Goal: Information Seeking & Learning: Learn about a topic

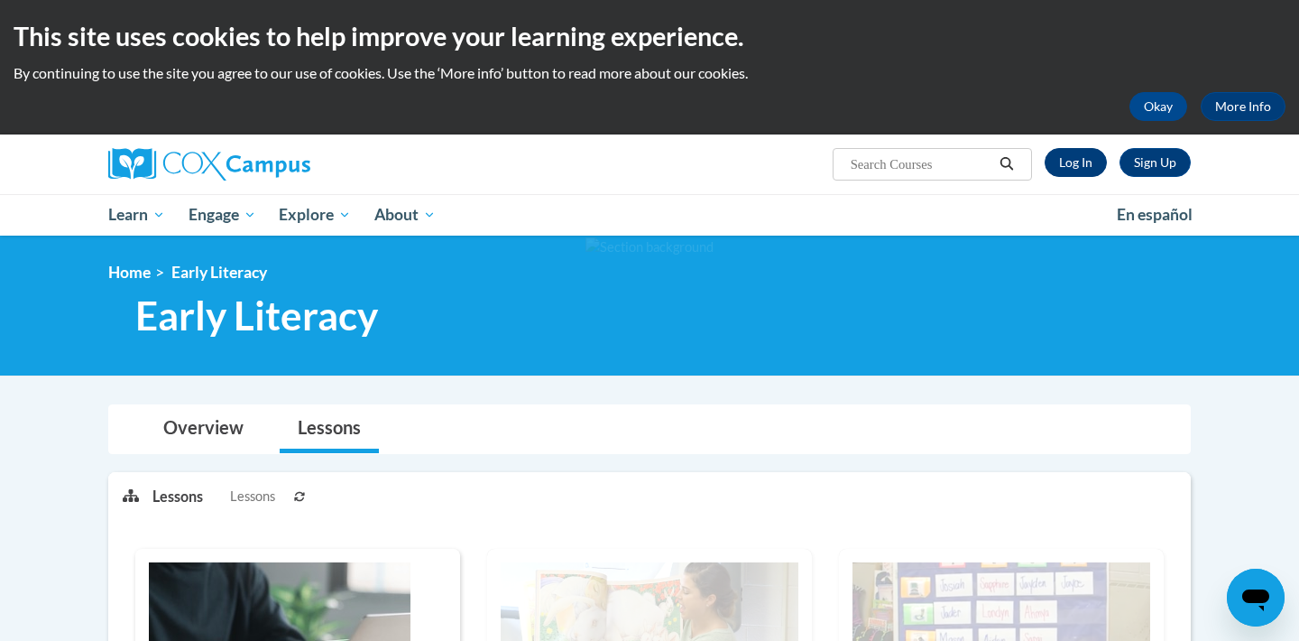
click at [1074, 162] on link "Log In" at bounding box center [1076, 162] width 62 height 29
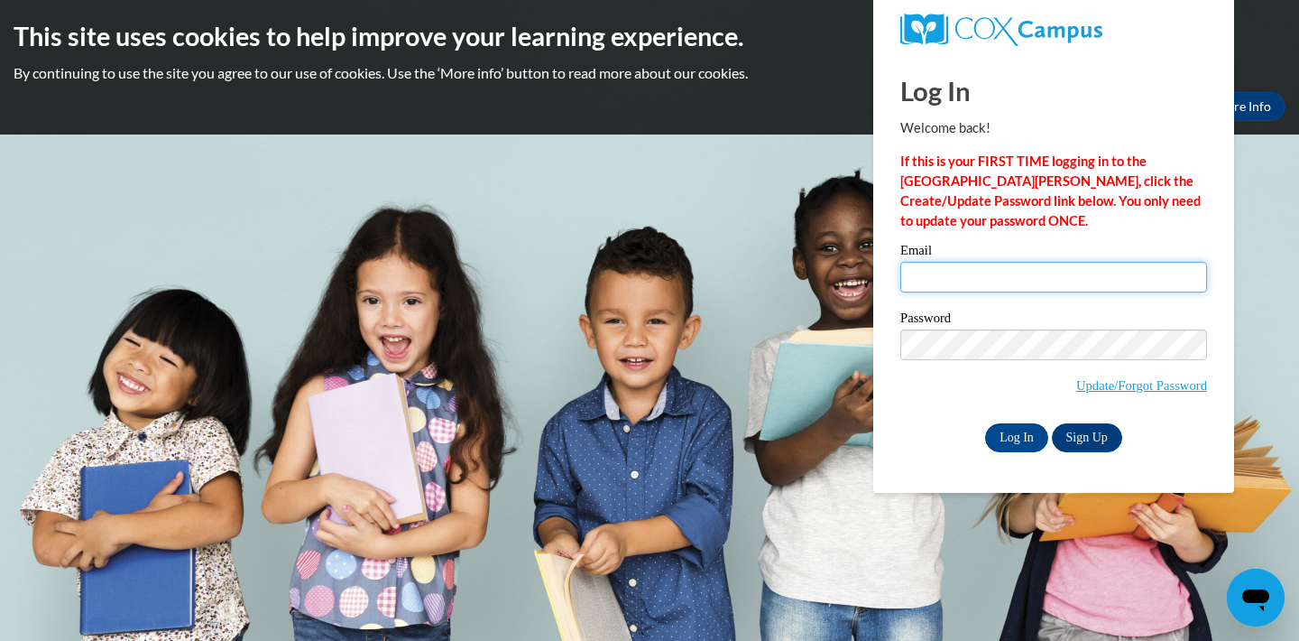
type input "[EMAIL_ADDRESS][DOMAIN_NAME]"
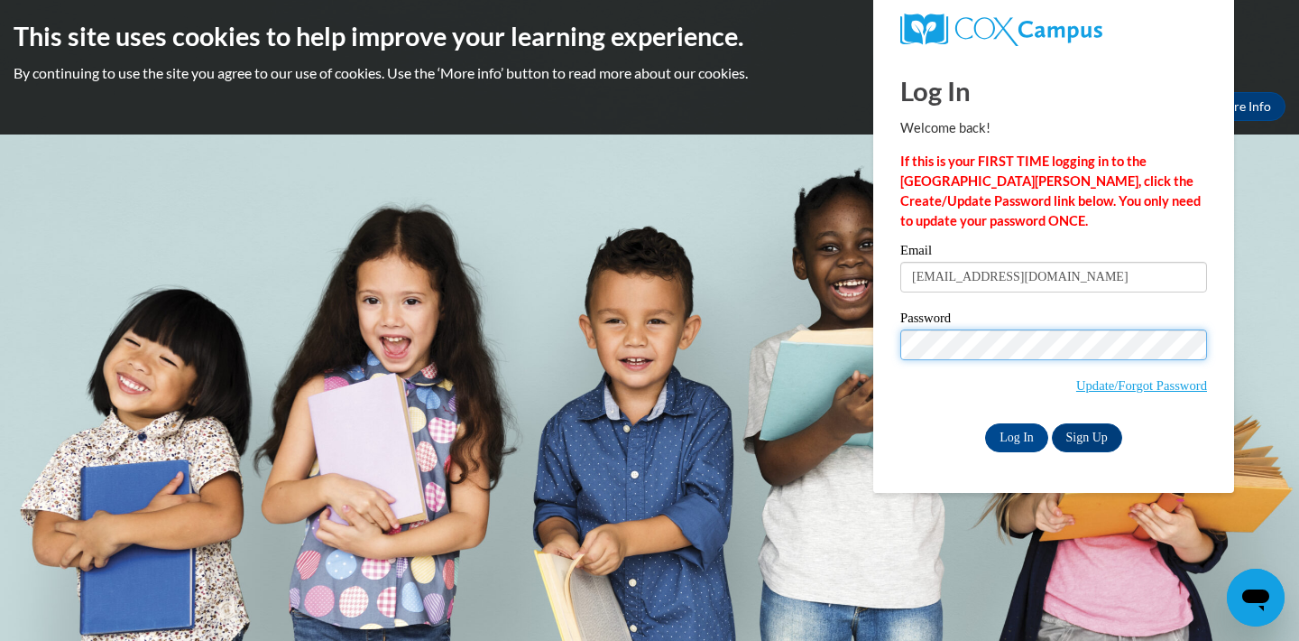
click at [1015, 434] on input "Log In" at bounding box center [1016, 437] width 63 height 29
click at [1035, 434] on input "Log In" at bounding box center [1016, 437] width 63 height 29
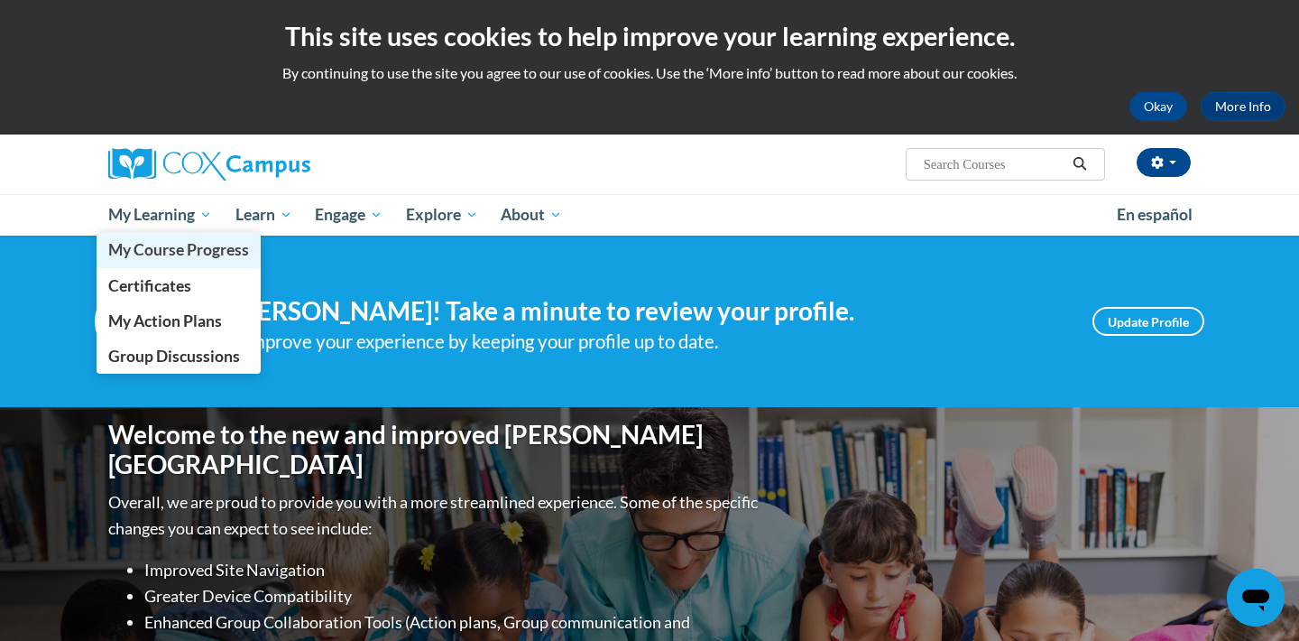
click at [158, 252] on span "My Course Progress" at bounding box center [178, 249] width 141 height 19
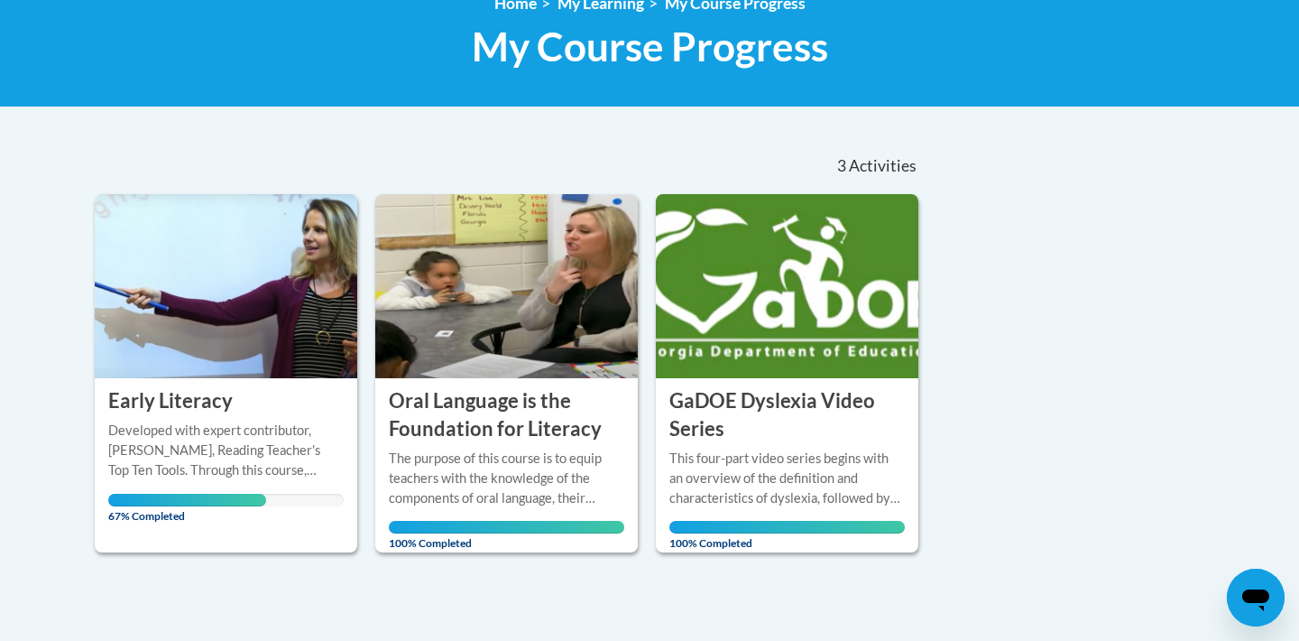
scroll to position [270, 0]
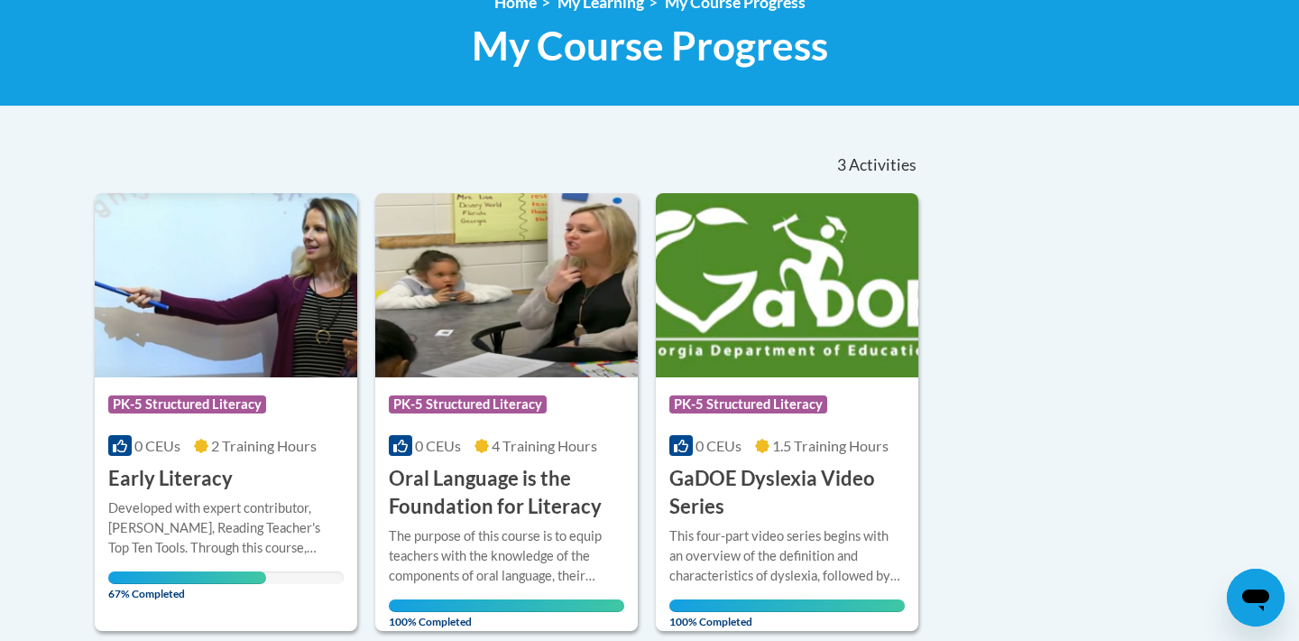
click at [198, 484] on h3 "Early Literacy" at bounding box center [170, 479] width 125 height 28
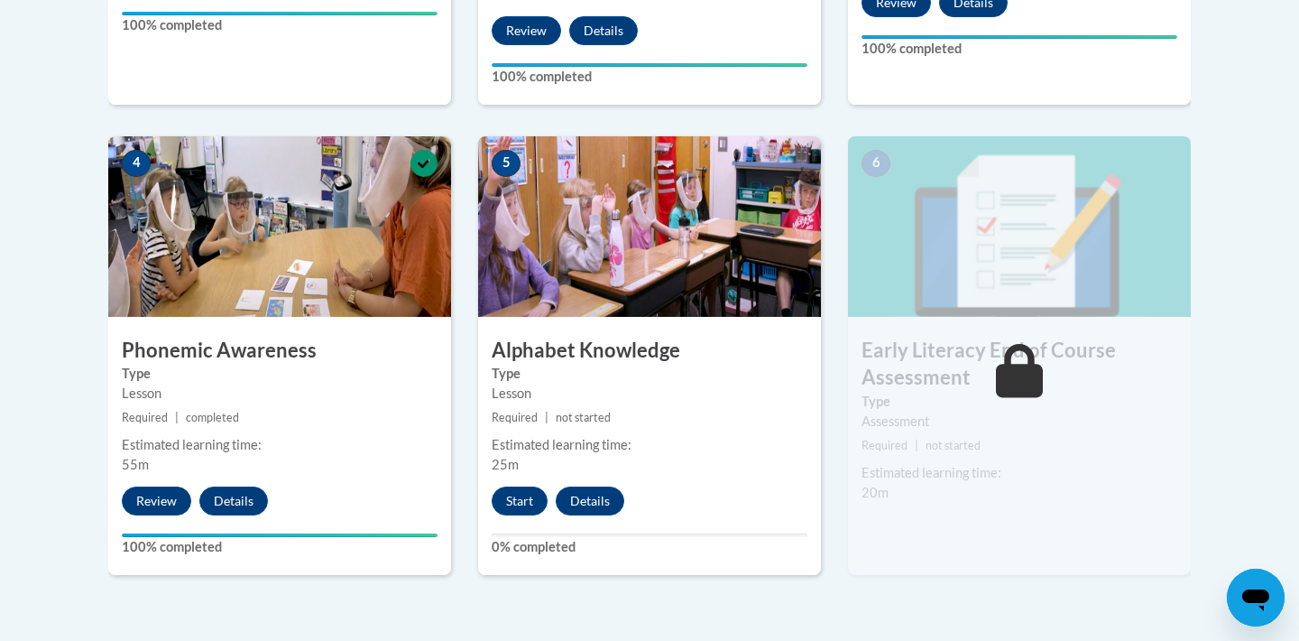
scroll to position [972, 0]
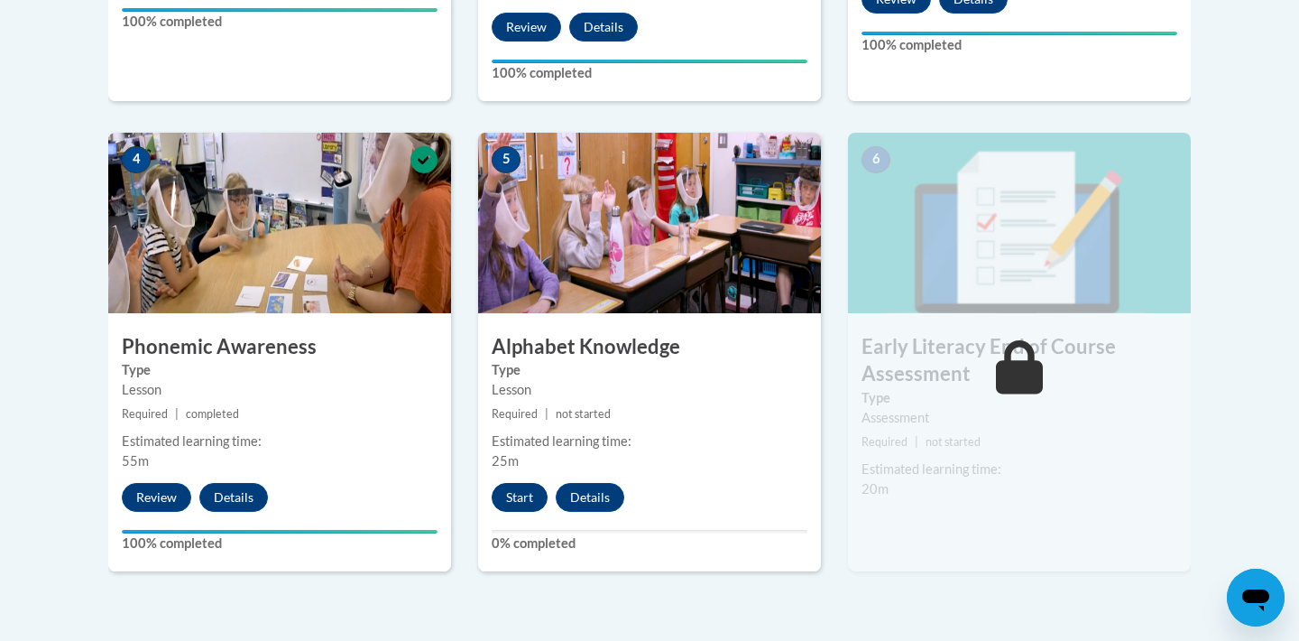
click at [520, 489] on button "Start" at bounding box center [520, 497] width 56 height 29
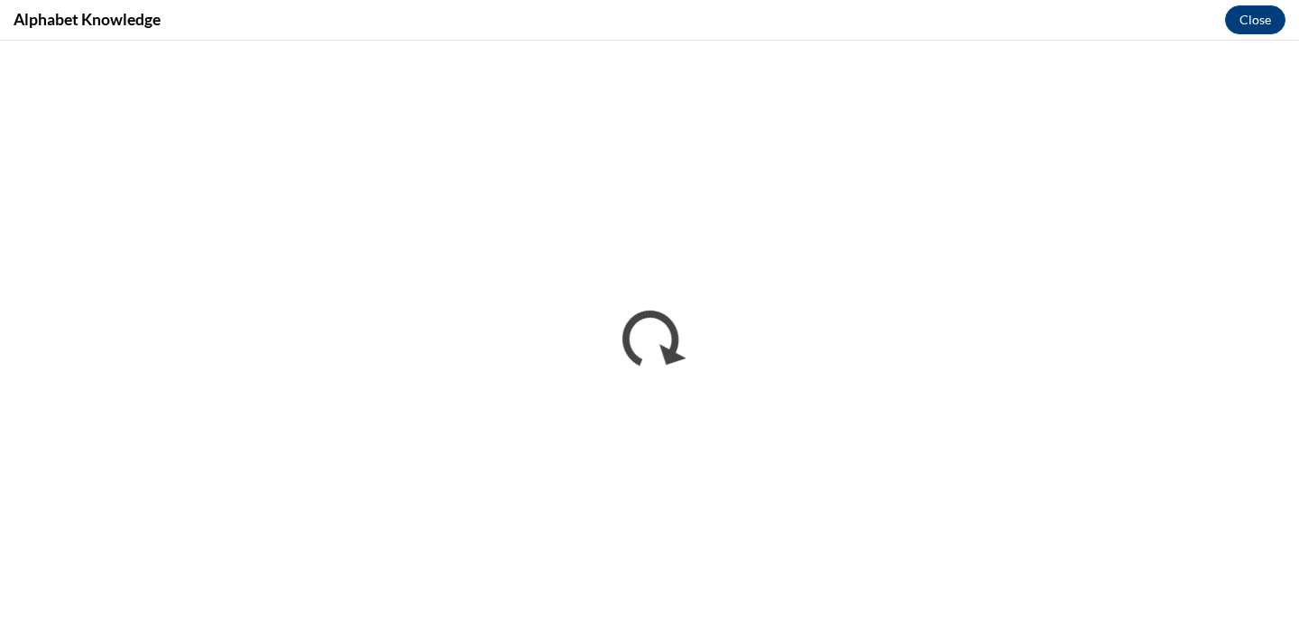
scroll to position [0, 0]
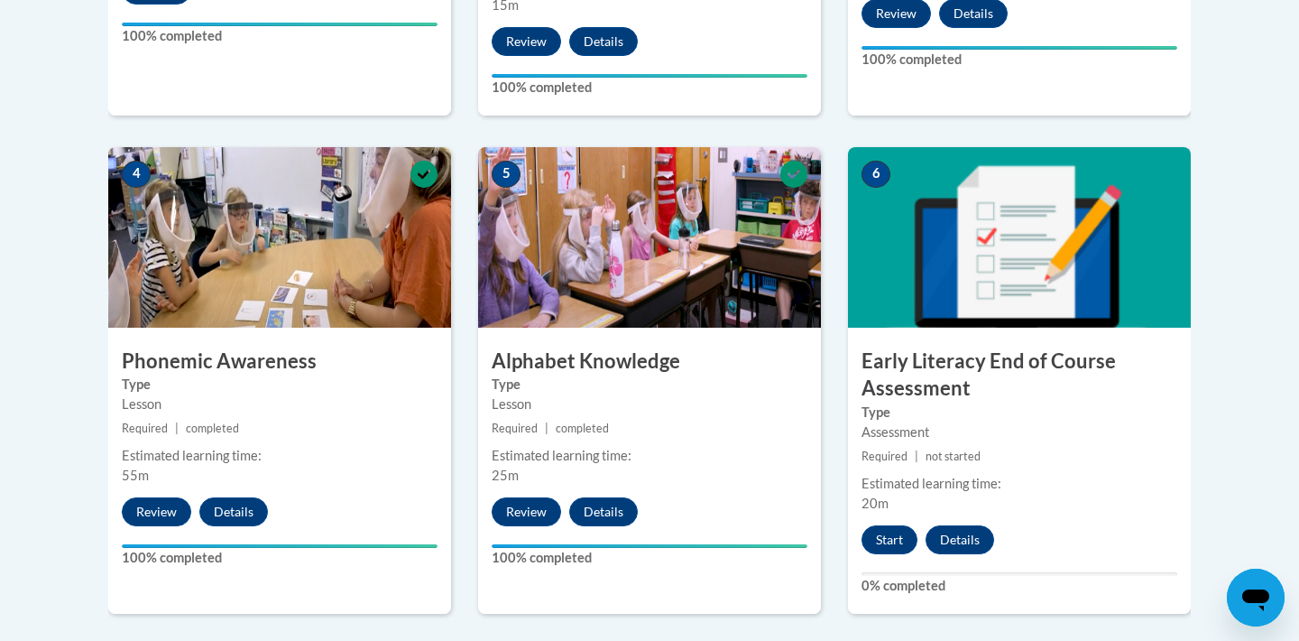
scroll to position [956, 0]
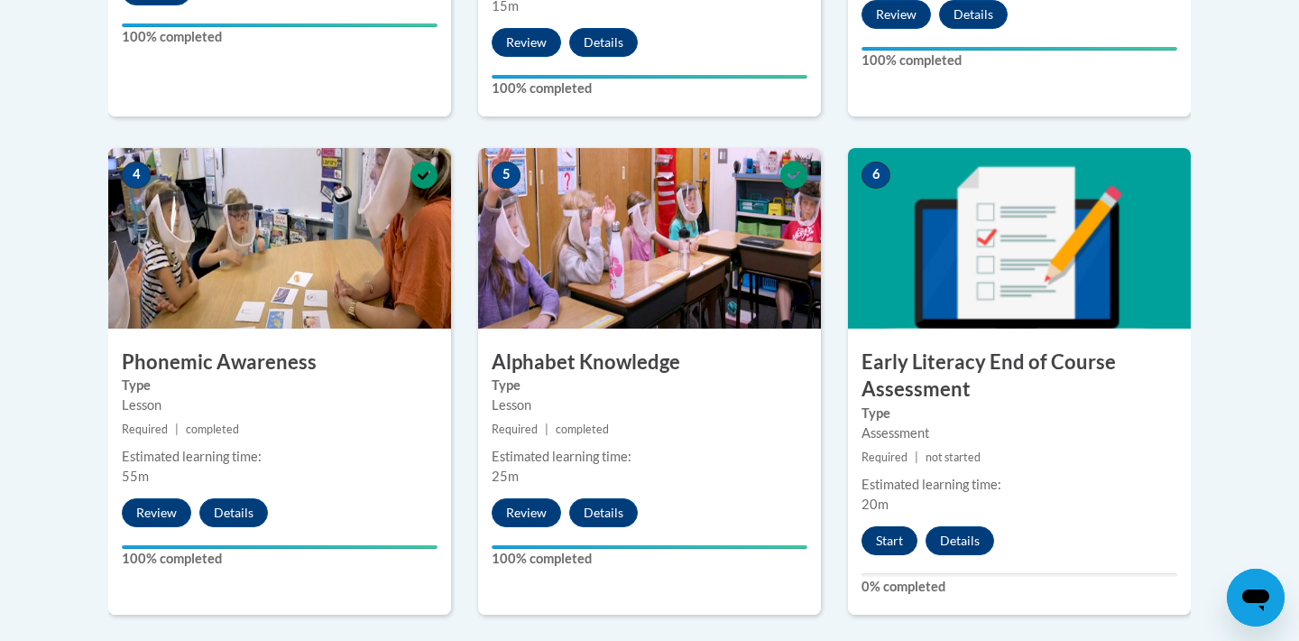
click at [896, 537] on button "Start" at bounding box center [890, 540] width 56 height 29
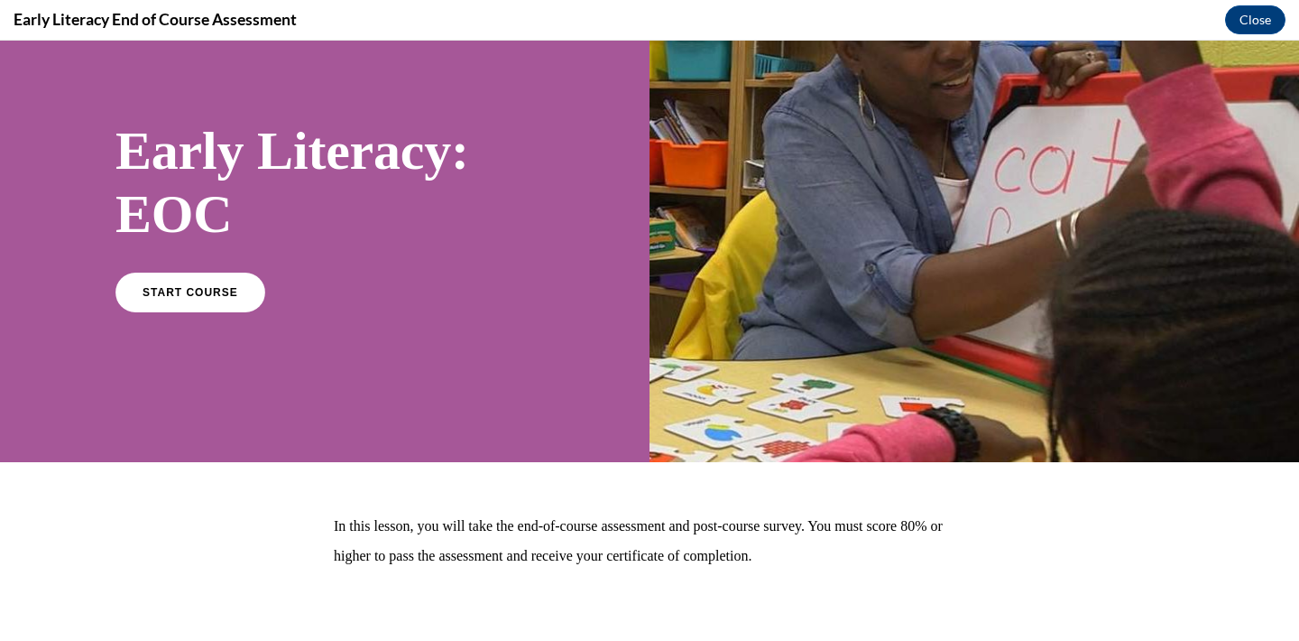
scroll to position [77, 0]
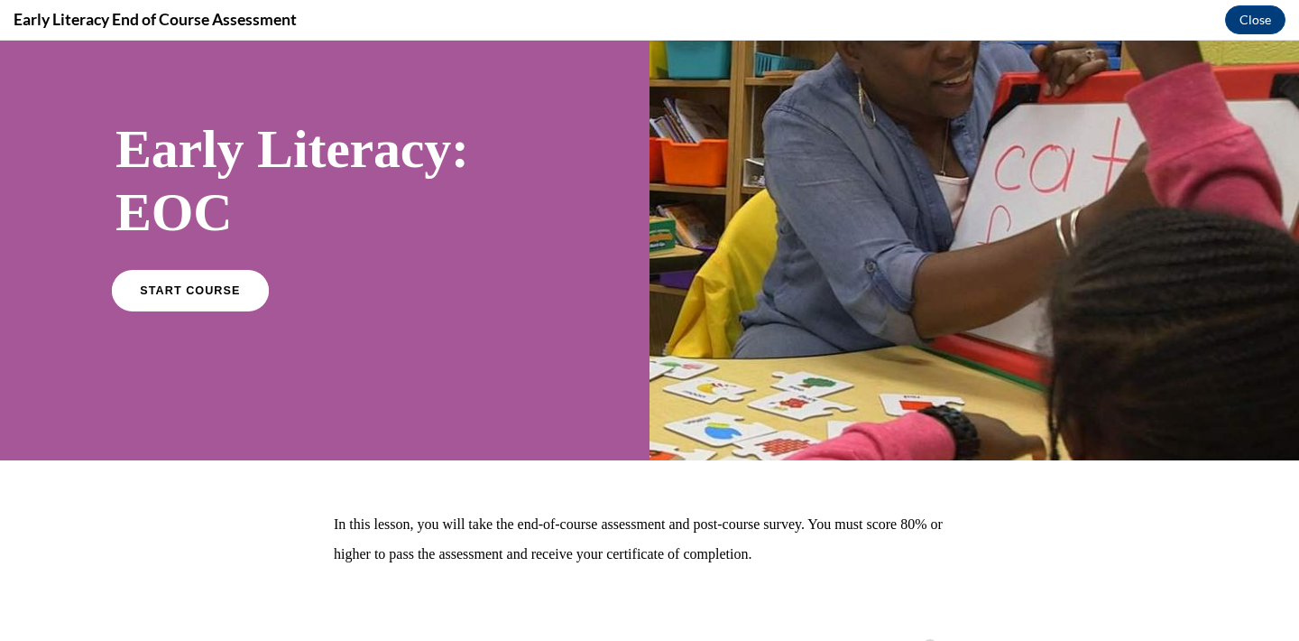
click at [213, 295] on span "START COURSE" at bounding box center [190, 290] width 100 height 14
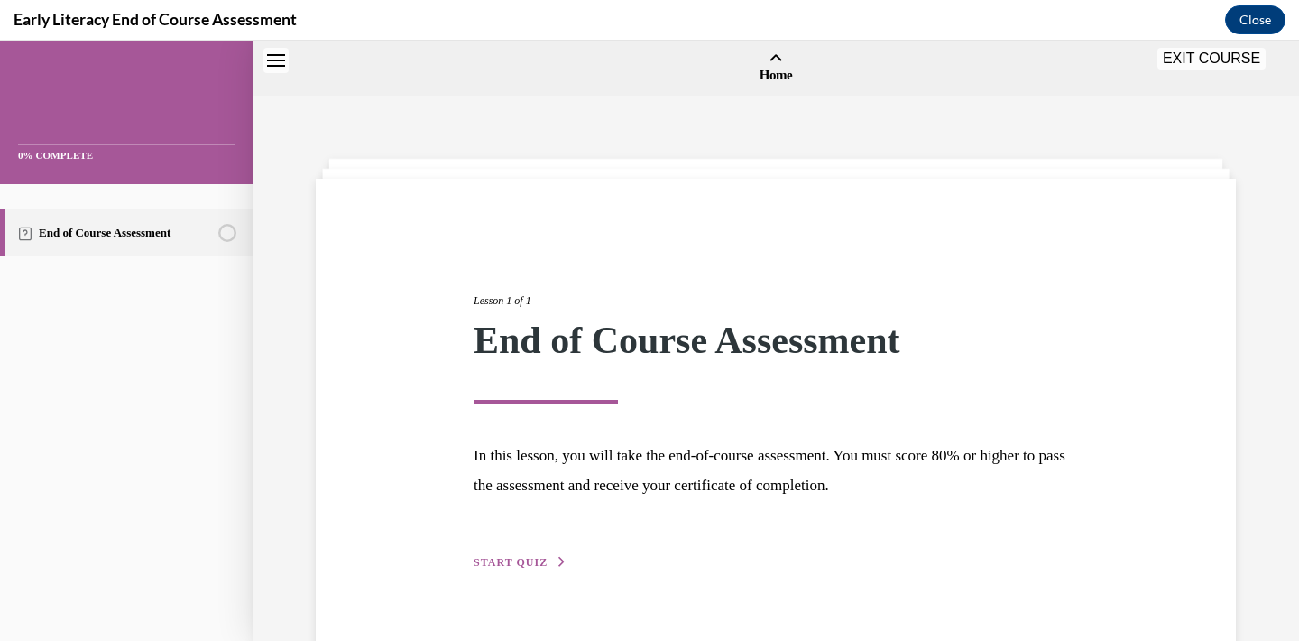
scroll to position [56, 0]
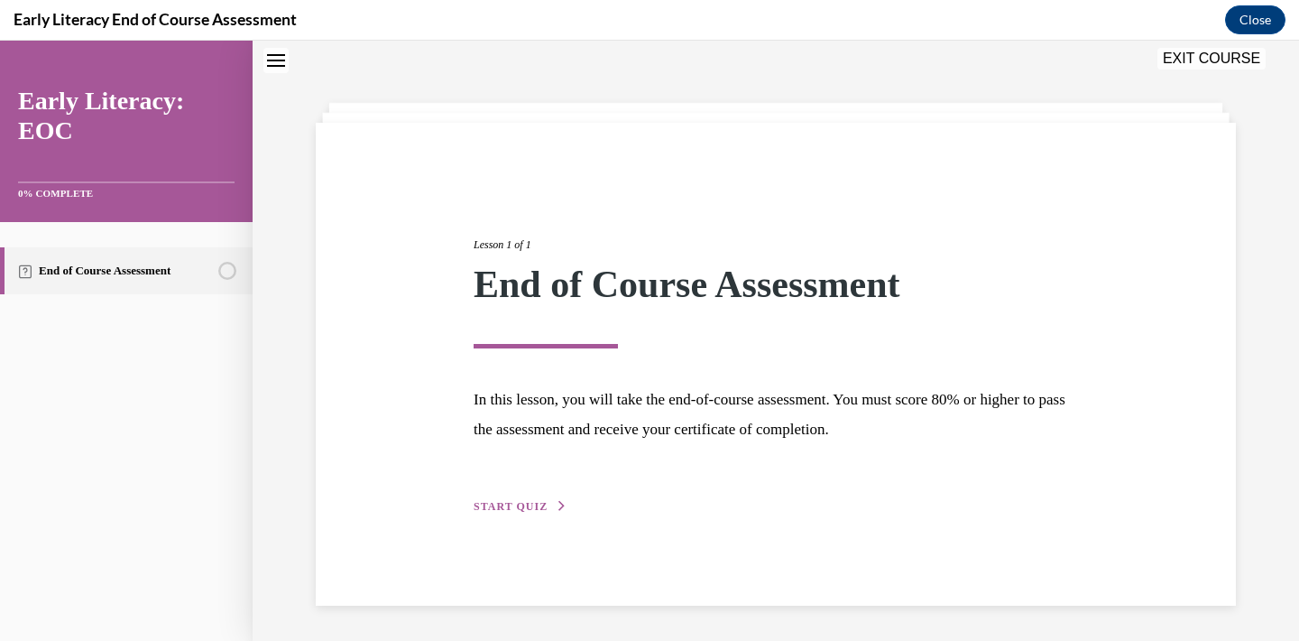
click at [529, 508] on span "START QUIZ" at bounding box center [511, 506] width 74 height 13
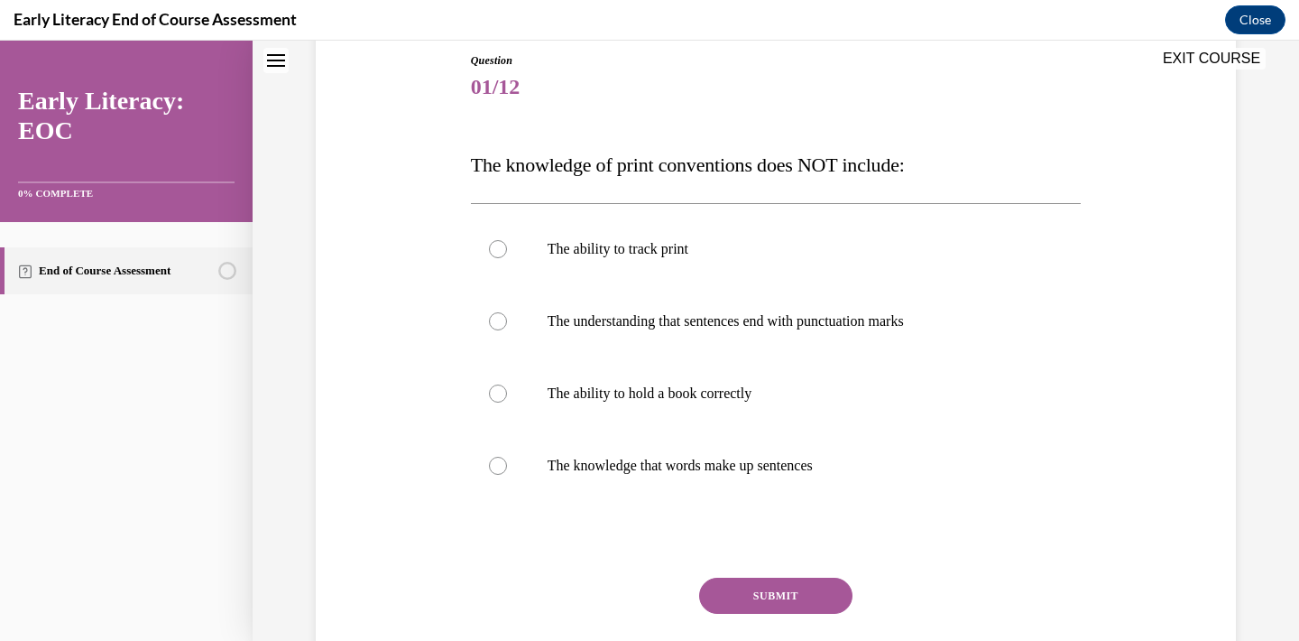
scroll to position [200, 0]
click at [678, 388] on p "The ability to hold a book correctly" at bounding box center [792, 392] width 489 height 18
click at [783, 595] on button "SUBMIT" at bounding box center [775, 594] width 153 height 36
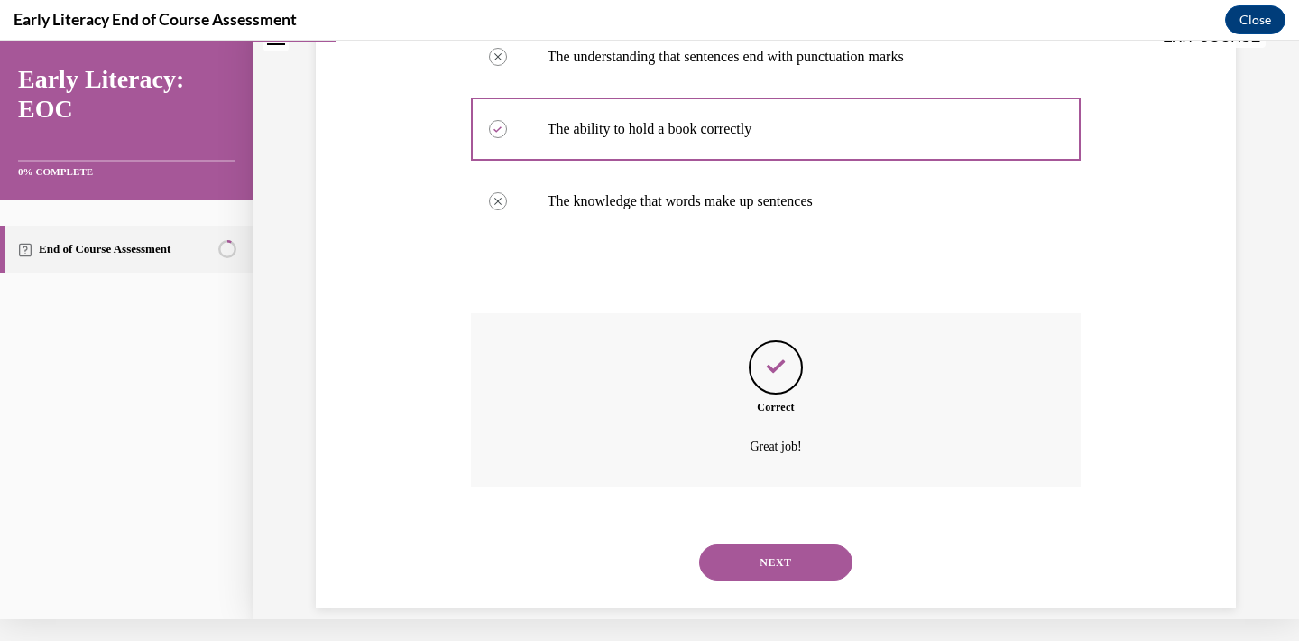
scroll to position [443, 0]
click at [793, 542] on button "NEXT" at bounding box center [775, 560] width 153 height 36
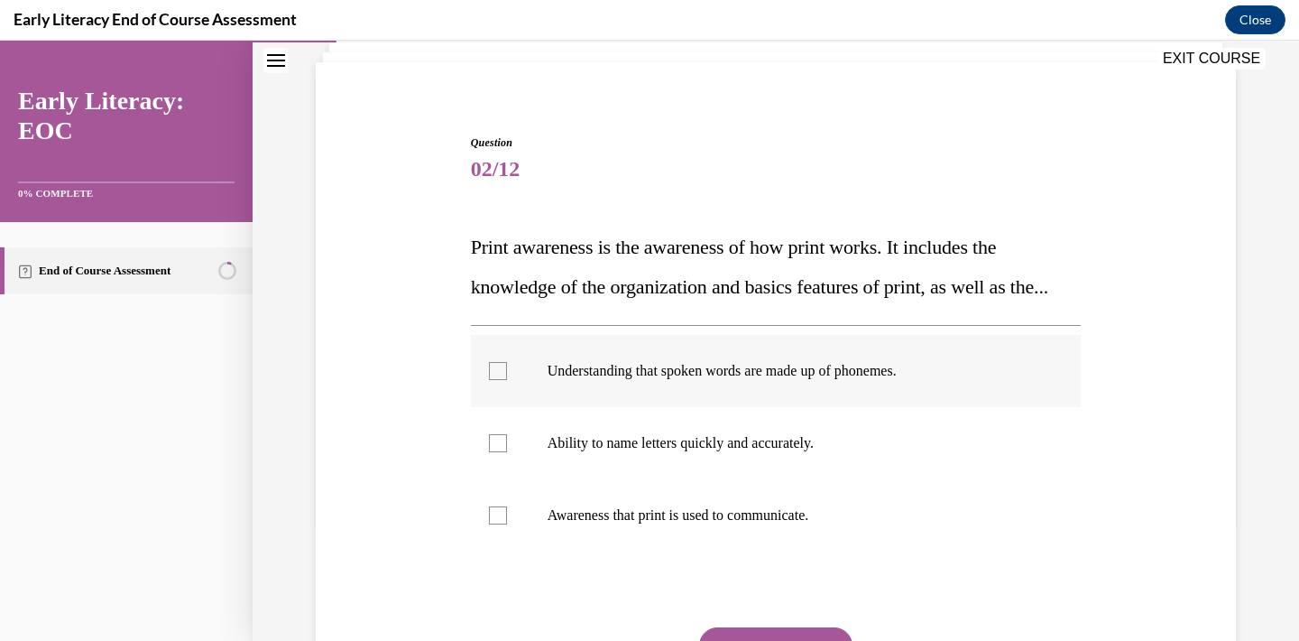
scroll to position [117, 0]
click at [726, 523] on p "Awareness that print is used to communicate." at bounding box center [792, 514] width 489 height 18
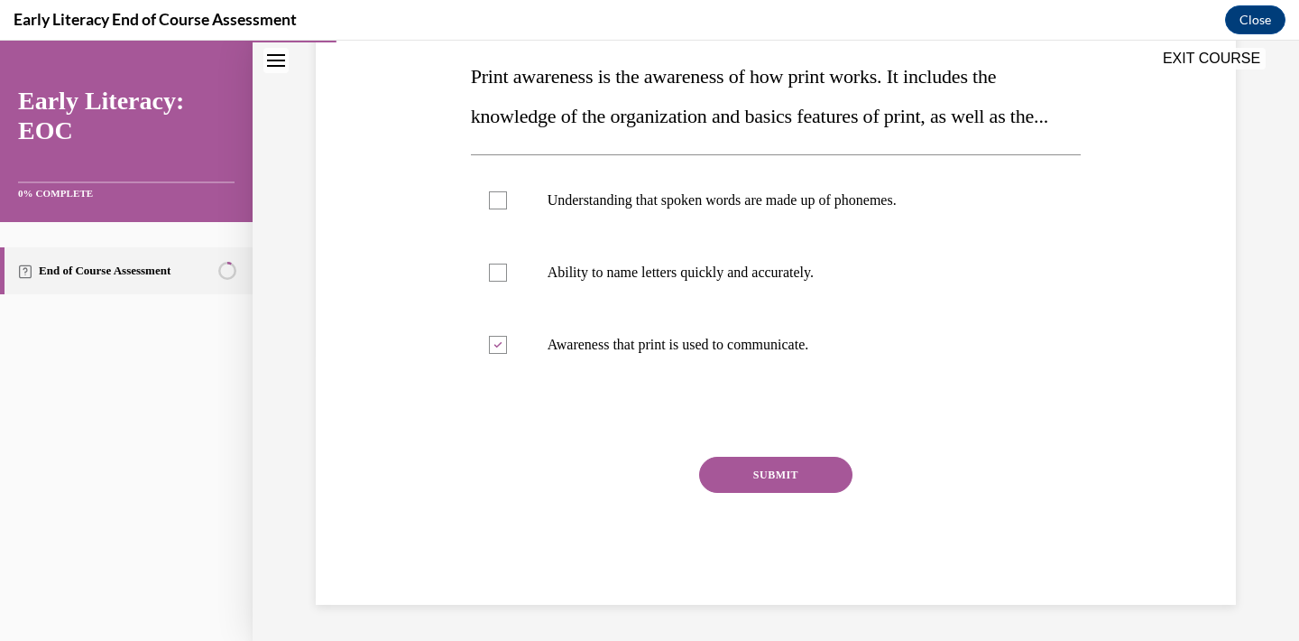
click at [768, 491] on button "SUBMIT" at bounding box center [775, 475] width 153 height 36
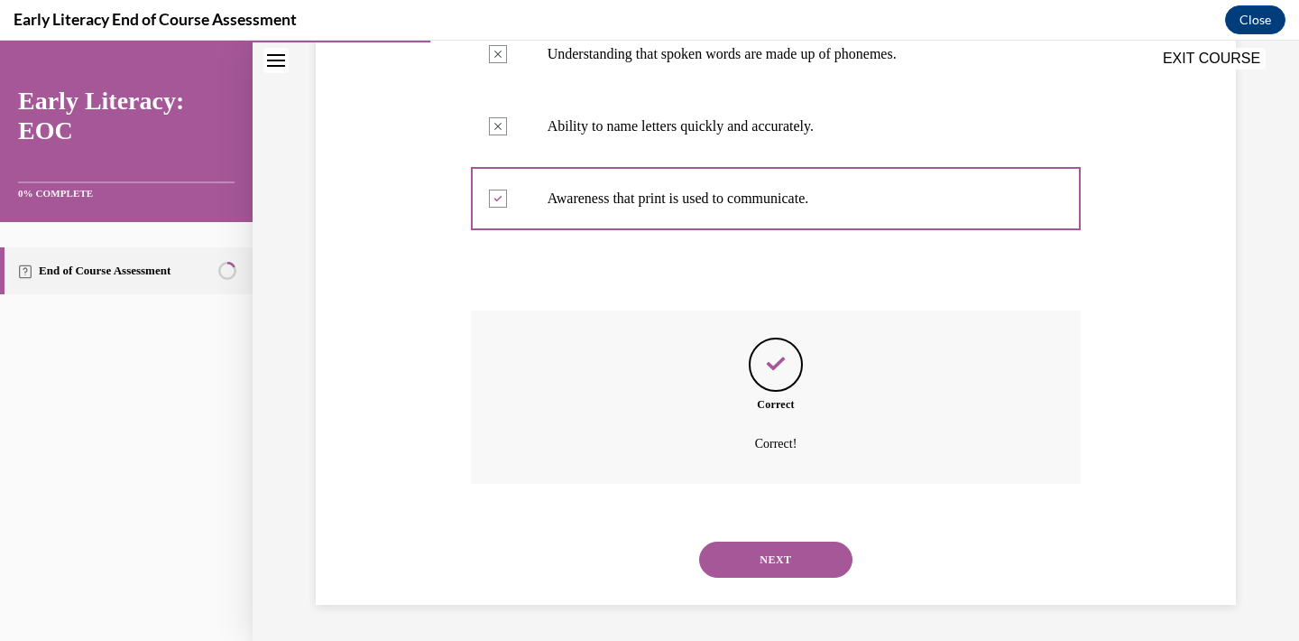
scroll to position [450, 0]
click at [769, 563] on button "NEXT" at bounding box center [775, 559] width 153 height 36
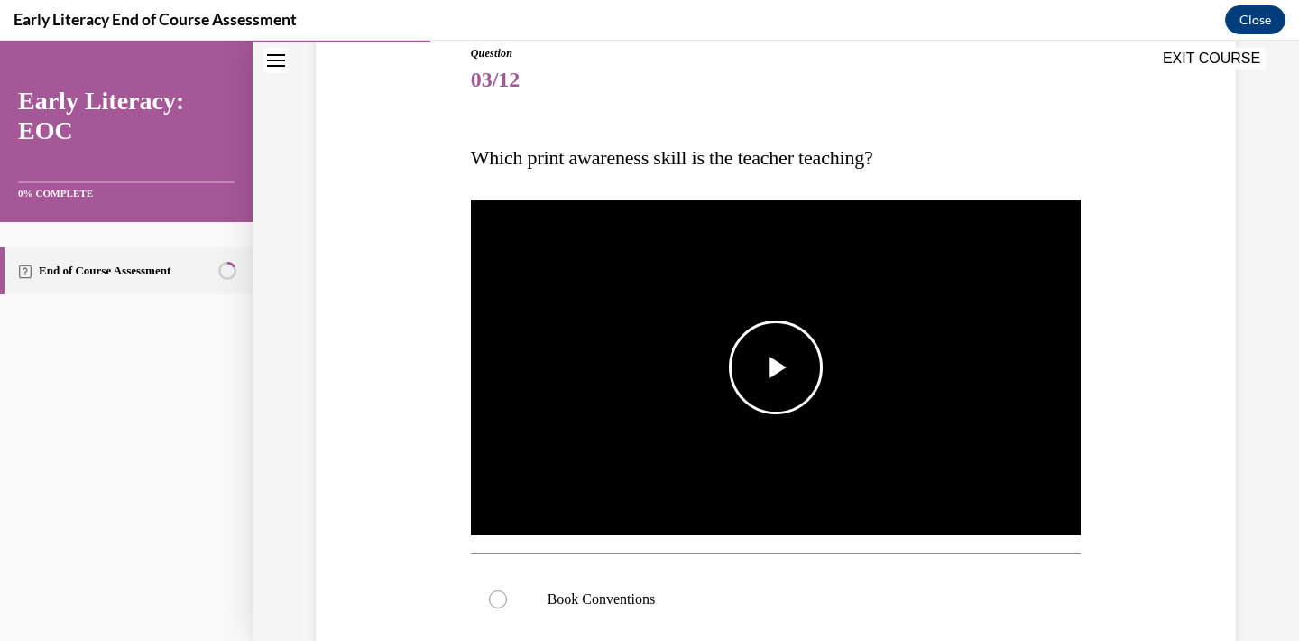
scroll to position [205, 0]
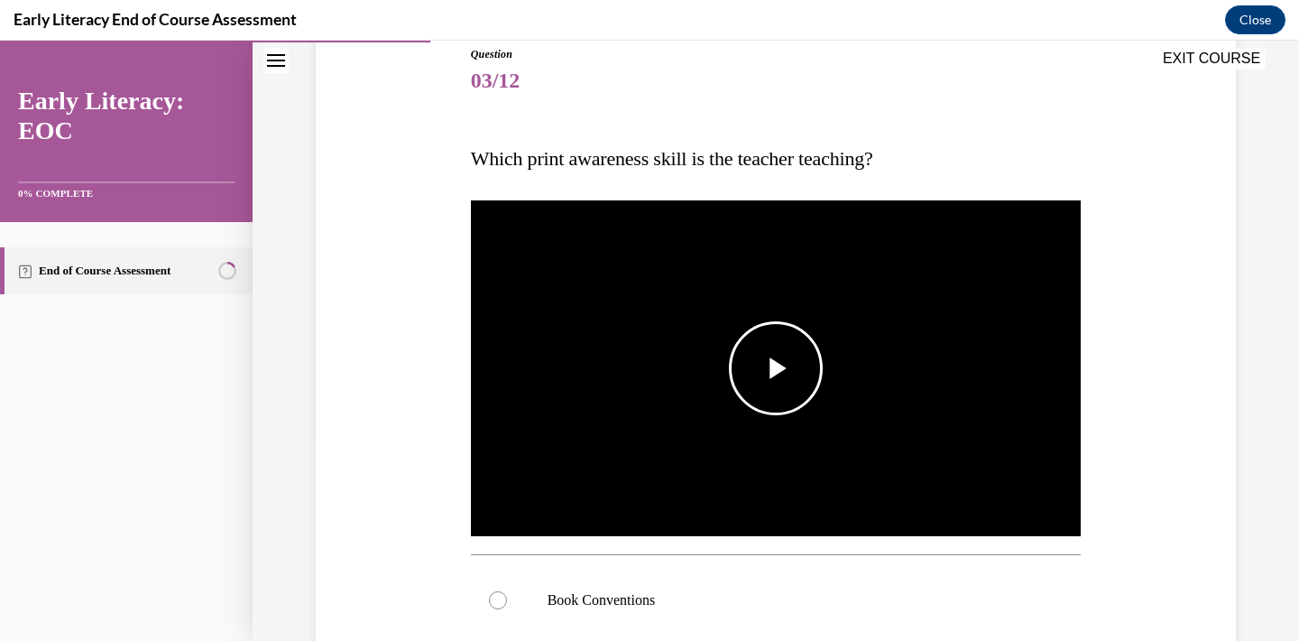
click at [776, 368] on span "Video player" at bounding box center [776, 368] width 0 height 0
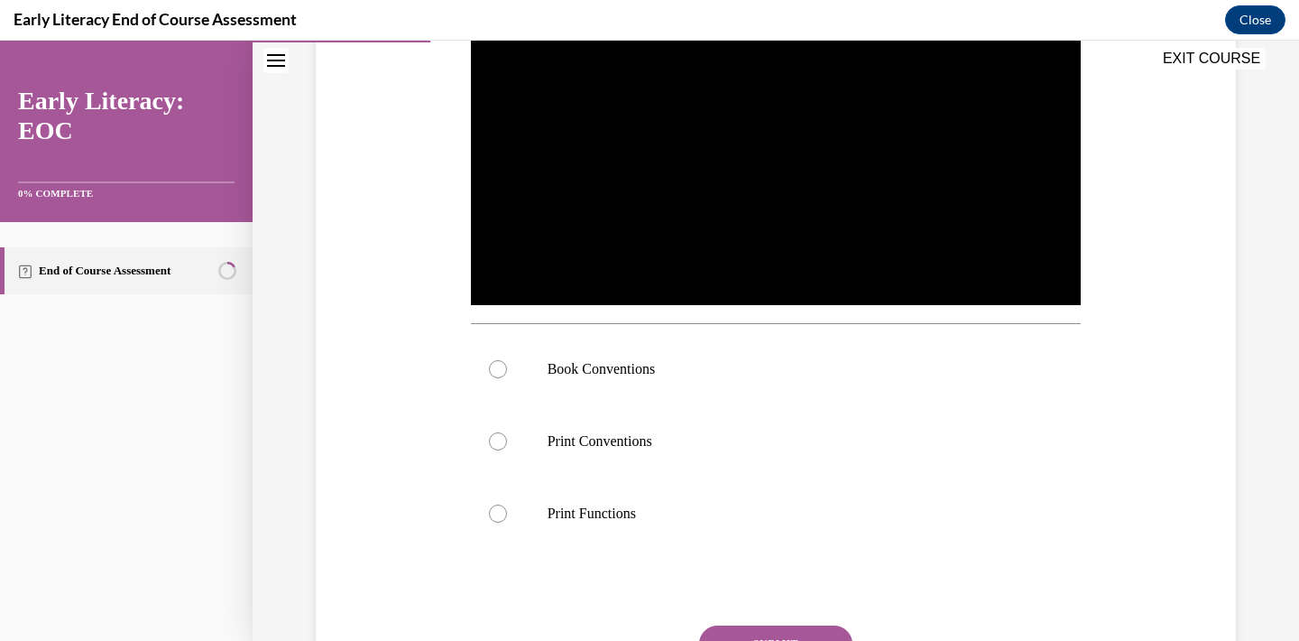
scroll to position [439, 0]
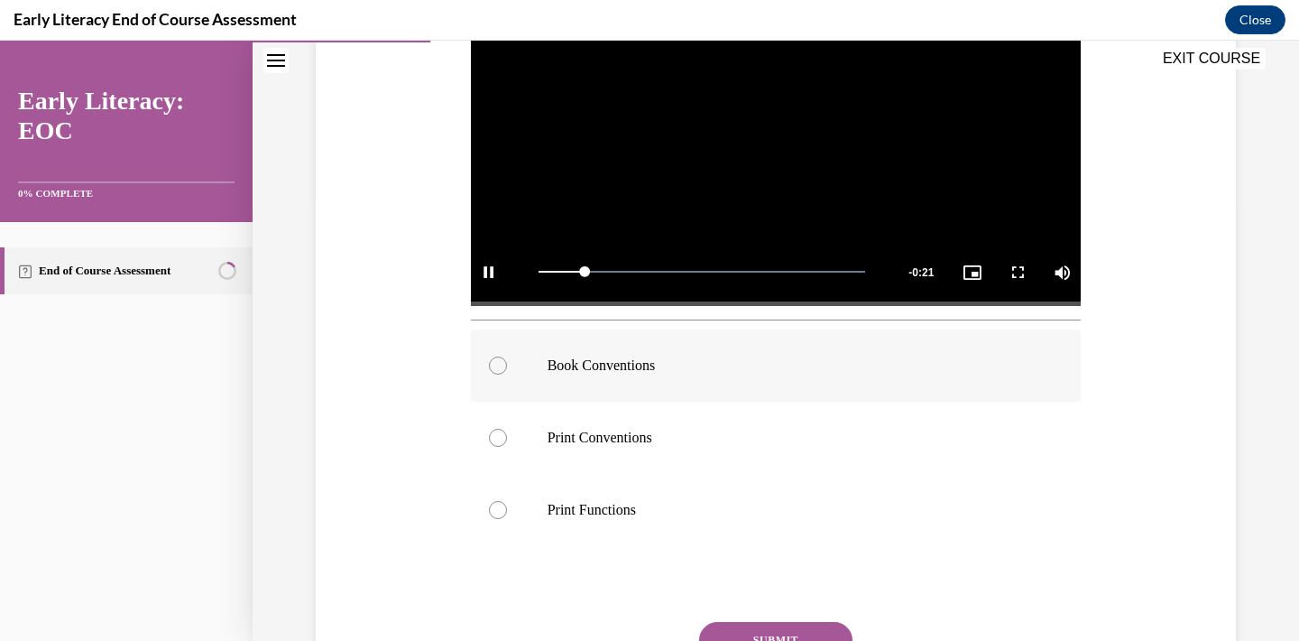
click at [575, 359] on p "Book Conventions" at bounding box center [792, 365] width 489 height 18
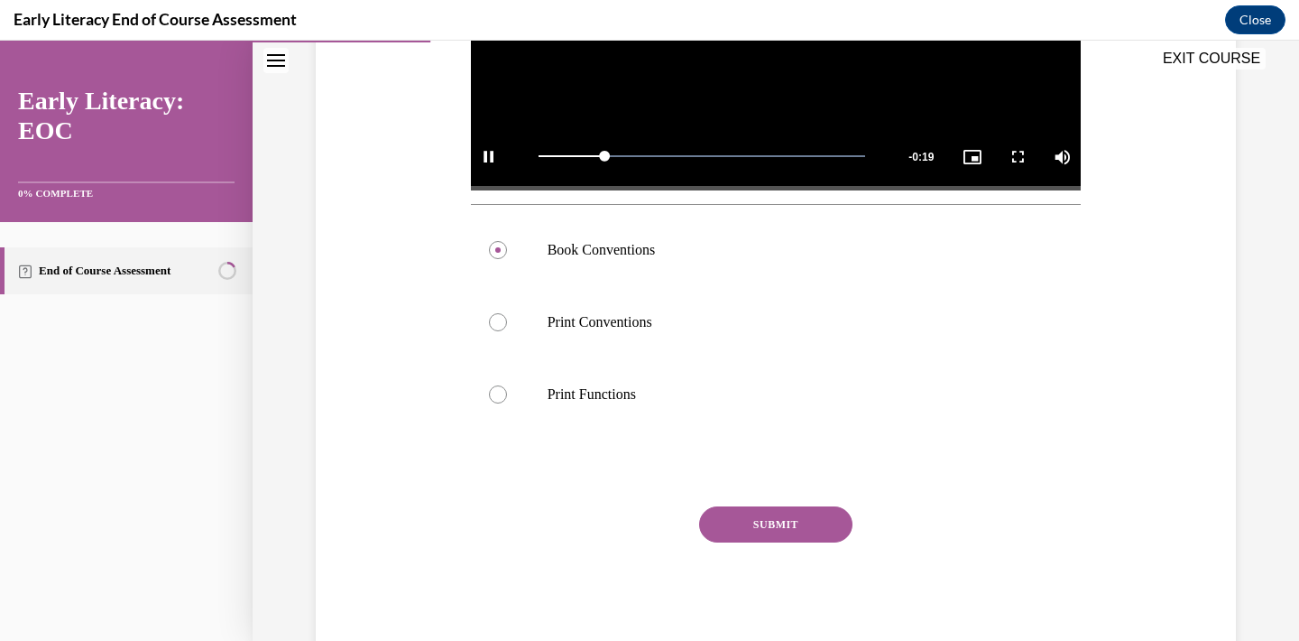
click at [783, 516] on button "SUBMIT" at bounding box center [775, 524] width 153 height 36
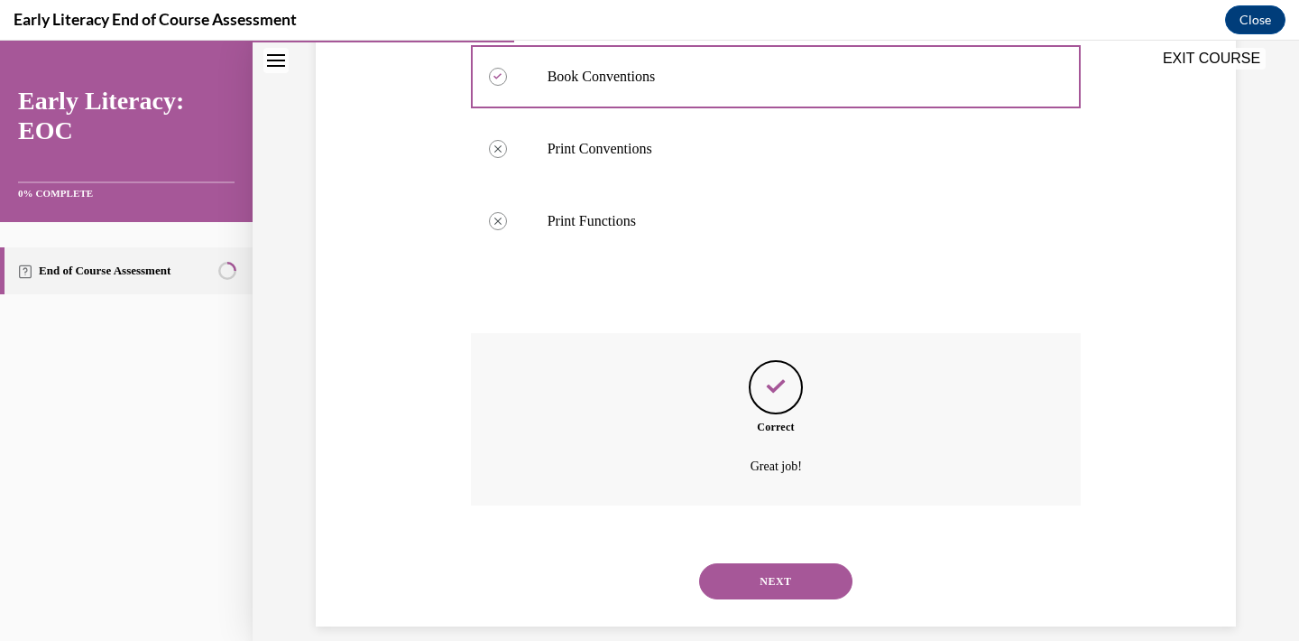
click at [771, 563] on button "NEXT" at bounding box center [775, 581] width 153 height 36
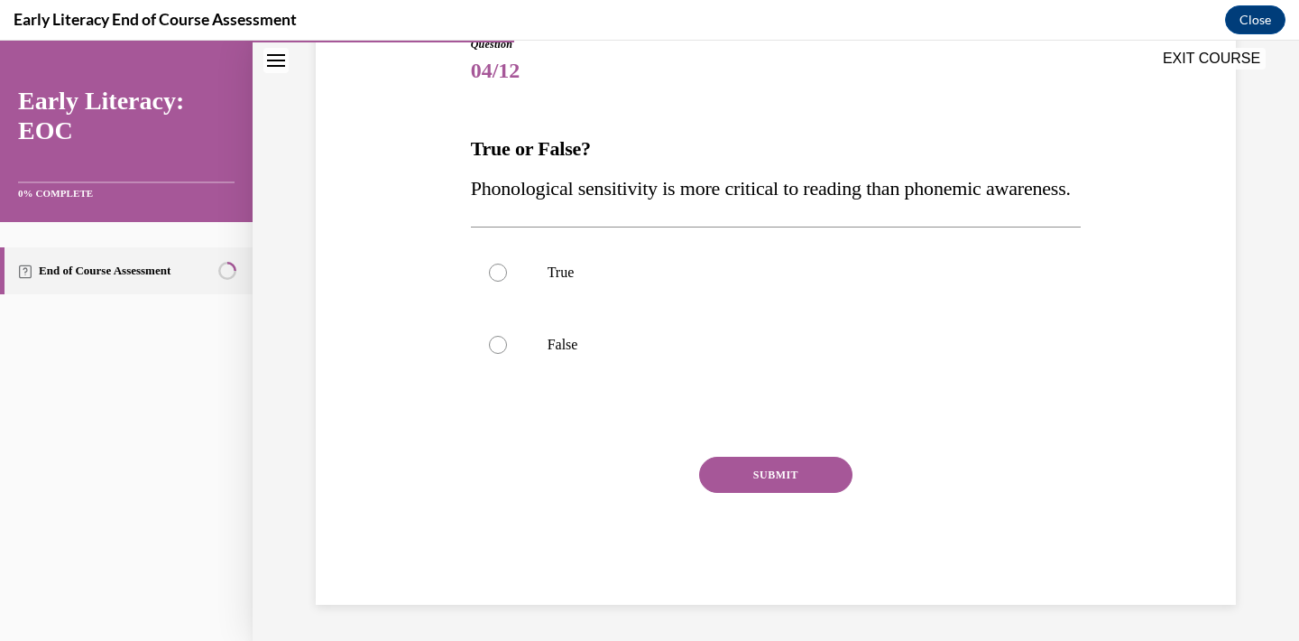
scroll to position [200, 0]
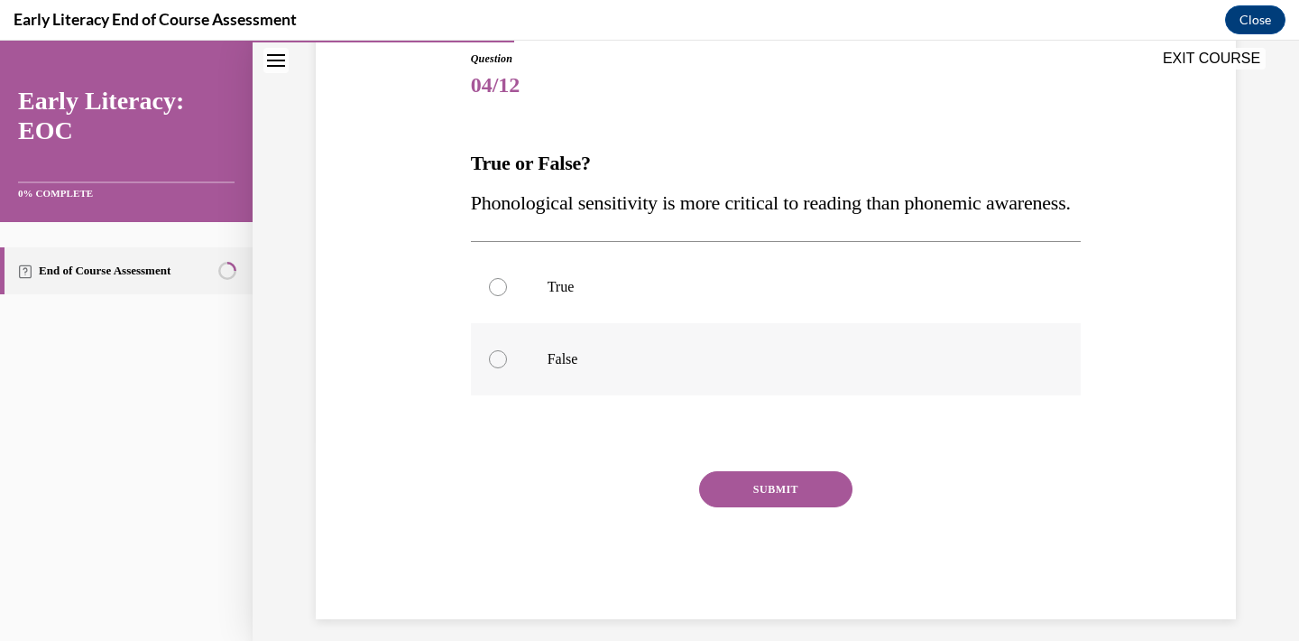
click at [593, 384] on div at bounding box center [776, 359] width 611 height 72
click at [788, 507] on button "SUBMIT" at bounding box center [775, 489] width 153 height 36
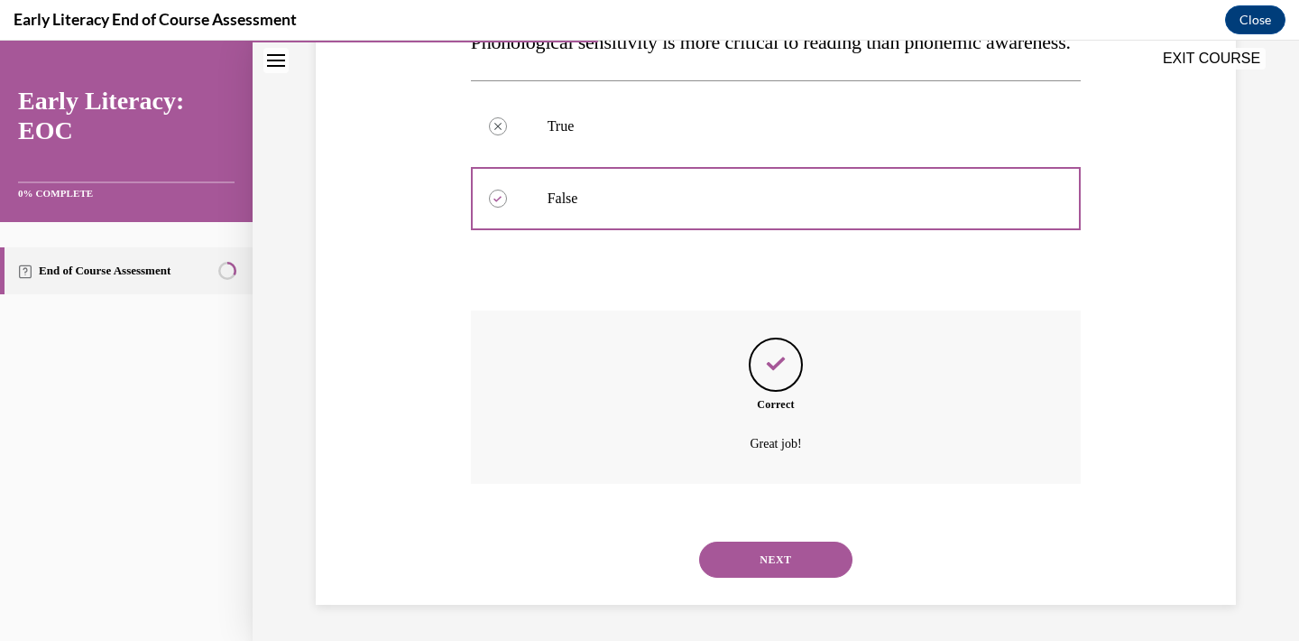
click at [785, 577] on button "NEXT" at bounding box center [775, 559] width 153 height 36
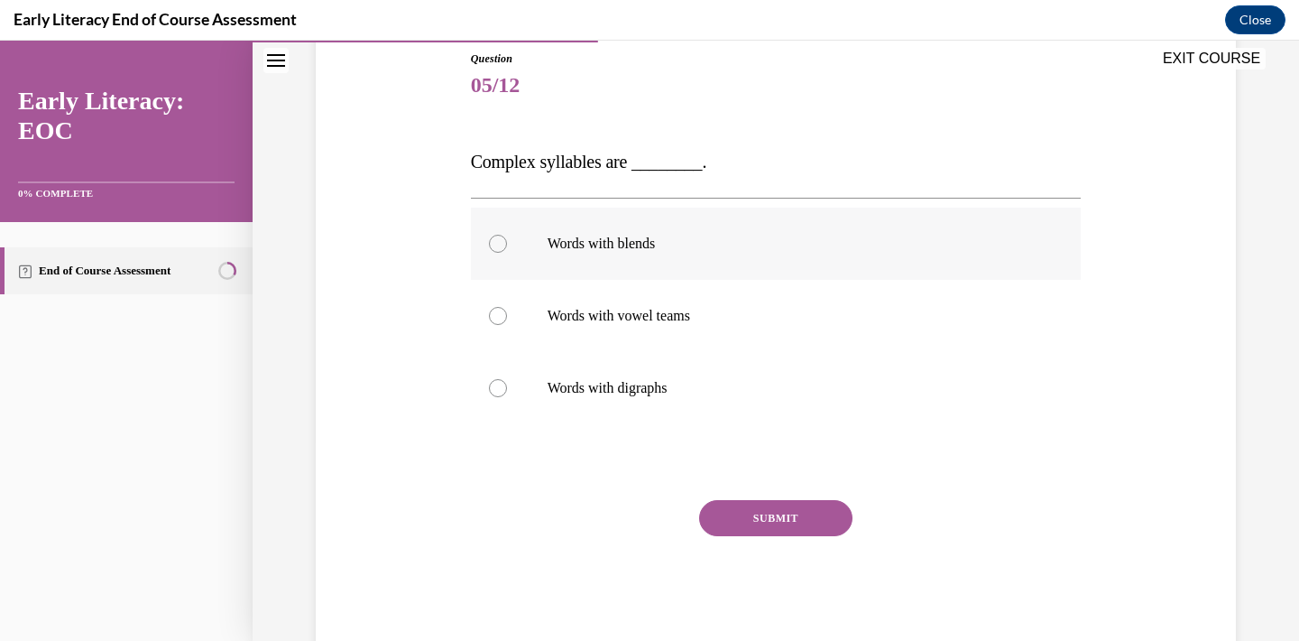
click at [632, 245] on p "Words with blends" at bounding box center [792, 244] width 489 height 18
click at [747, 531] on button "SUBMIT" at bounding box center [775, 518] width 153 height 36
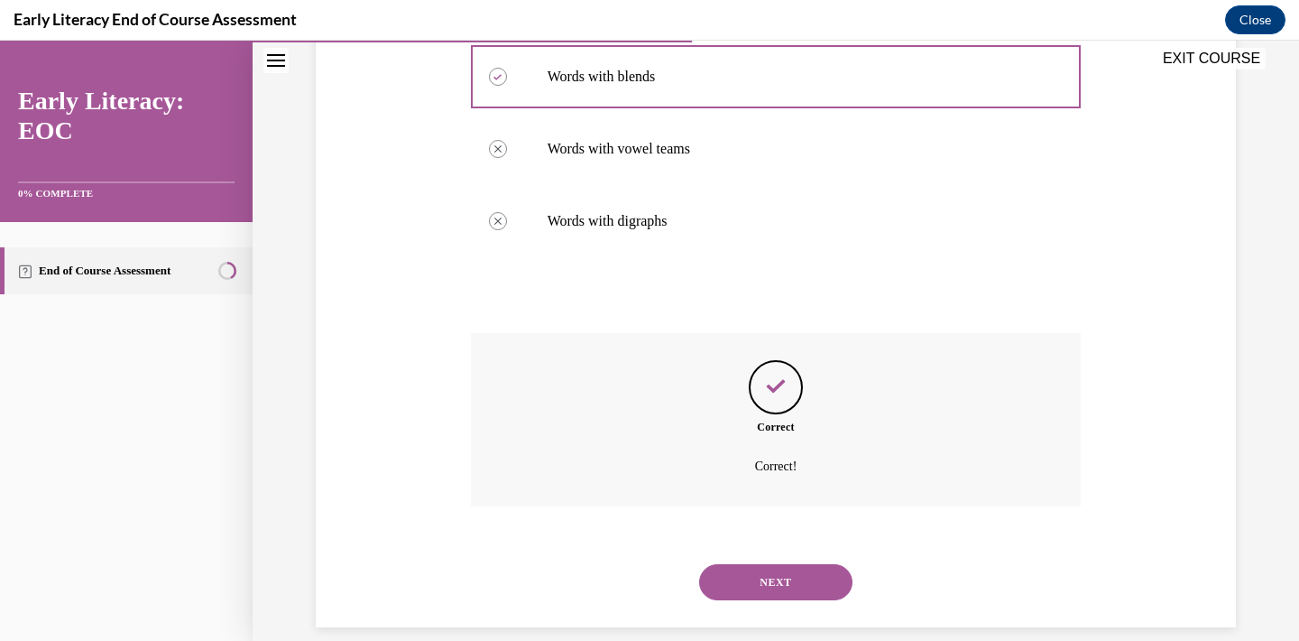
click at [762, 564] on button "NEXT" at bounding box center [775, 582] width 153 height 36
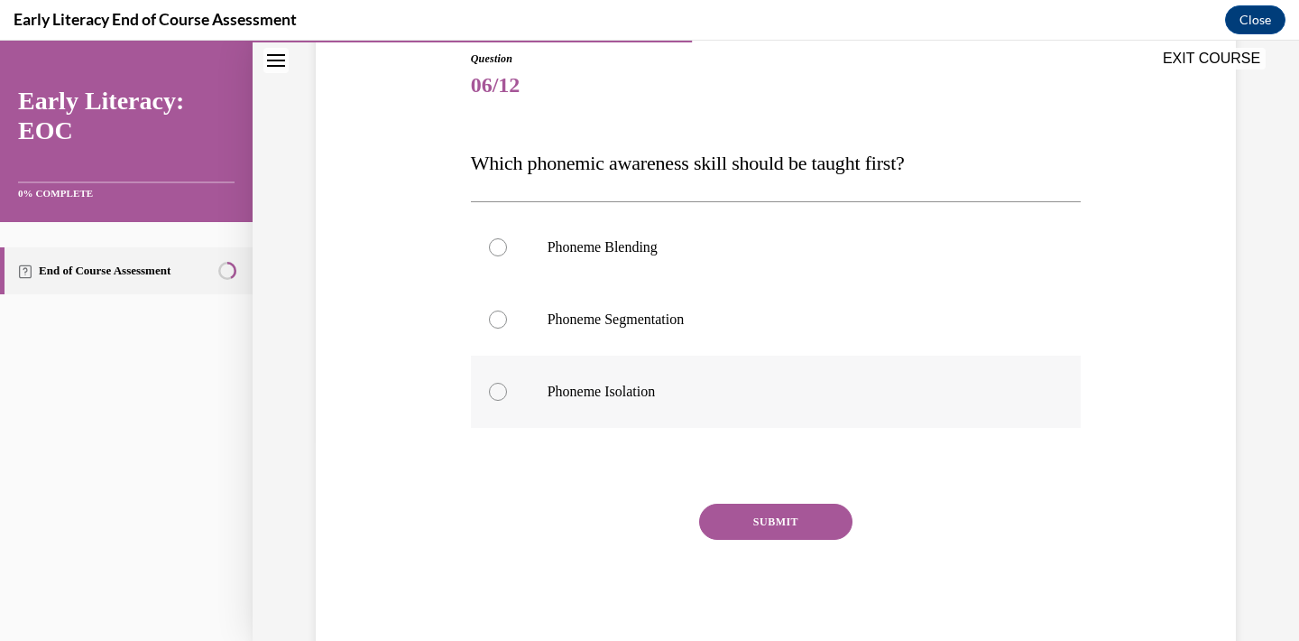
click at [629, 393] on p "Phoneme Isolation" at bounding box center [792, 392] width 489 height 18
click at [795, 517] on button "SUBMIT" at bounding box center [775, 521] width 153 height 36
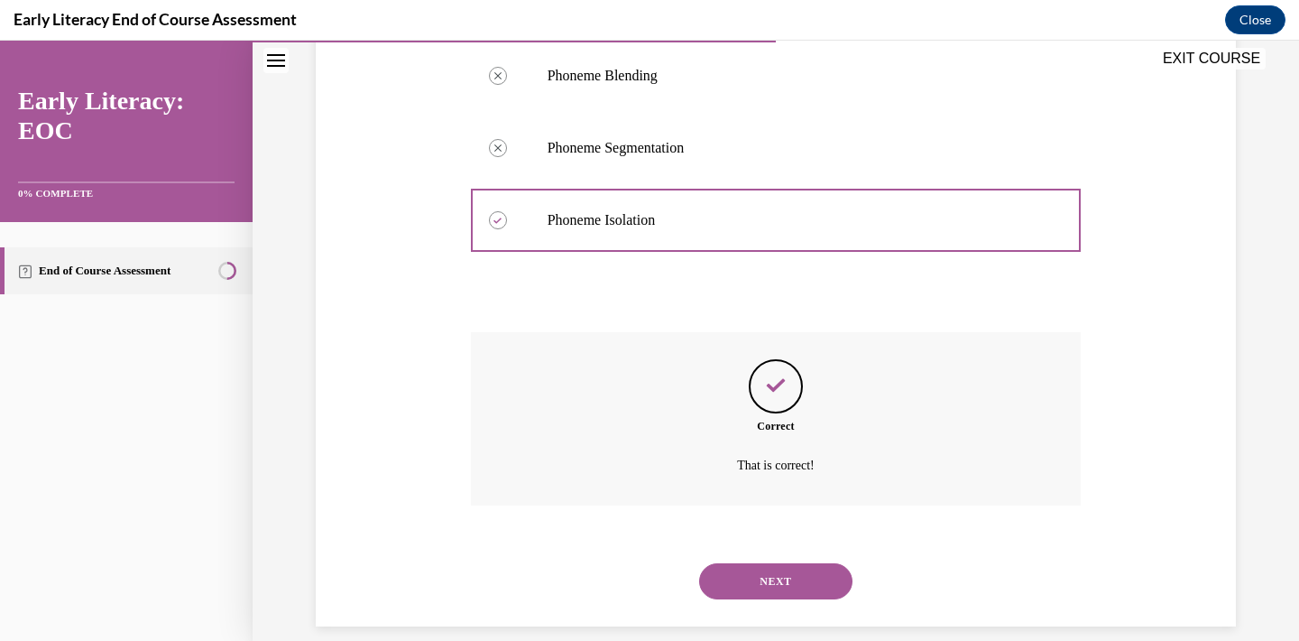
scroll to position [371, 0]
click at [764, 577] on button "NEXT" at bounding box center [775, 582] width 153 height 36
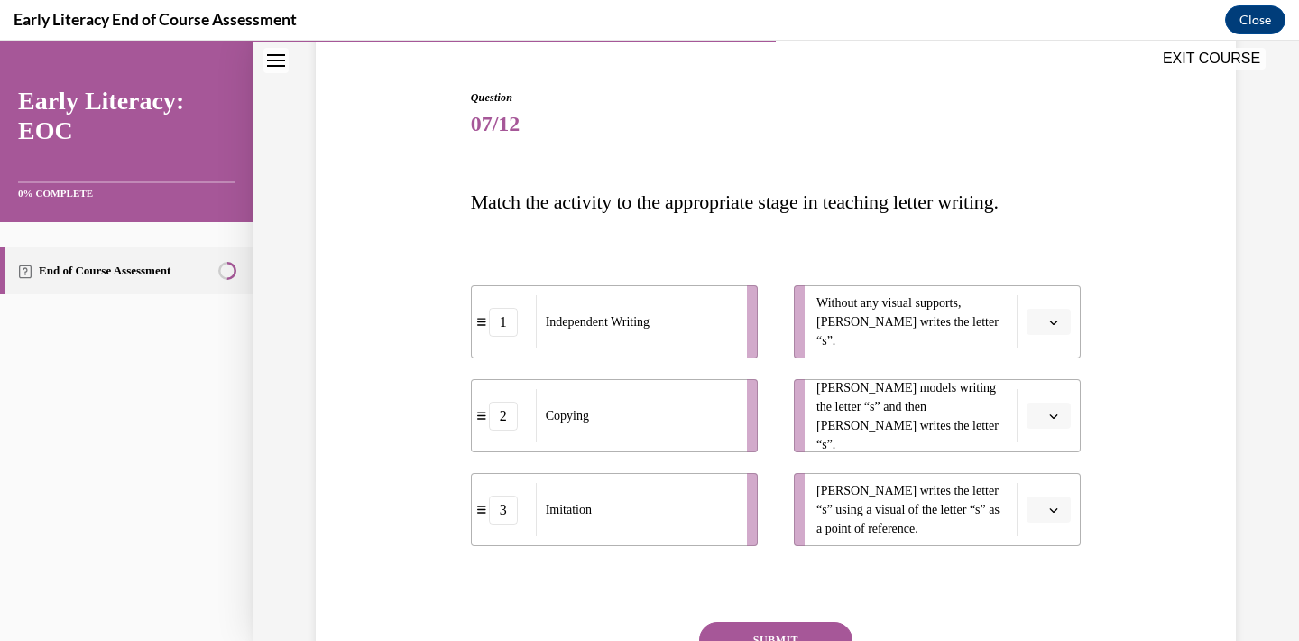
scroll to position [162, 0]
drag, startPoint x: 1053, startPoint y: 414, endPoint x: 1051, endPoint y: 542, distance: 128.1
click at [1051, 542] on ul "Without any visual supports, Tina writes the letter “s”. Mr. Brown models writi…" at bounding box center [928, 414] width 305 height 261
click at [980, 412] on span "Mr. Brown models writing the letter “s” and then Tina writes the letter “s”." at bounding box center [912, 415] width 191 height 76
click at [1041, 415] on span "Please select an option" at bounding box center [1041, 415] width 6 height 18
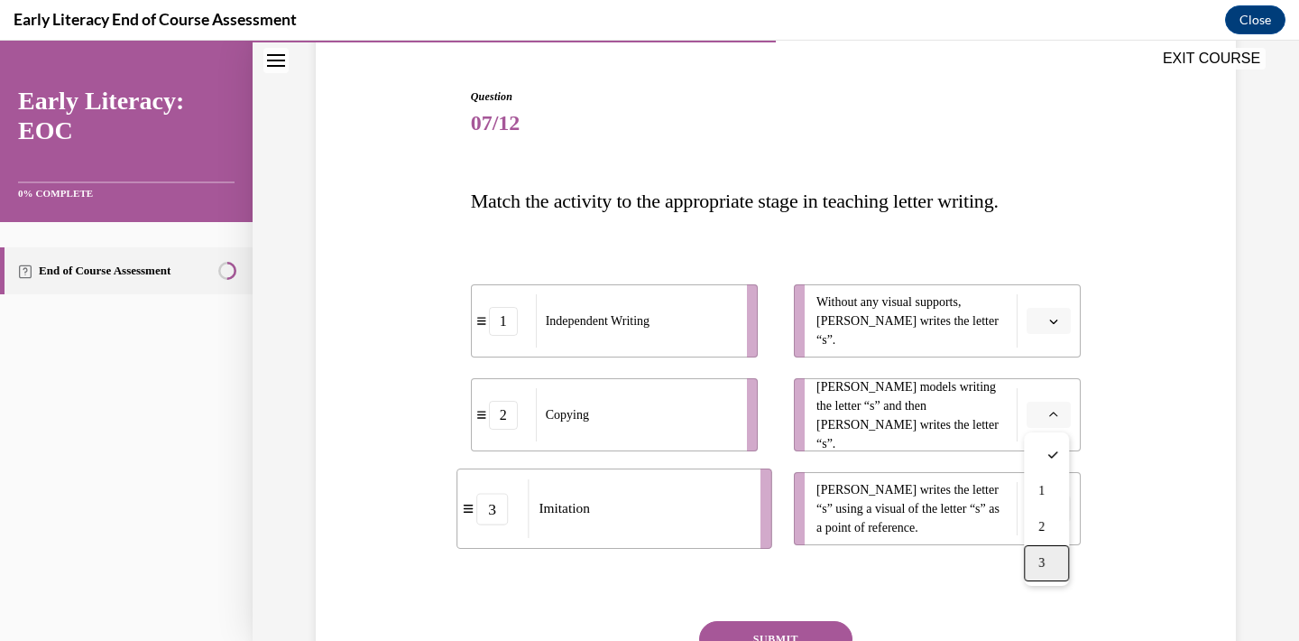
click at [1045, 556] on span "3" at bounding box center [1041, 563] width 6 height 14
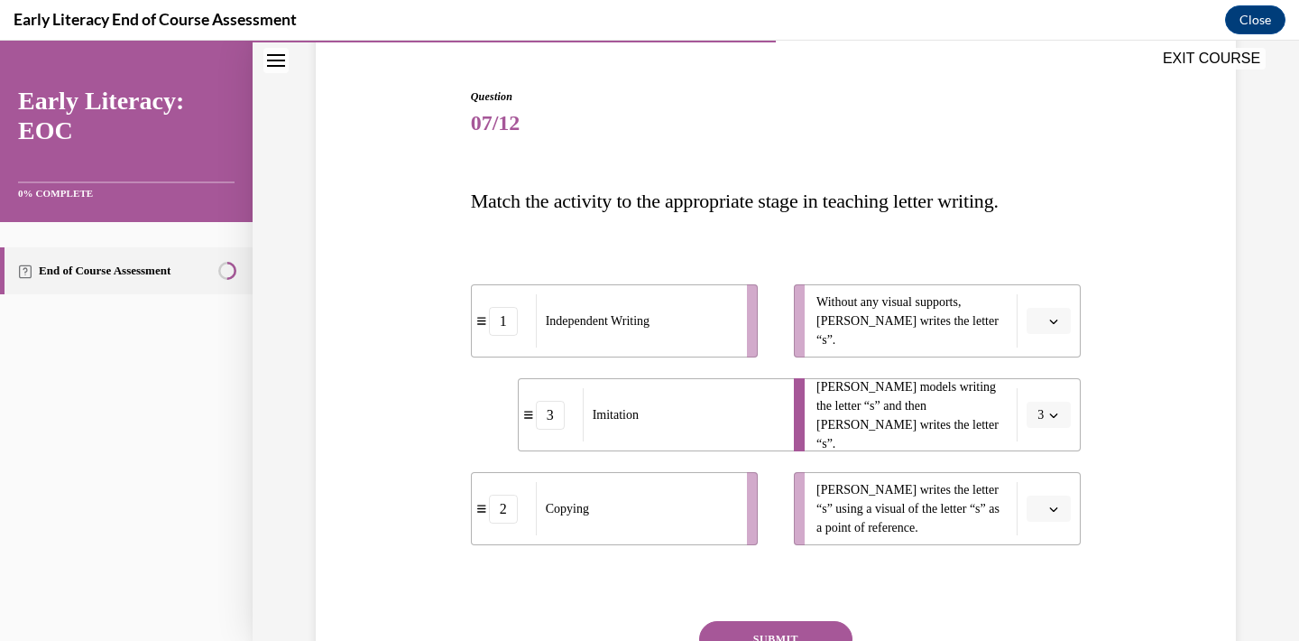
click at [1052, 324] on icon "button" at bounding box center [1053, 321] width 9 height 9
click at [1045, 394] on span "1" at bounding box center [1041, 397] width 6 height 14
click at [1054, 504] on icon "button" at bounding box center [1053, 508] width 9 height 9
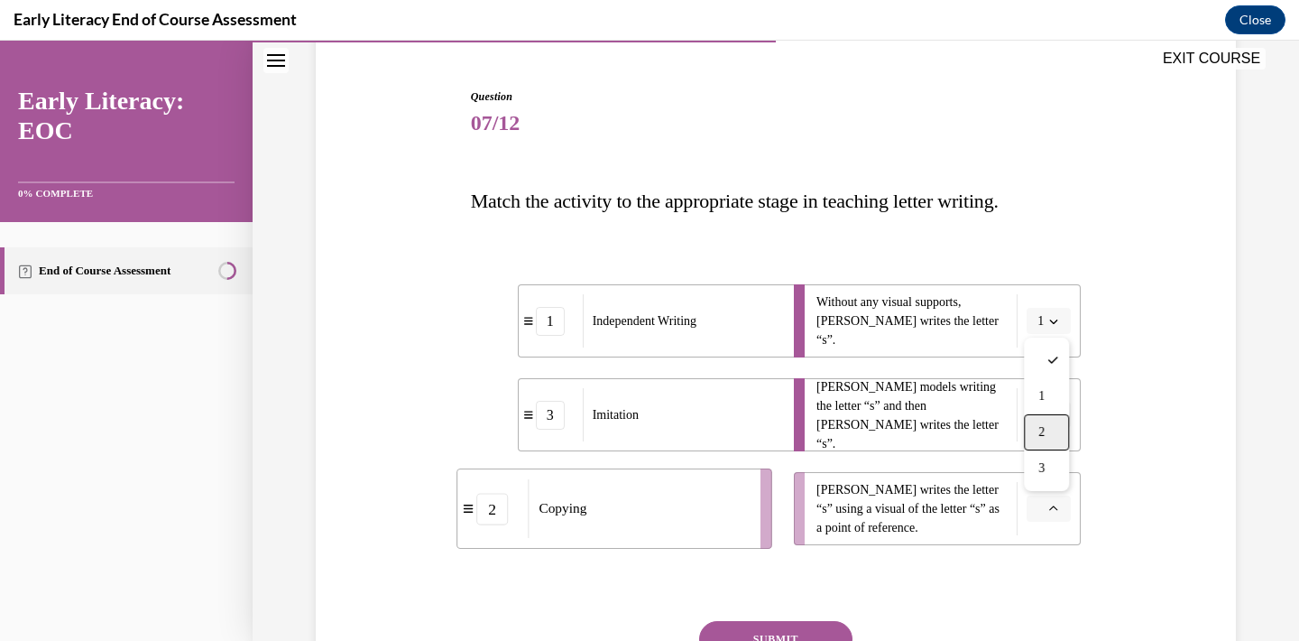
click at [1044, 425] on span "2" at bounding box center [1041, 432] width 6 height 14
click at [808, 629] on button "SUBMIT" at bounding box center [775, 639] width 153 height 36
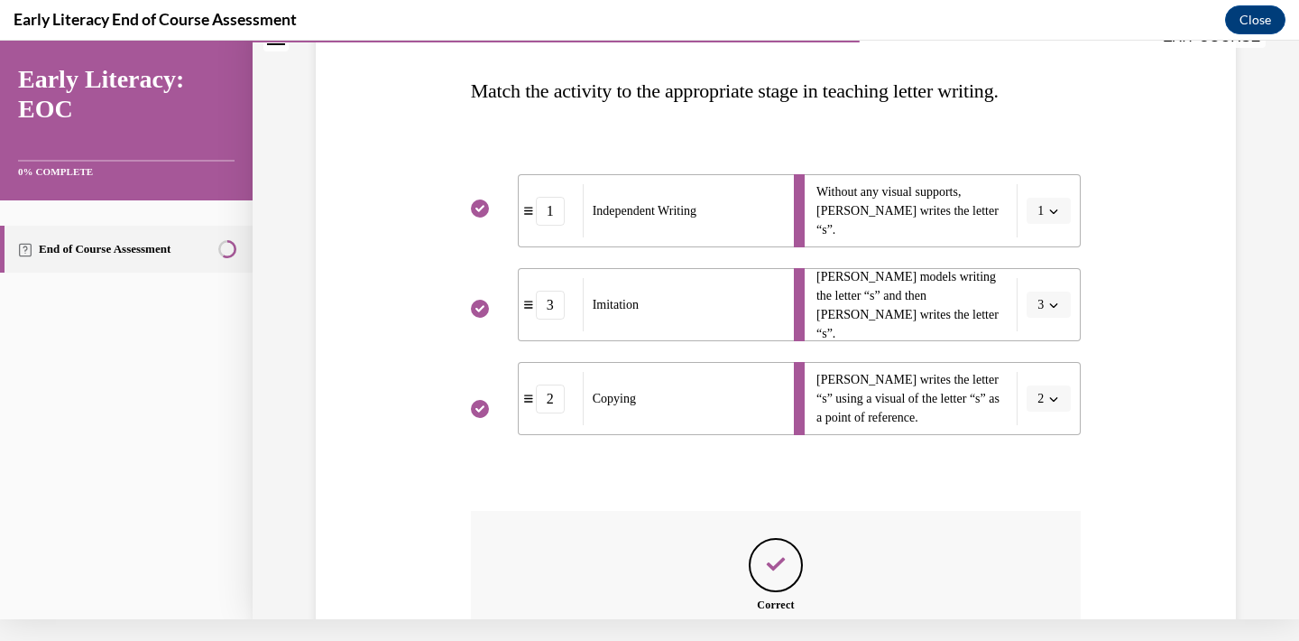
scroll to position [450, 0]
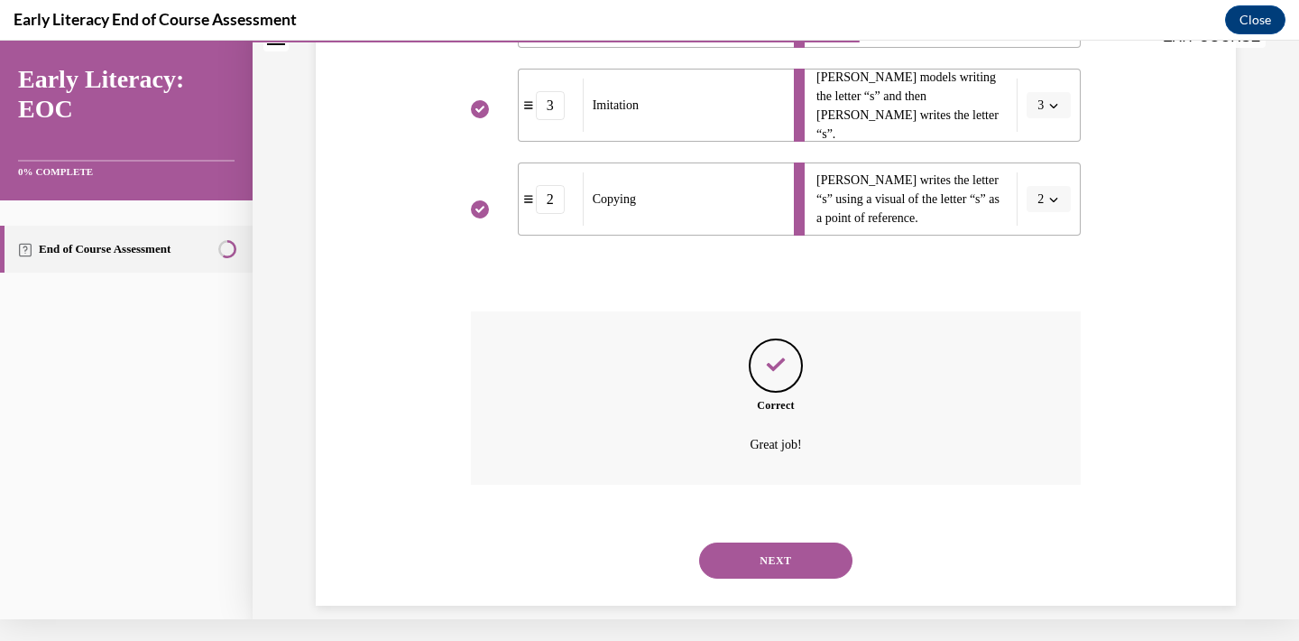
click at [790, 551] on button "NEXT" at bounding box center [775, 560] width 153 height 36
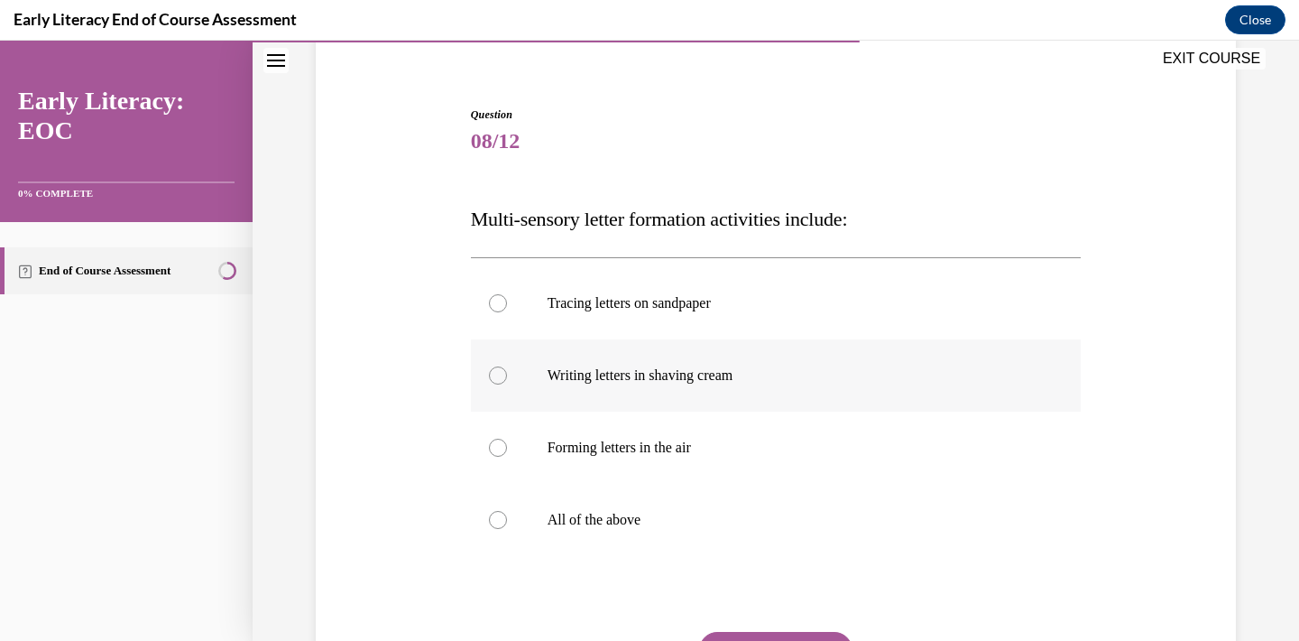
scroll to position [146, 0]
click at [750, 532] on div at bounding box center [776, 518] width 611 height 72
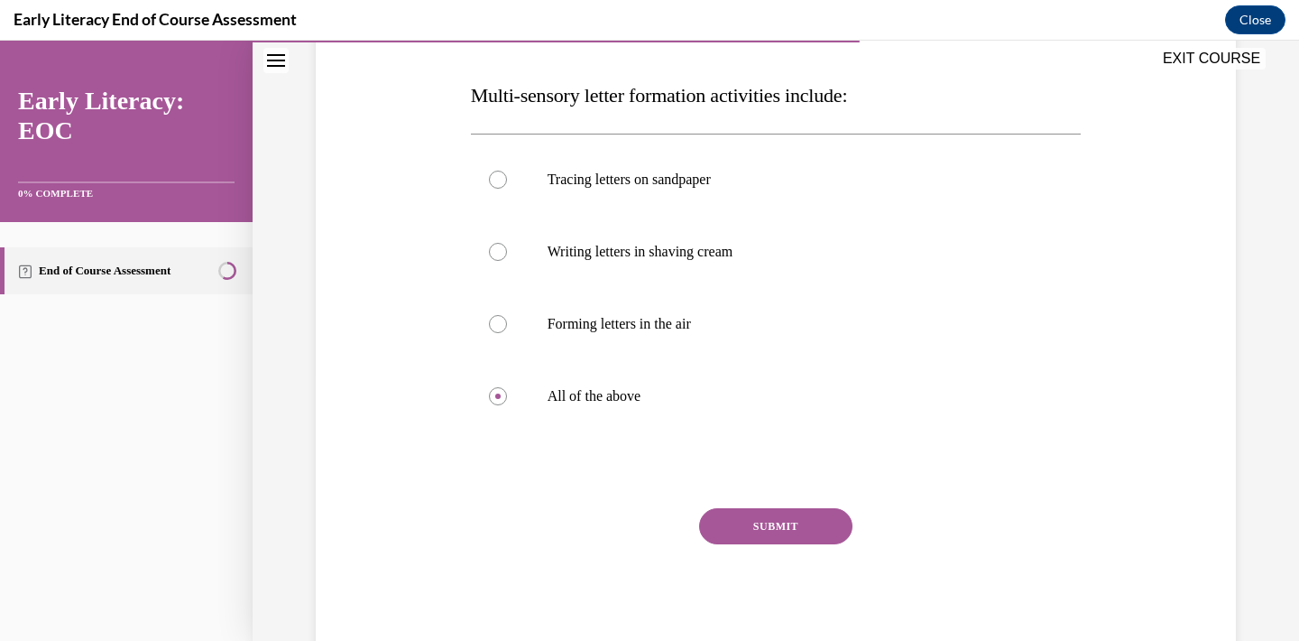
click at [763, 528] on button "SUBMIT" at bounding box center [775, 526] width 153 height 36
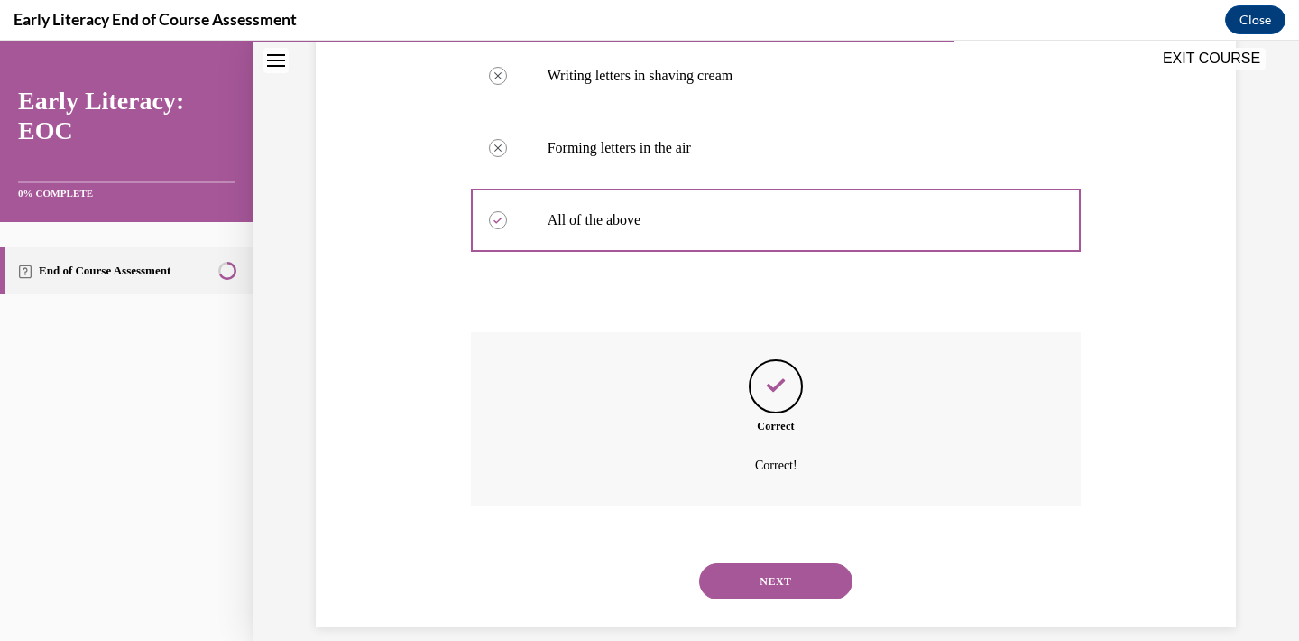
scroll to position [443, 0]
click at [761, 568] on button "NEXT" at bounding box center [775, 582] width 153 height 36
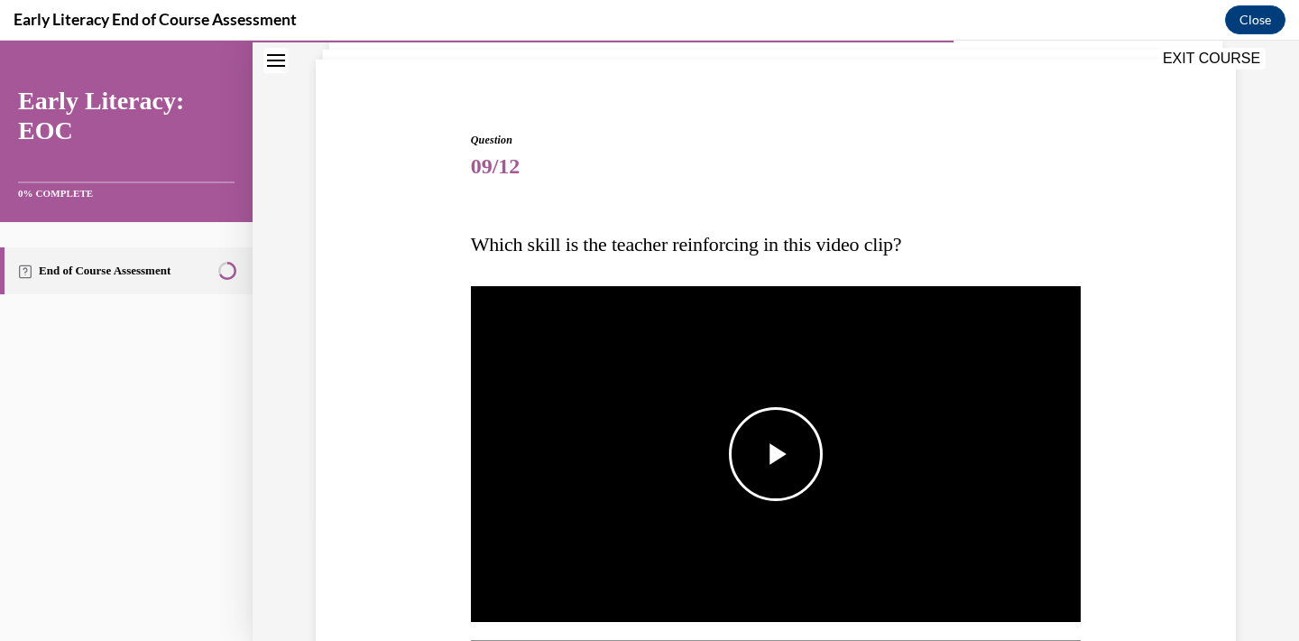
scroll to position [152, 0]
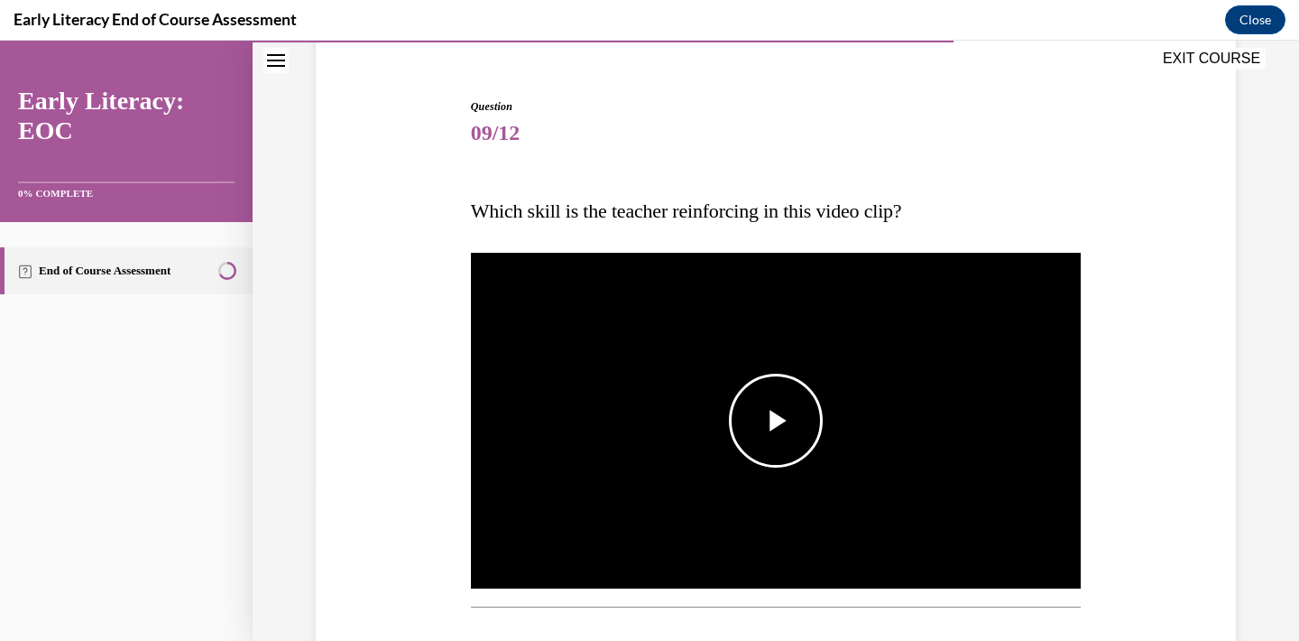
click at [776, 420] on span "Video player" at bounding box center [776, 420] width 0 height 0
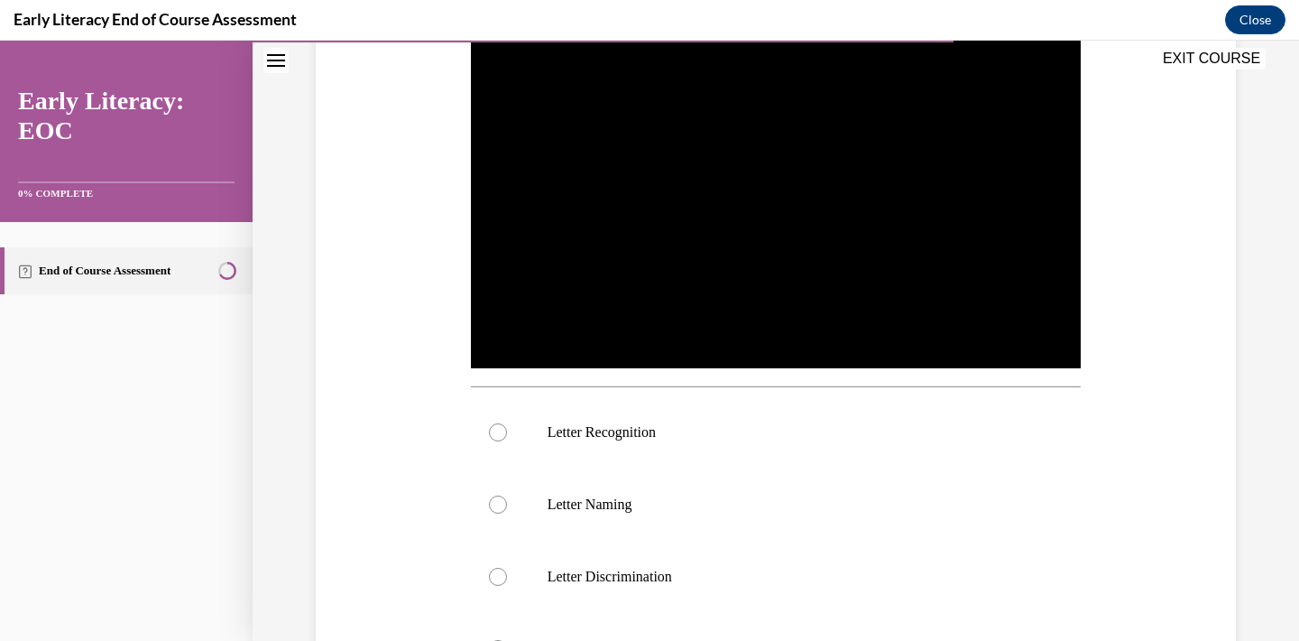
scroll to position [374, 0]
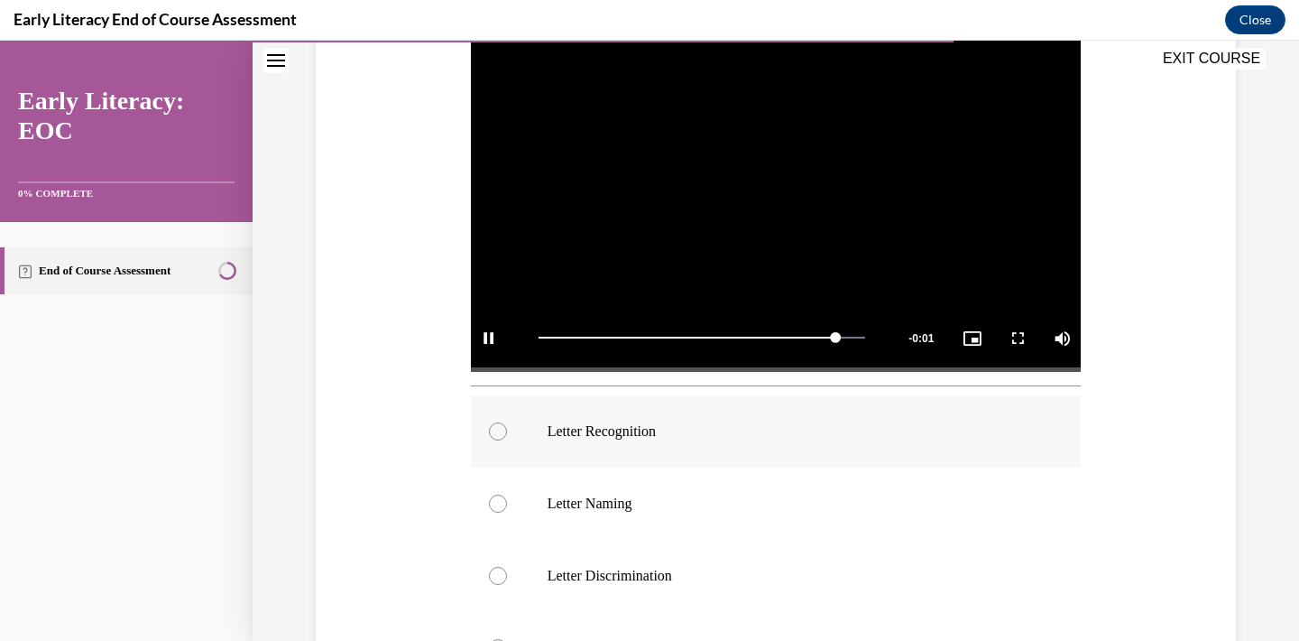
click at [607, 430] on p "Letter Recognition" at bounding box center [792, 431] width 489 height 18
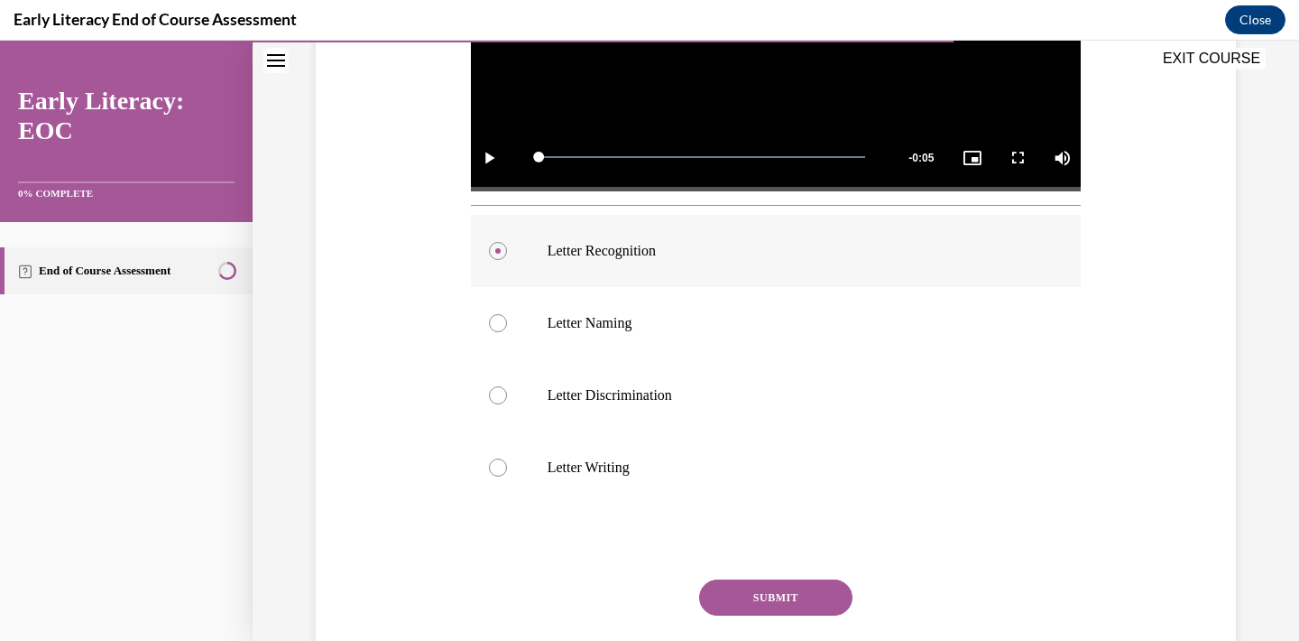
scroll to position [558, 0]
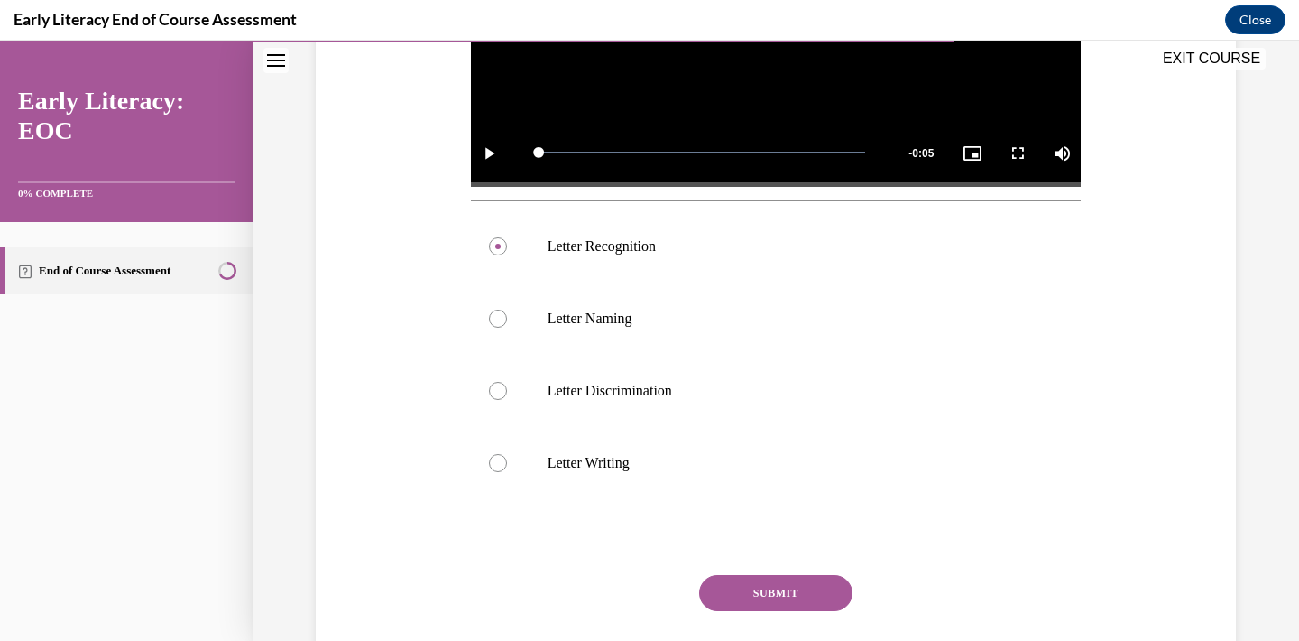
click at [778, 586] on button "SUBMIT" at bounding box center [775, 593] width 153 height 36
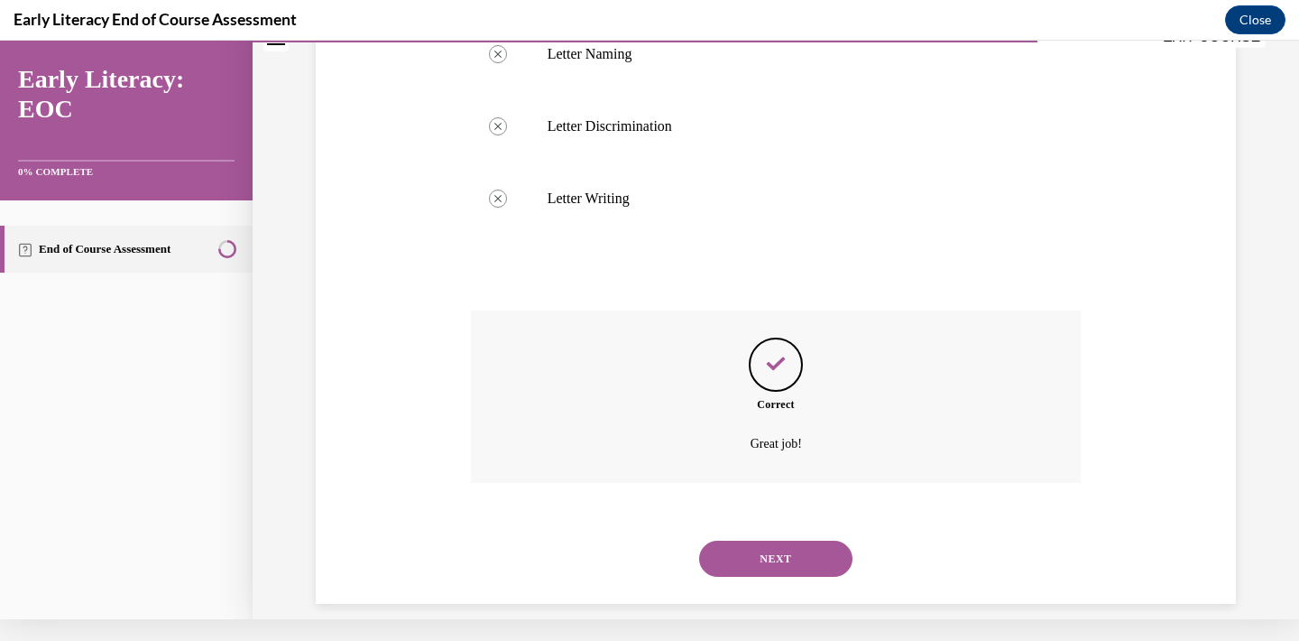
scroll to position [800, 0]
click at [767, 545] on button "NEXT" at bounding box center [775, 559] width 153 height 36
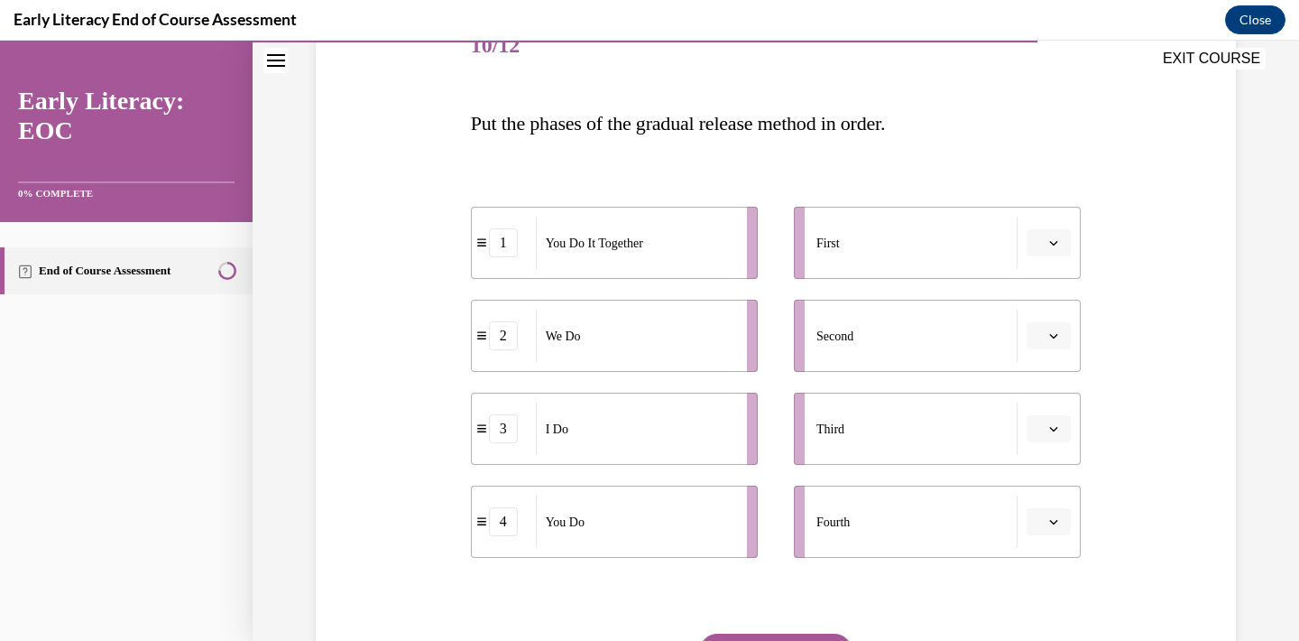
scroll to position [240, 0]
click at [1043, 437] on span "Please select an option" at bounding box center [1041, 429] width 6 height 18
click at [1052, 240] on icon "button" at bounding box center [1053, 242] width 9 height 9
click at [1052, 380] on div "3" at bounding box center [1046, 392] width 45 height 36
click at [1054, 330] on span "button" at bounding box center [1054, 335] width 13 height 13
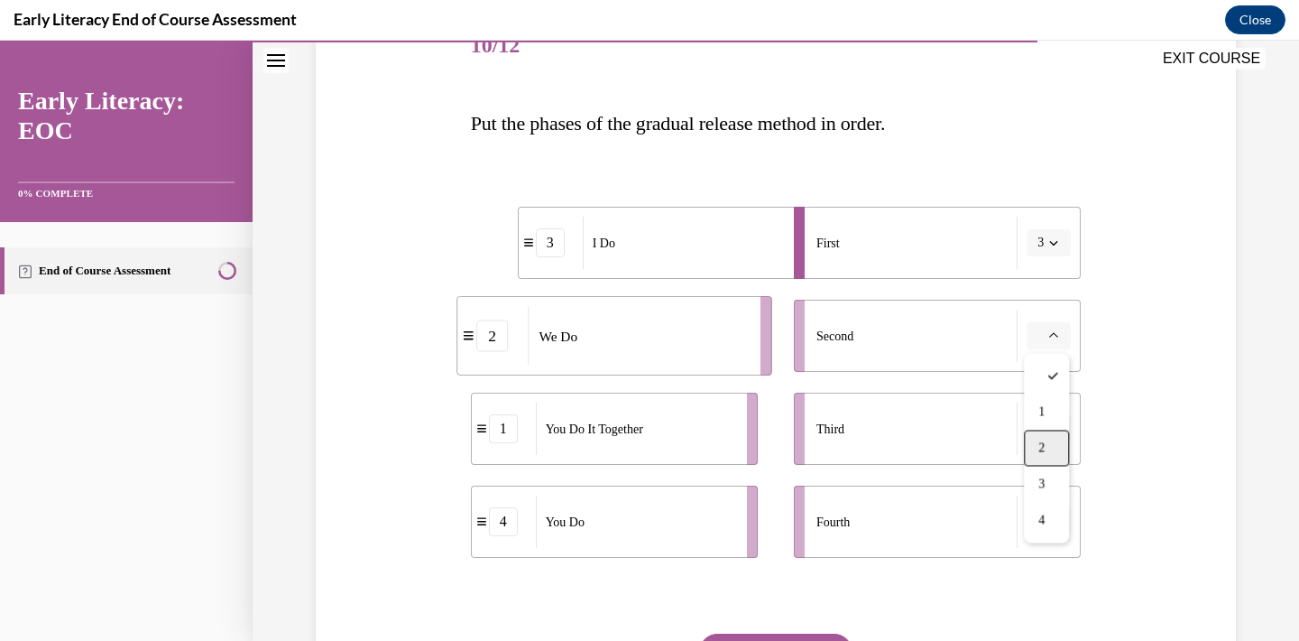
click at [1053, 446] on div "2" at bounding box center [1046, 448] width 45 height 36
click at [1043, 525] on span "Please select an option" at bounding box center [1041, 521] width 6 height 18
click at [1124, 399] on div "Question 10/12 Put the phases of the gradual release method in order. 3 I Do 2 …" at bounding box center [775, 369] width 929 height 825
click at [1053, 529] on button "button" at bounding box center [1049, 521] width 44 height 27
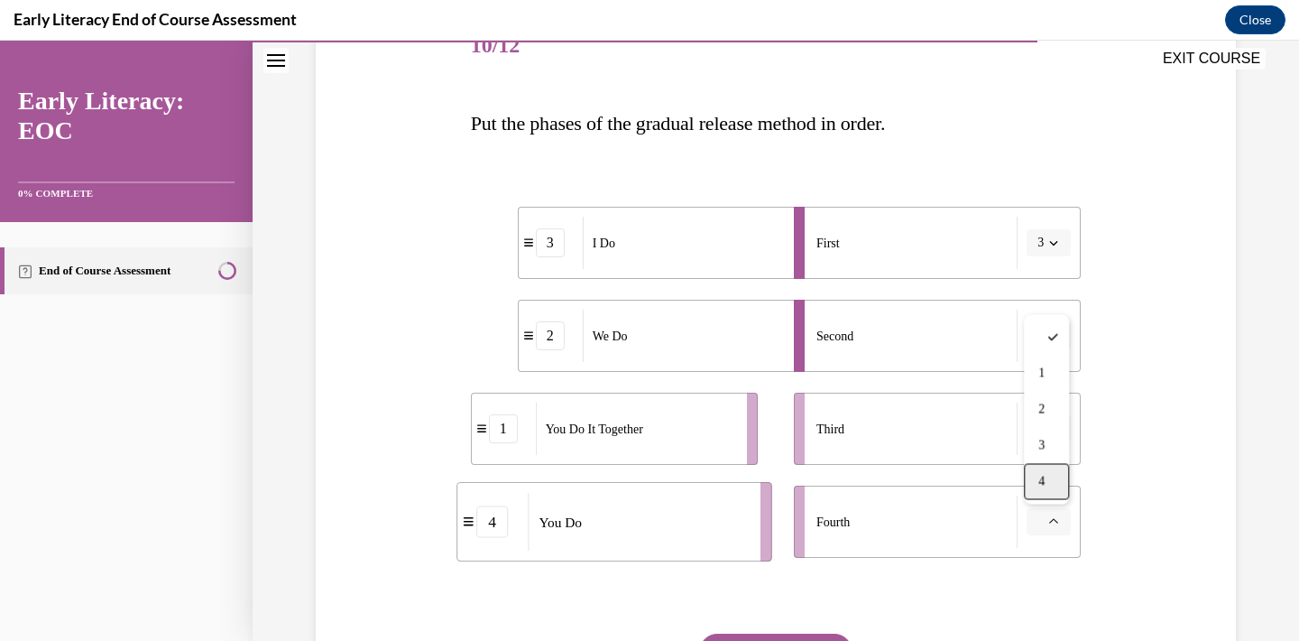
click at [1043, 485] on span "4" at bounding box center [1041, 482] width 6 height 14
click at [1053, 421] on button "button" at bounding box center [1049, 428] width 44 height 27
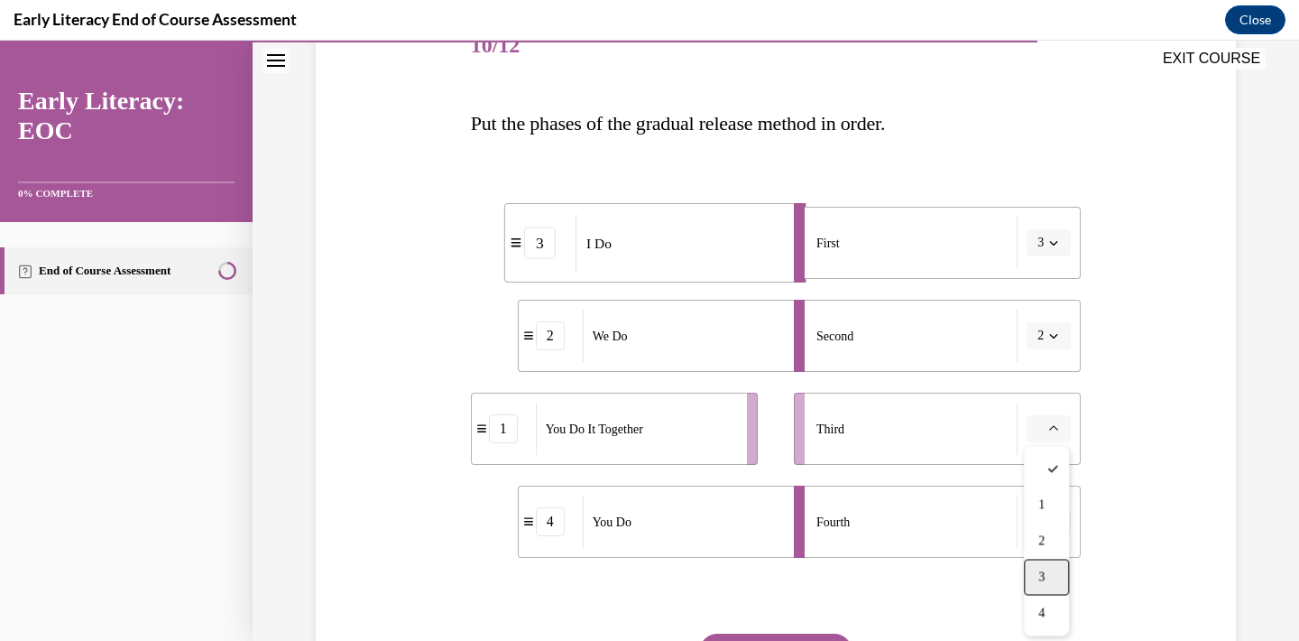
click at [1045, 577] on span "3" at bounding box center [1041, 577] width 6 height 14
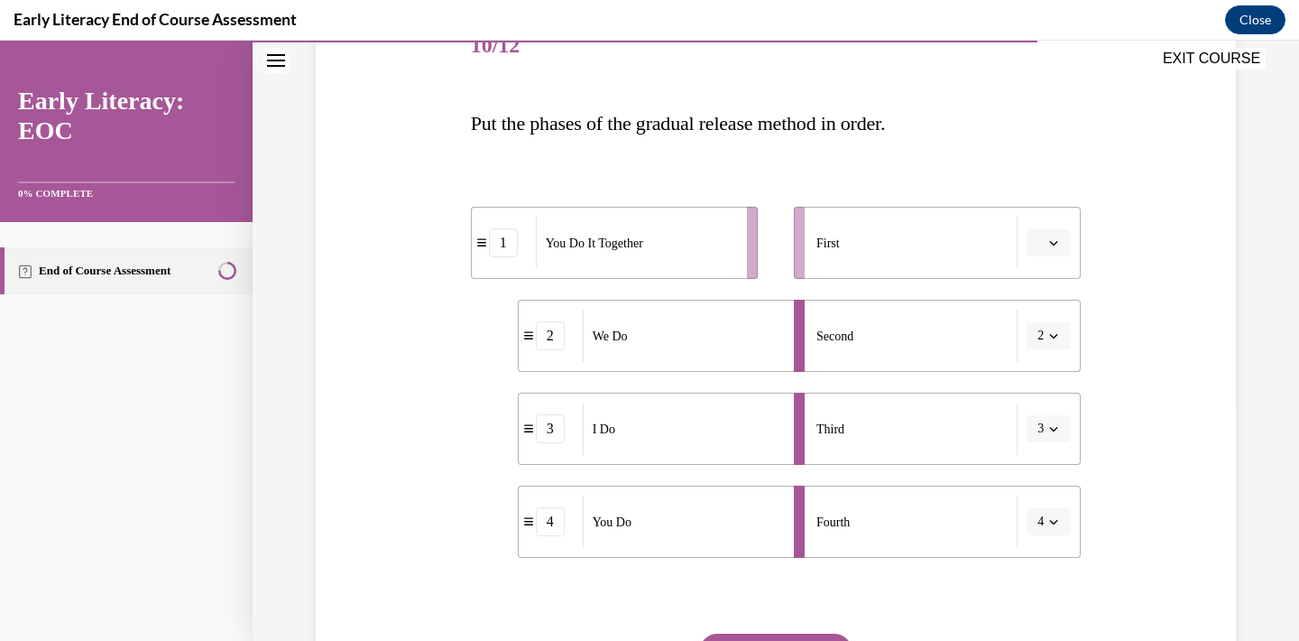
click at [1046, 425] on button "3" at bounding box center [1049, 428] width 44 height 27
click at [1044, 512] on div "1" at bounding box center [1042, 505] width 45 height 36
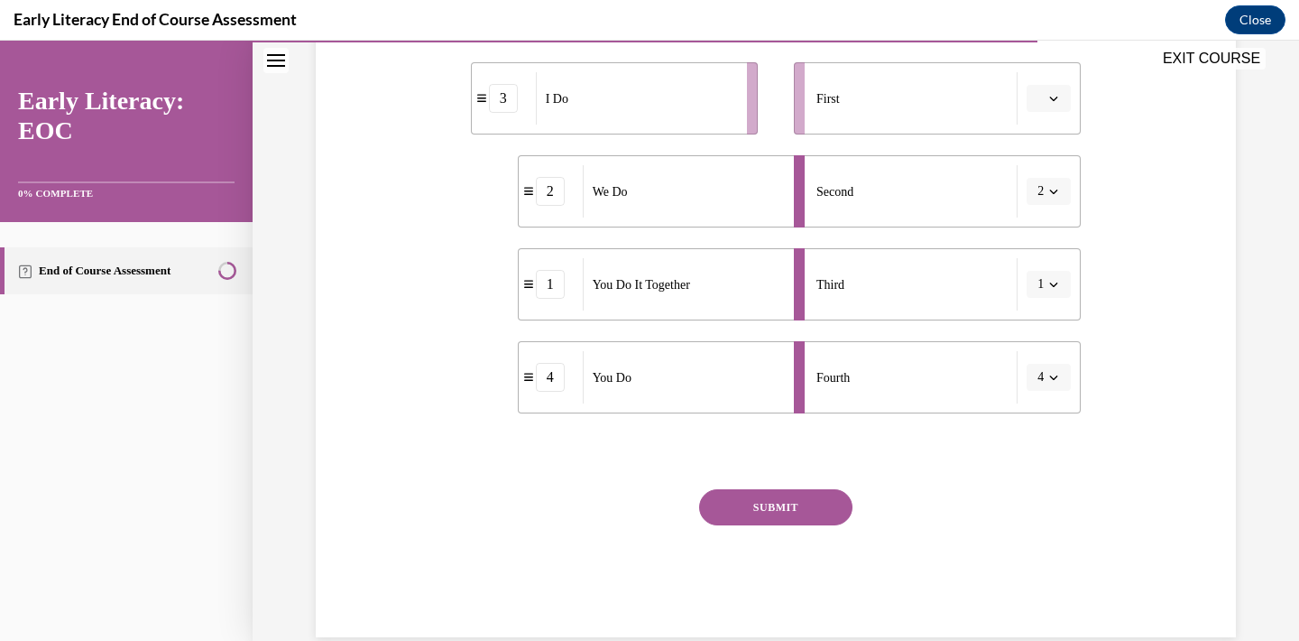
scroll to position [385, 0]
click at [782, 516] on button "SUBMIT" at bounding box center [775, 506] width 153 height 36
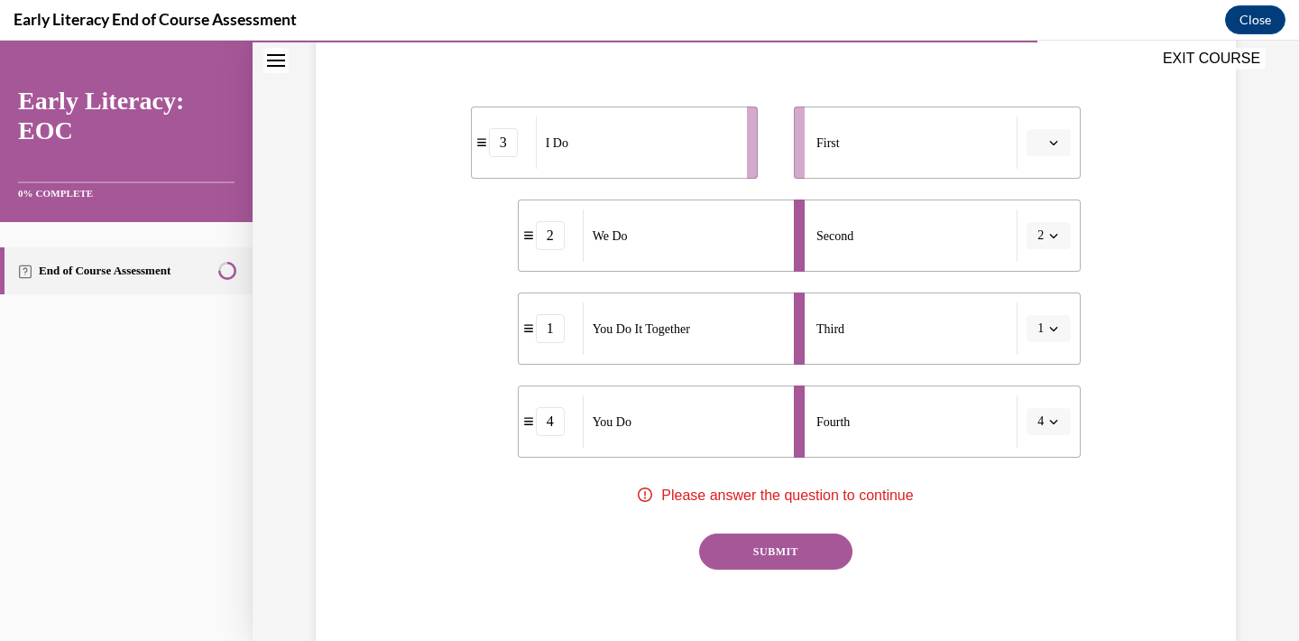
scroll to position [337, 0]
click at [1048, 149] on span "button" at bounding box center [1054, 145] width 13 height 13
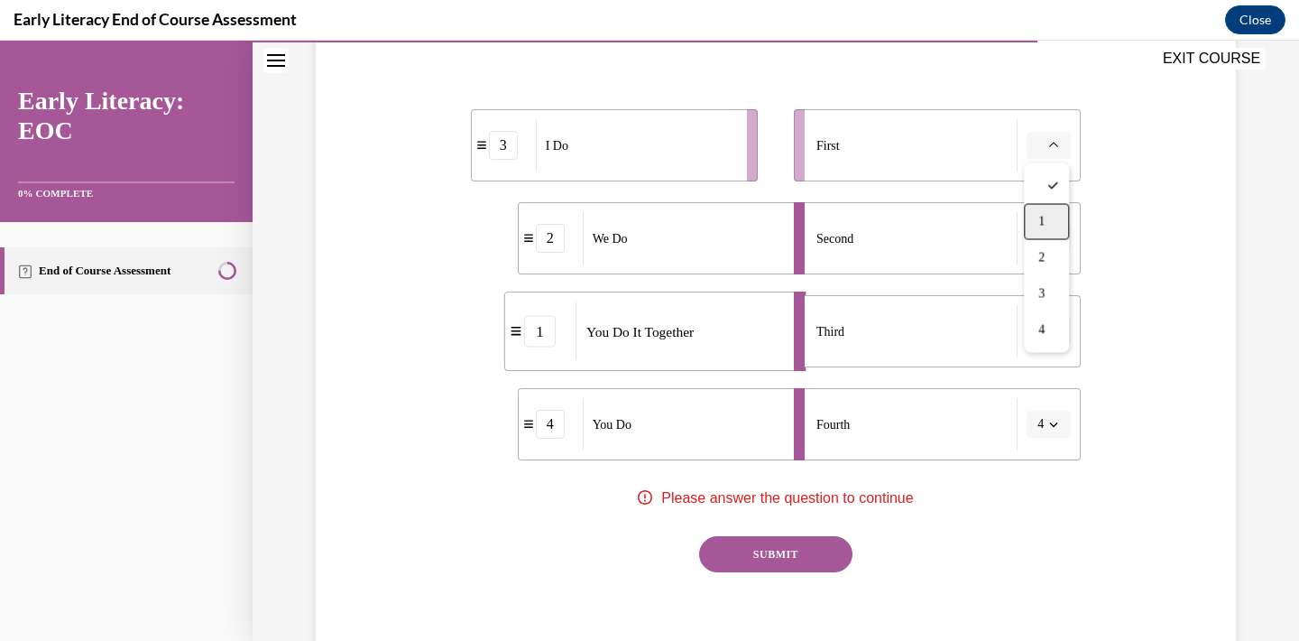
click at [1048, 215] on div "1" at bounding box center [1046, 222] width 45 height 36
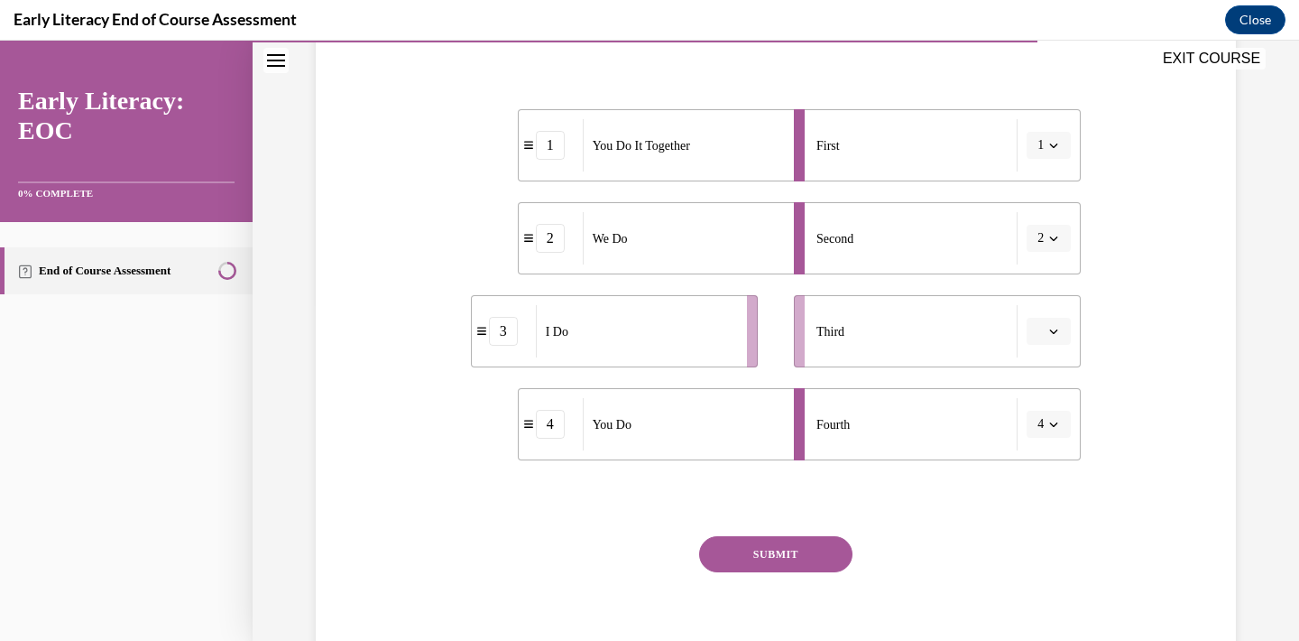
click at [1052, 328] on icon "button" at bounding box center [1053, 331] width 9 height 9
click at [1048, 482] on div "3" at bounding box center [1046, 480] width 45 height 36
click at [1055, 557] on div "SUBMIT" at bounding box center [776, 581] width 611 height 90
drag, startPoint x: 701, startPoint y: 147, endPoint x: 699, endPoint y: 356, distance: 209.3
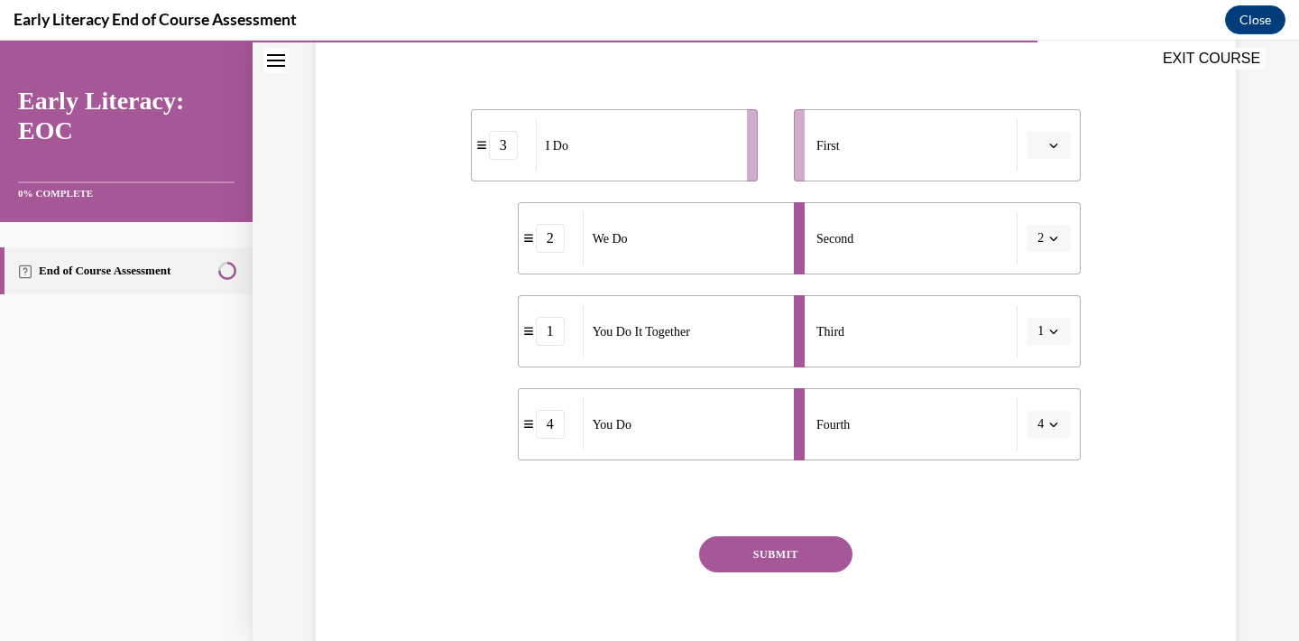
drag, startPoint x: 663, startPoint y: 181, endPoint x: 694, endPoint y: 181, distance: 30.7
click at [694, 181] on ul "3 I Do 2 We Do 1 You Do It Together 4 You Do" at bounding box center [623, 284] width 305 height 351
drag, startPoint x: 678, startPoint y: 161, endPoint x: 792, endPoint y: 162, distance: 114.6
click at [792, 162] on div "I Do" at bounding box center [742, 145] width 199 height 52
click at [769, 562] on button "SUBMIT" at bounding box center [775, 554] width 153 height 36
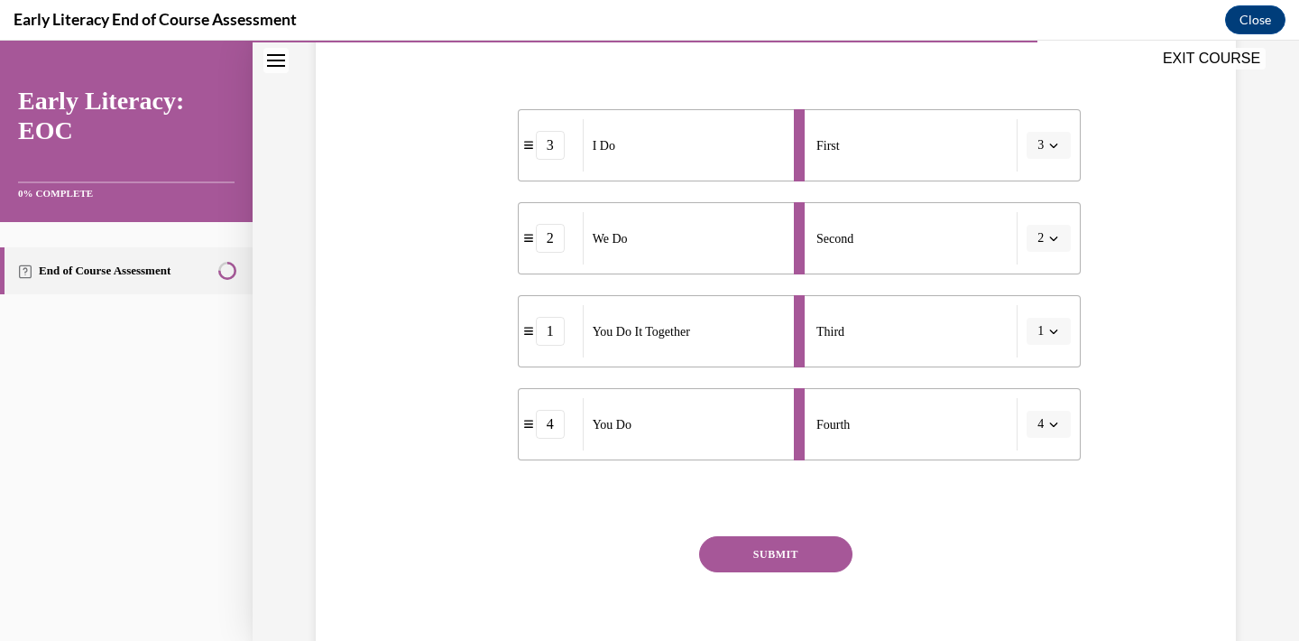
scroll to position [22, 0]
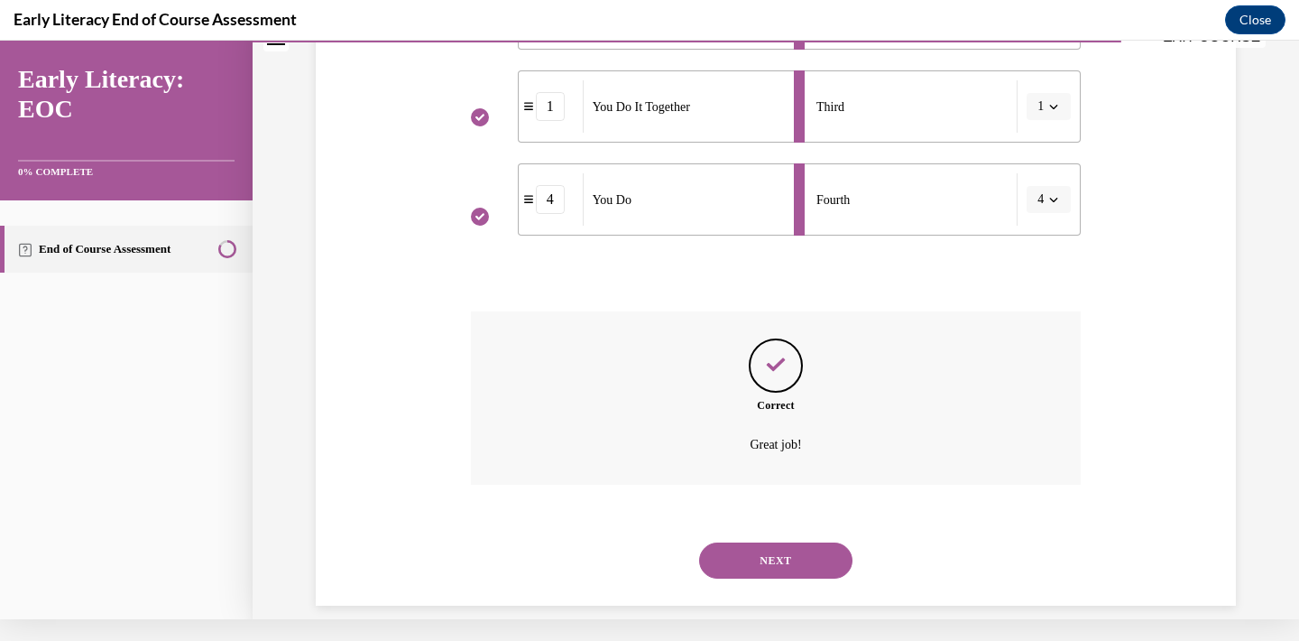
click at [797, 546] on button "NEXT" at bounding box center [775, 560] width 153 height 36
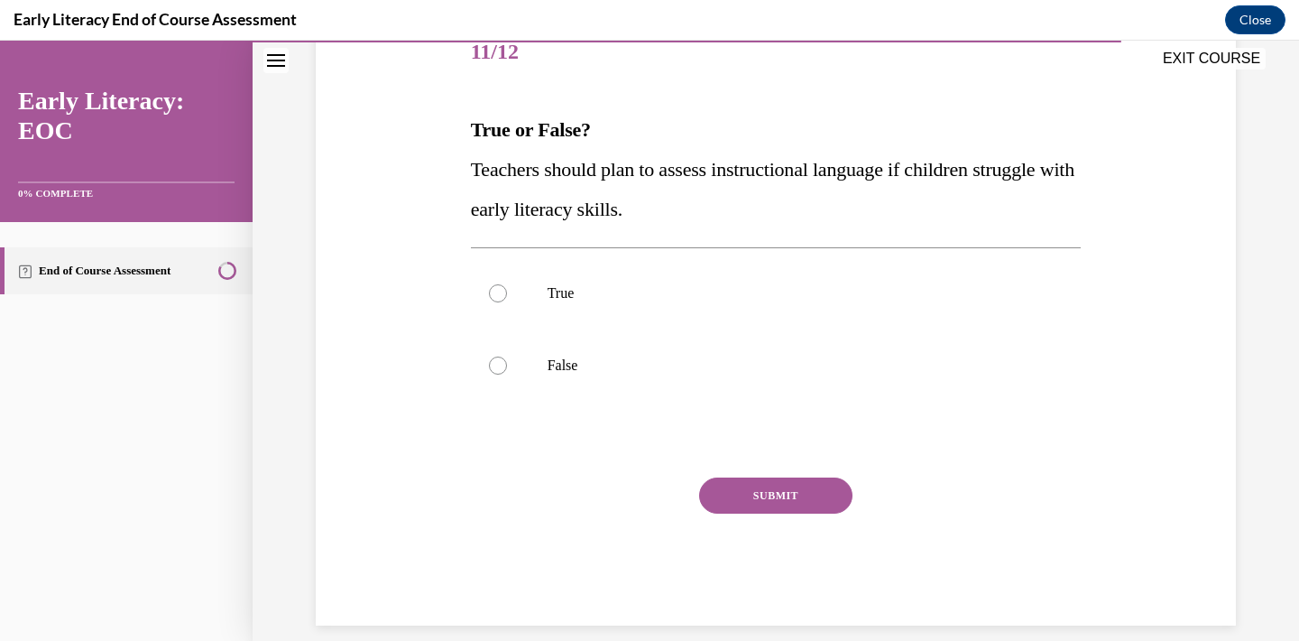
scroll to position [233, 0]
click at [788, 355] on div at bounding box center [776, 366] width 611 height 72
click at [808, 511] on button "SUBMIT" at bounding box center [775, 496] width 153 height 36
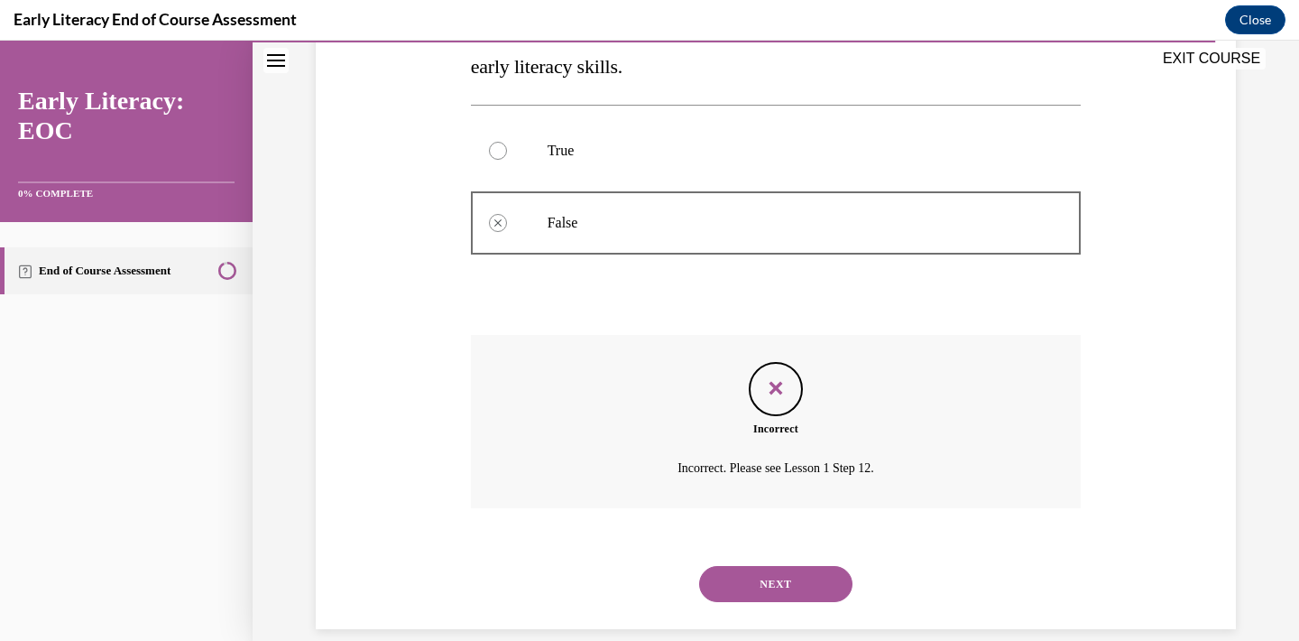
click at [809, 568] on button "NEXT" at bounding box center [775, 584] width 153 height 36
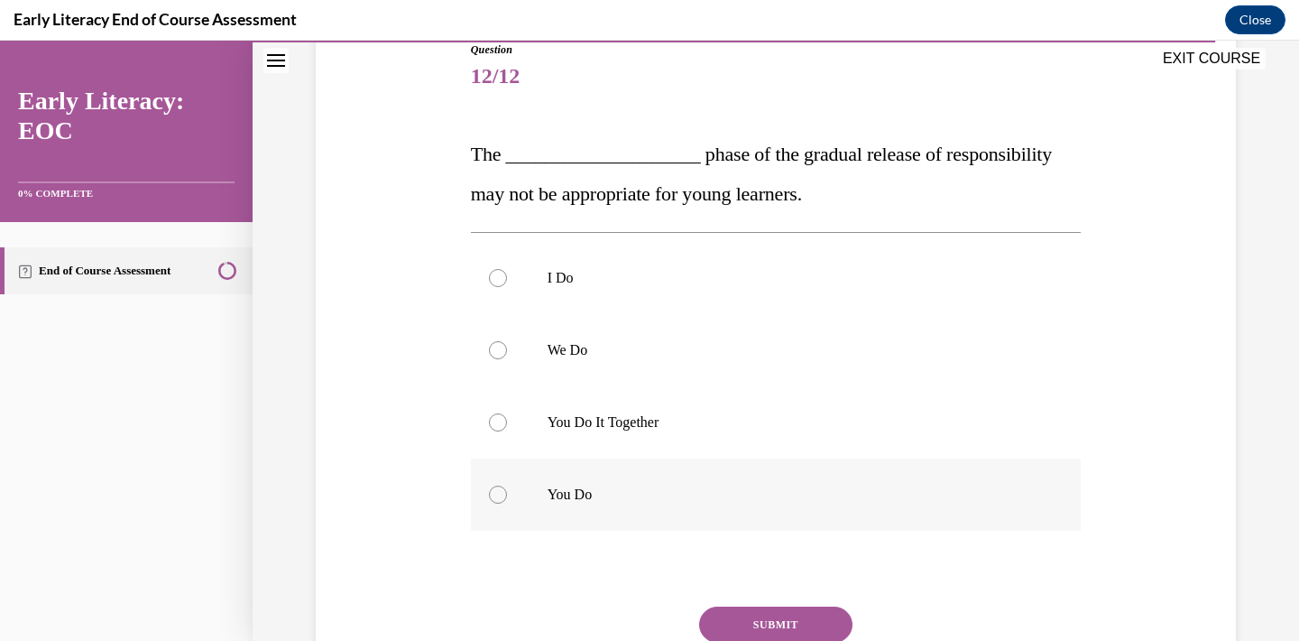
scroll to position [216, 0]
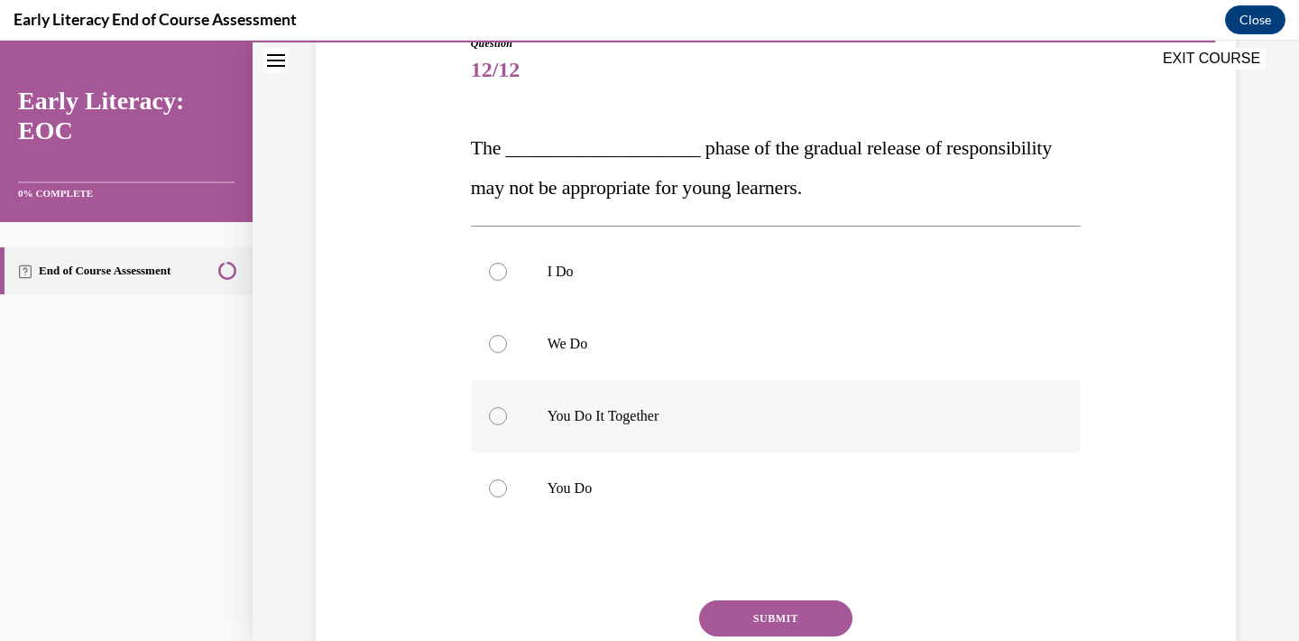
click at [688, 421] on p "You Do It Together" at bounding box center [792, 416] width 489 height 18
click at [799, 621] on button "SUBMIT" at bounding box center [775, 618] width 153 height 36
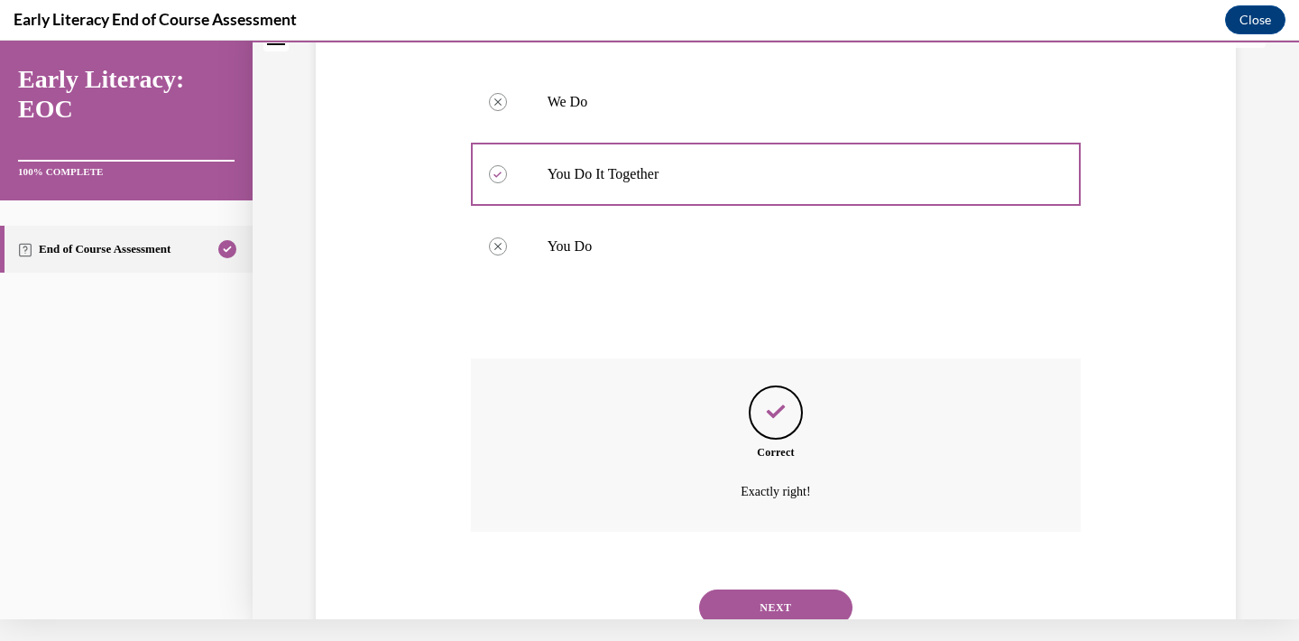
scroll to position [483, 0]
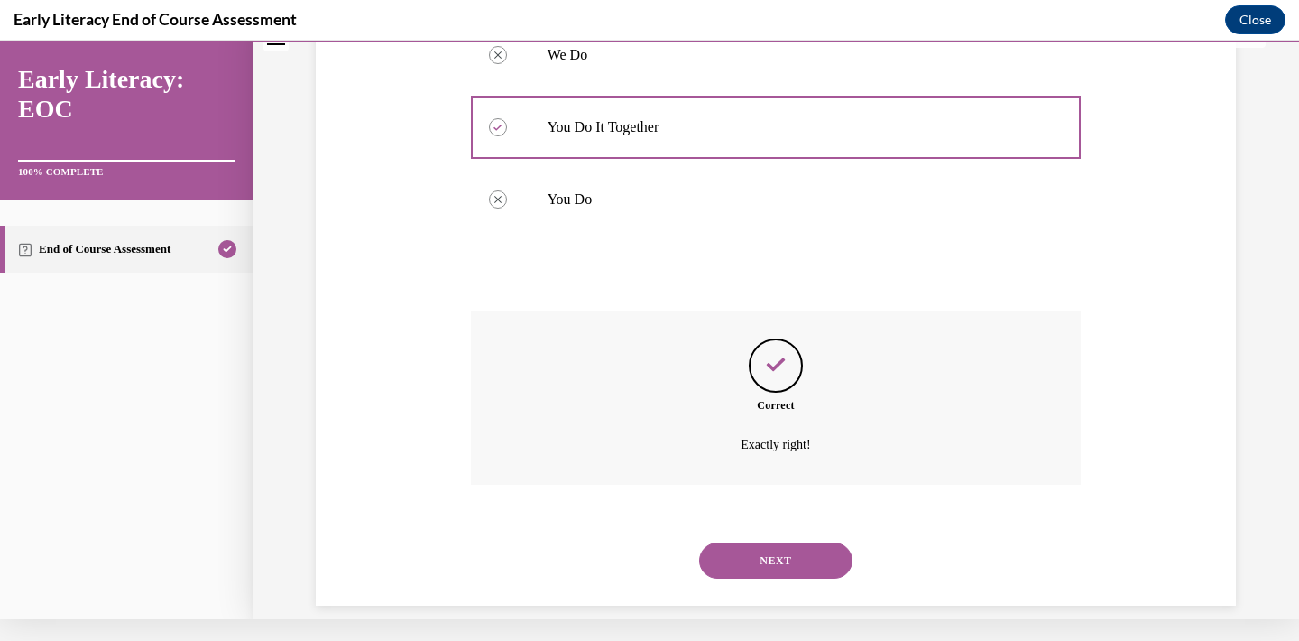
click at [784, 542] on button "NEXT" at bounding box center [775, 560] width 153 height 36
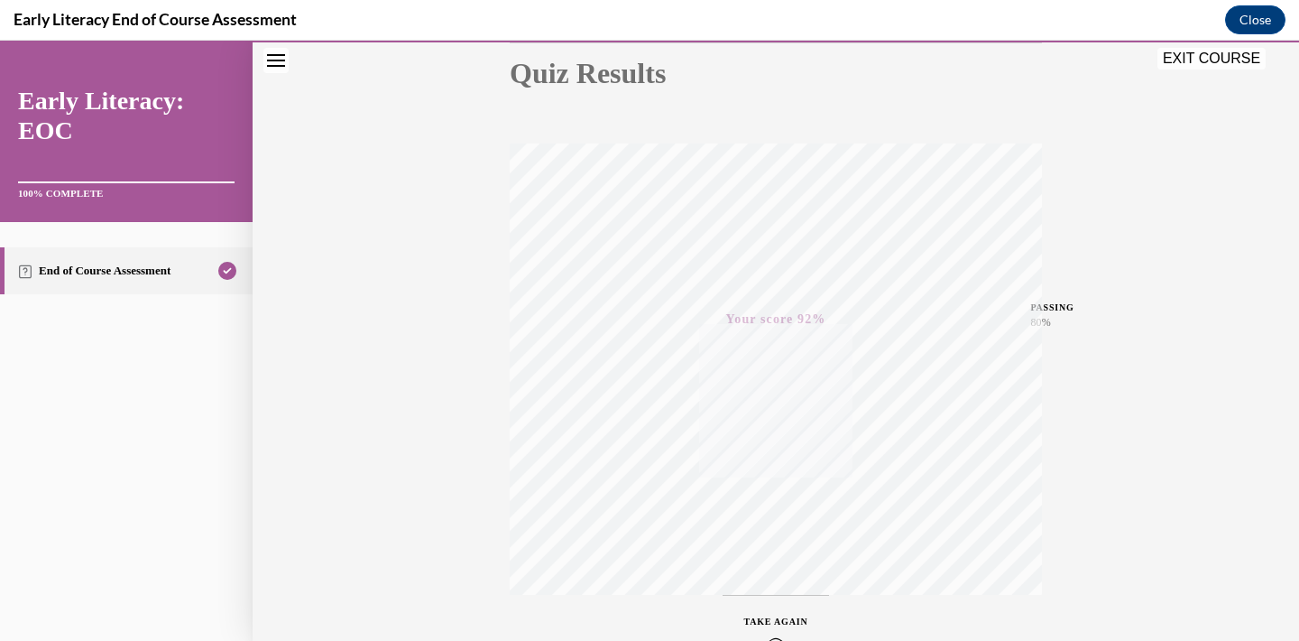
scroll to position [198, 0]
click at [1194, 59] on button "EXIT COURSE" at bounding box center [1212, 59] width 108 height 22
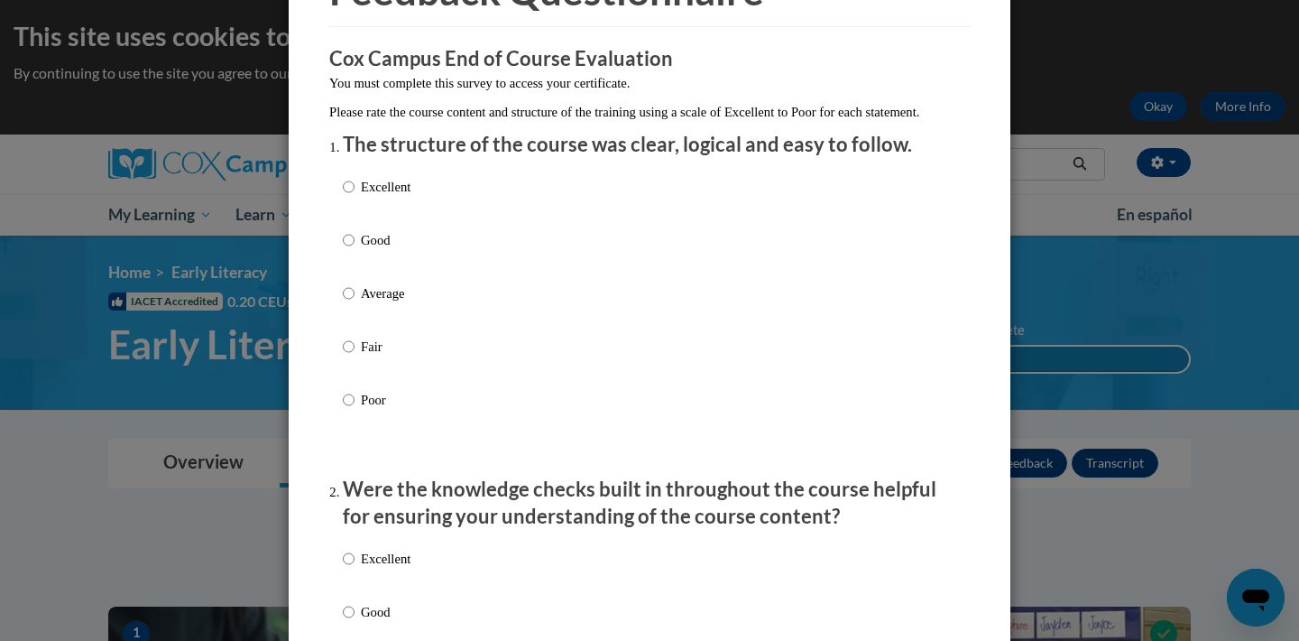
scroll to position [129, 0]
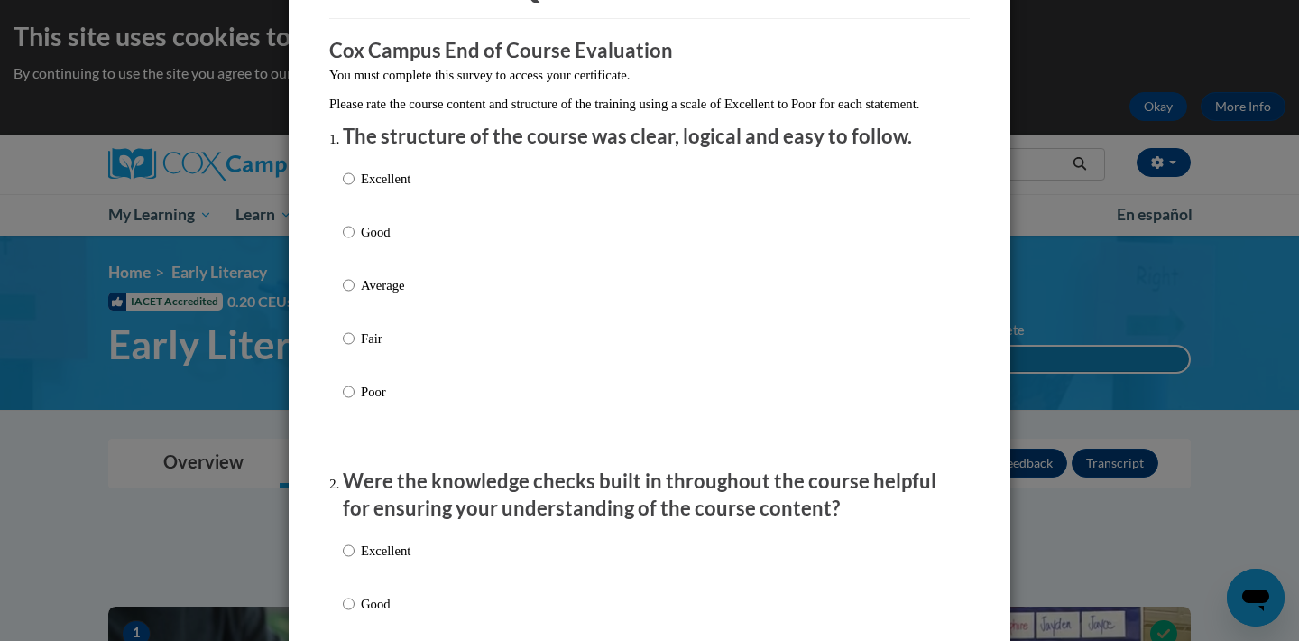
click at [397, 189] on p "Excellent" at bounding box center [386, 179] width 50 height 20
click at [355, 189] on input "Excellent" at bounding box center [349, 179] width 12 height 20
radio input "true"
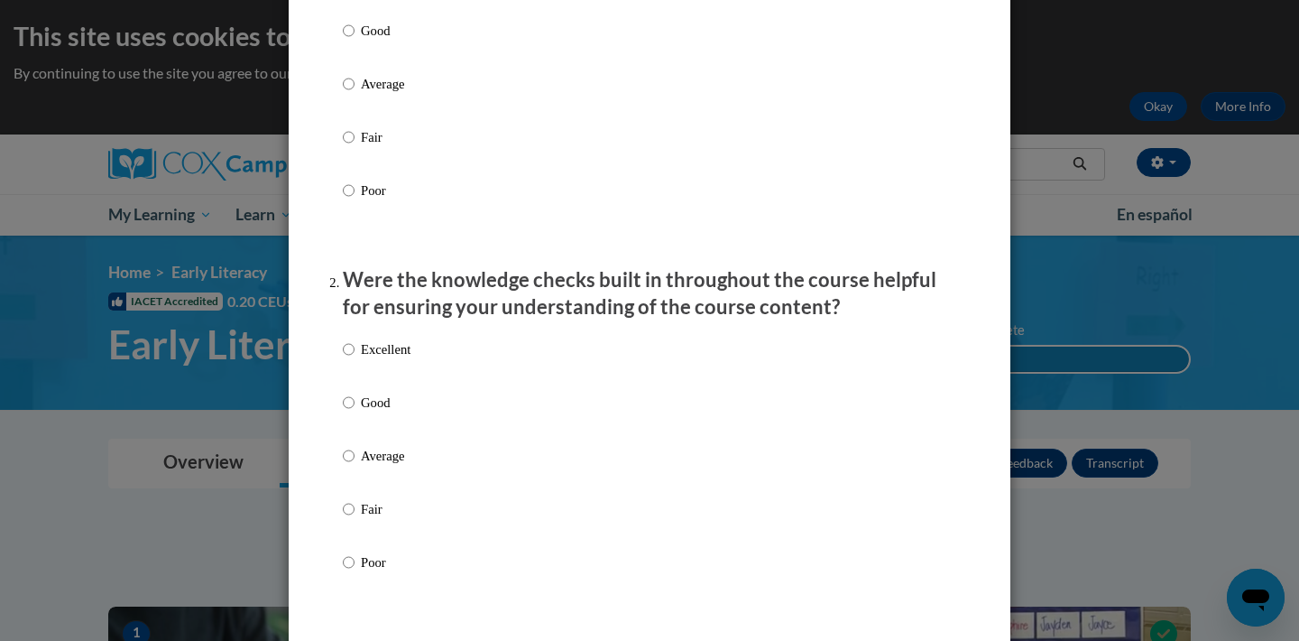
scroll to position [351, 0]
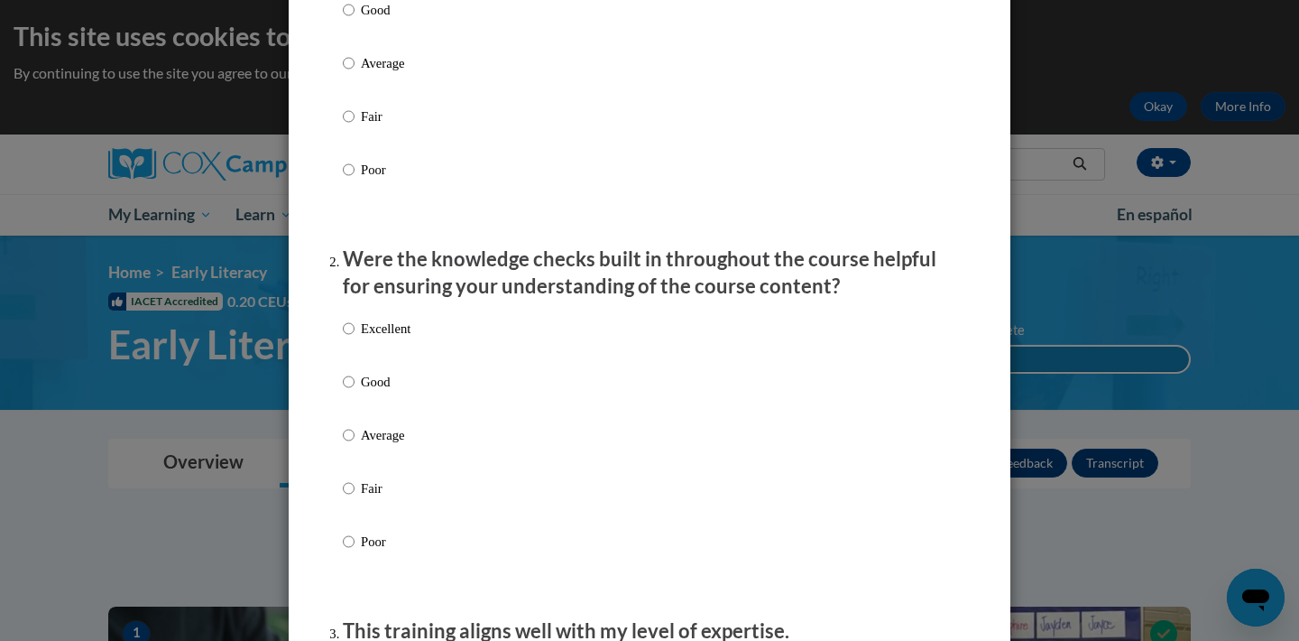
click at [372, 338] on p "Excellent" at bounding box center [386, 328] width 50 height 20
click at [355, 338] on input "Excellent" at bounding box center [349, 328] width 12 height 20
radio input "true"
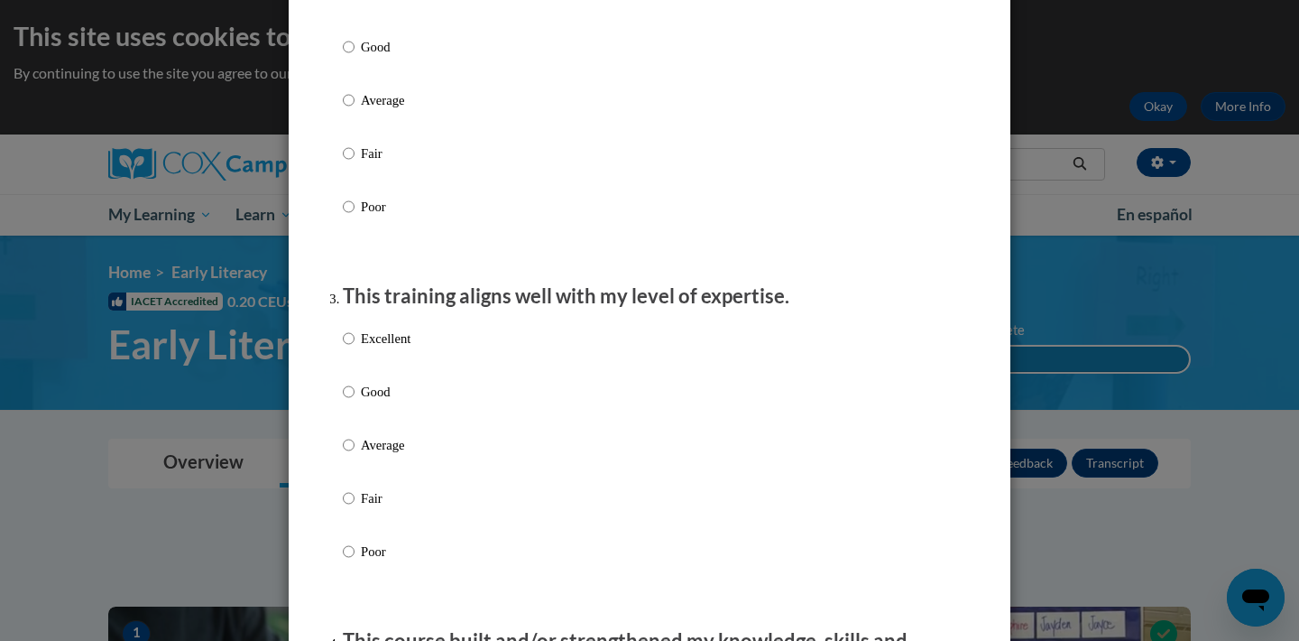
scroll to position [699, 0]
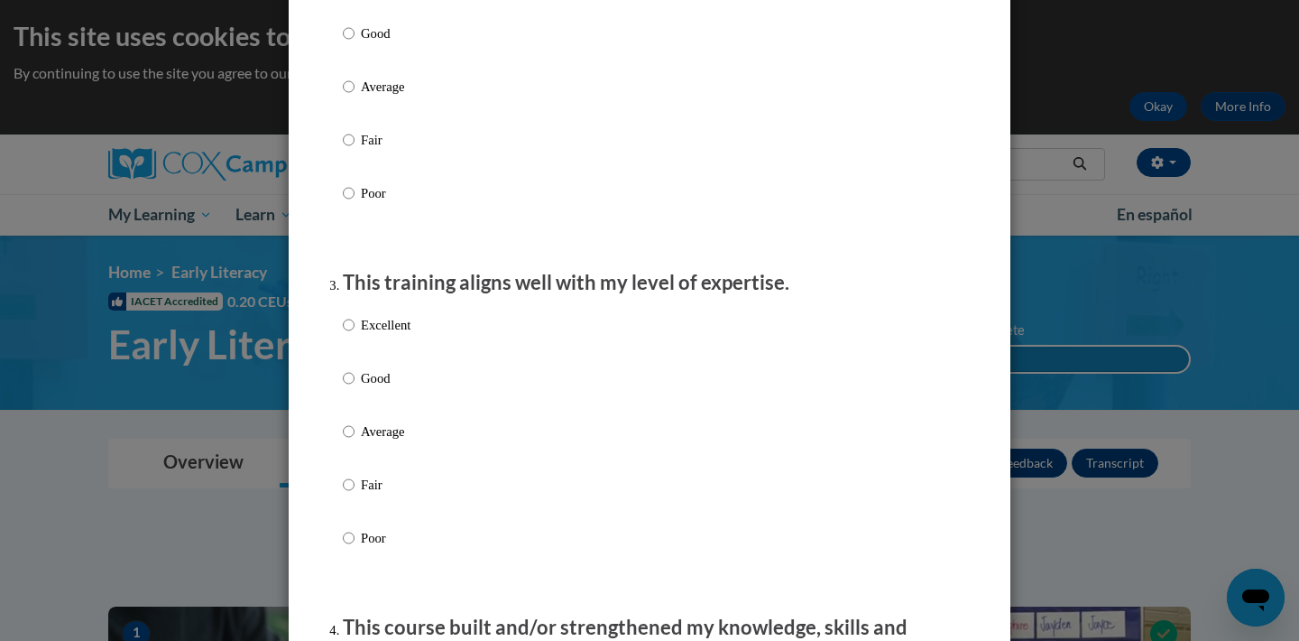
click at [388, 335] on p "Excellent" at bounding box center [386, 325] width 50 height 20
click at [355, 335] on input "Excellent" at bounding box center [349, 325] width 12 height 20
radio input "true"
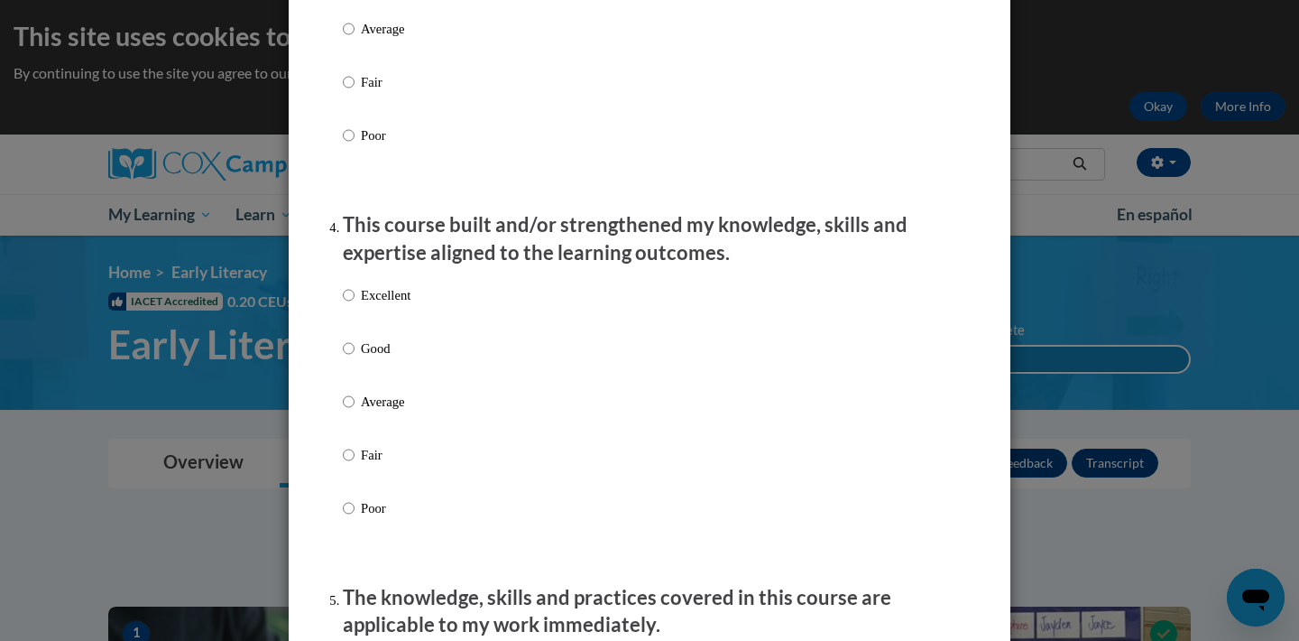
scroll to position [1106, 0]
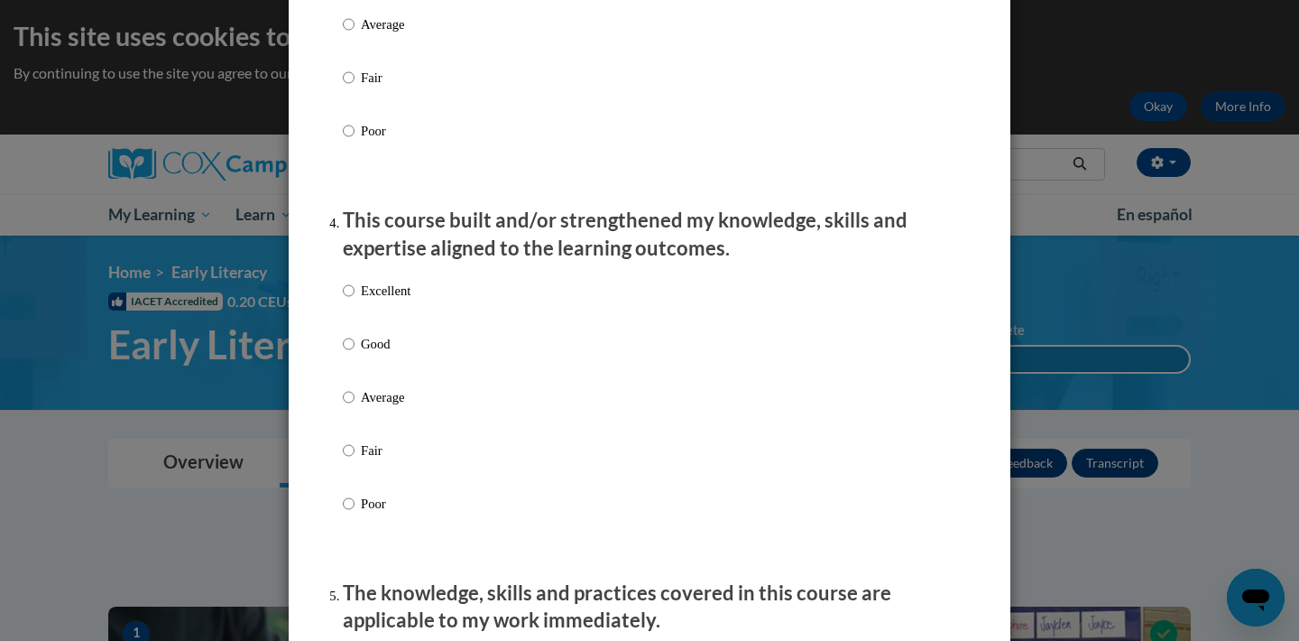
click at [385, 291] on div "Excellent Good Average Fair Poor" at bounding box center [377, 412] width 68 height 280
click at [385, 295] on p "Excellent" at bounding box center [386, 291] width 50 height 20
click at [355, 295] on input "Excellent" at bounding box center [349, 291] width 12 height 20
radio input "true"
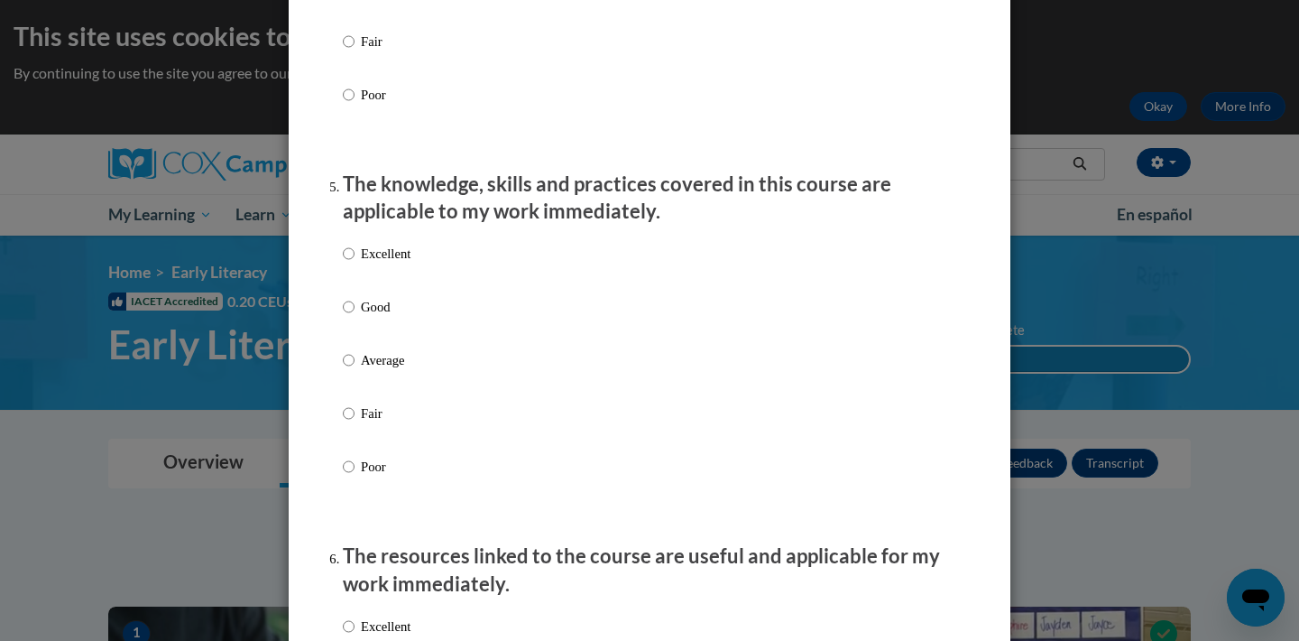
click at [383, 263] on p "Excellent" at bounding box center [386, 254] width 50 height 20
click at [355, 263] on input "Excellent" at bounding box center [349, 254] width 12 height 20
radio input "true"
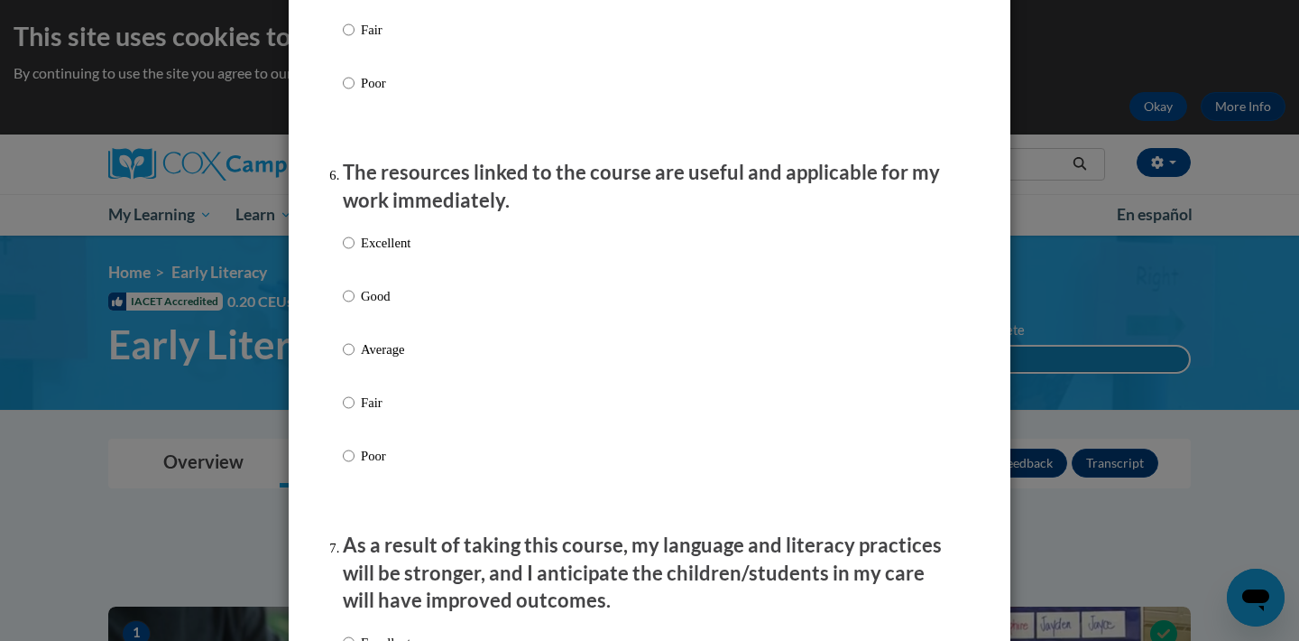
click at [383, 253] on p "Excellent" at bounding box center [386, 243] width 50 height 20
click at [355, 253] on input "Excellent" at bounding box center [349, 243] width 12 height 20
radio input "true"
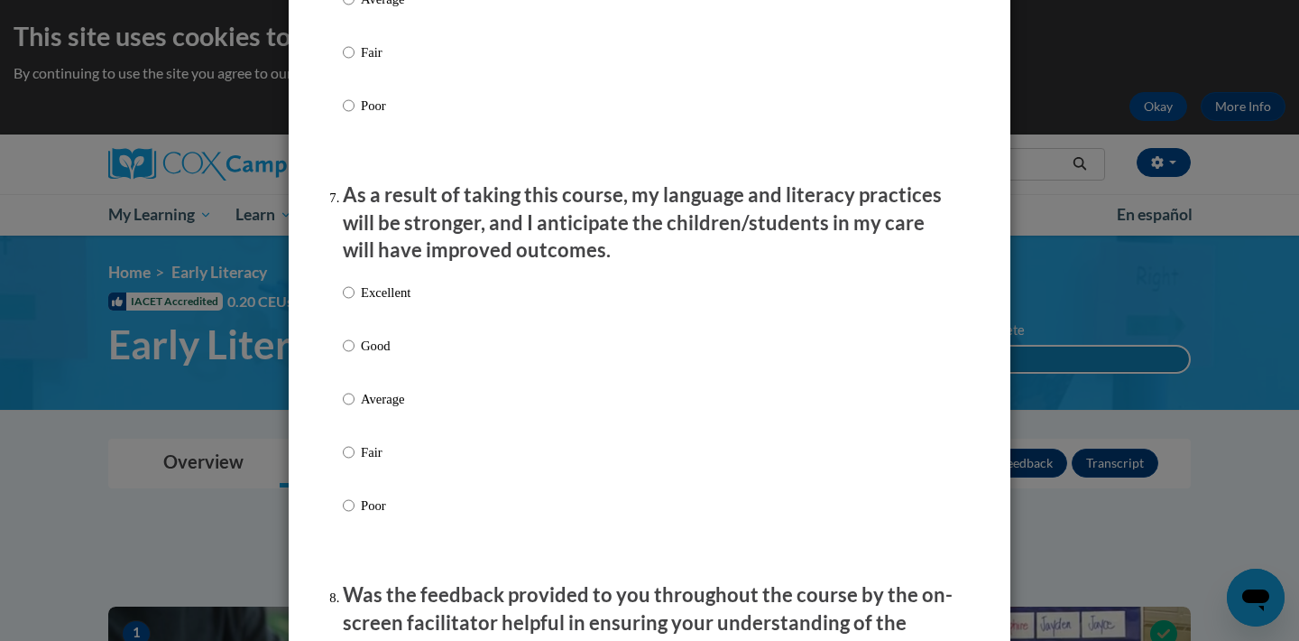
scroll to position [2254, 0]
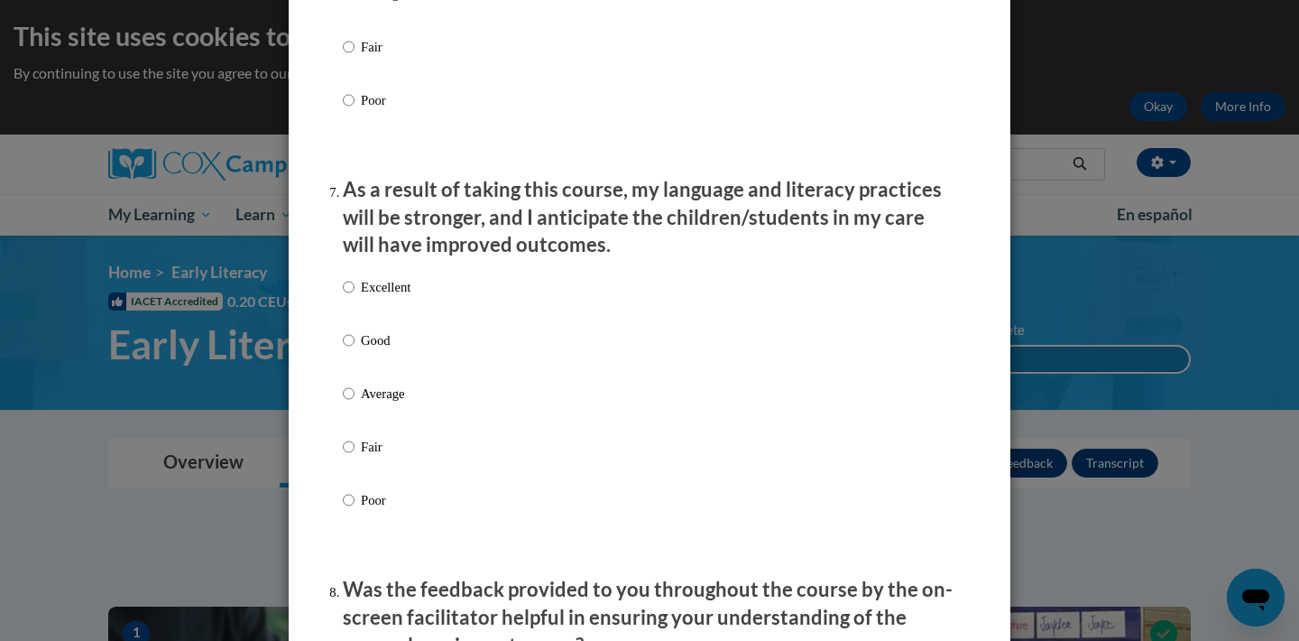
click at [378, 304] on label "Excellent" at bounding box center [377, 301] width 68 height 49
click at [355, 297] on input "Excellent" at bounding box center [349, 287] width 12 height 20
radio input "true"
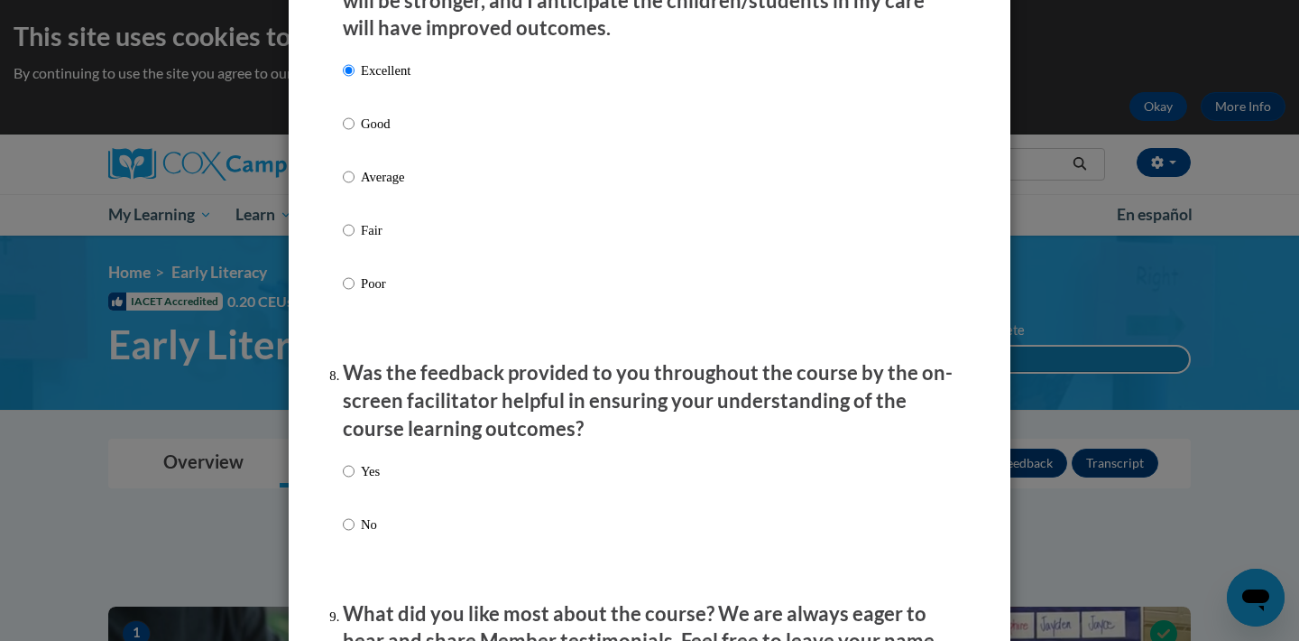
scroll to position [2593, 0]
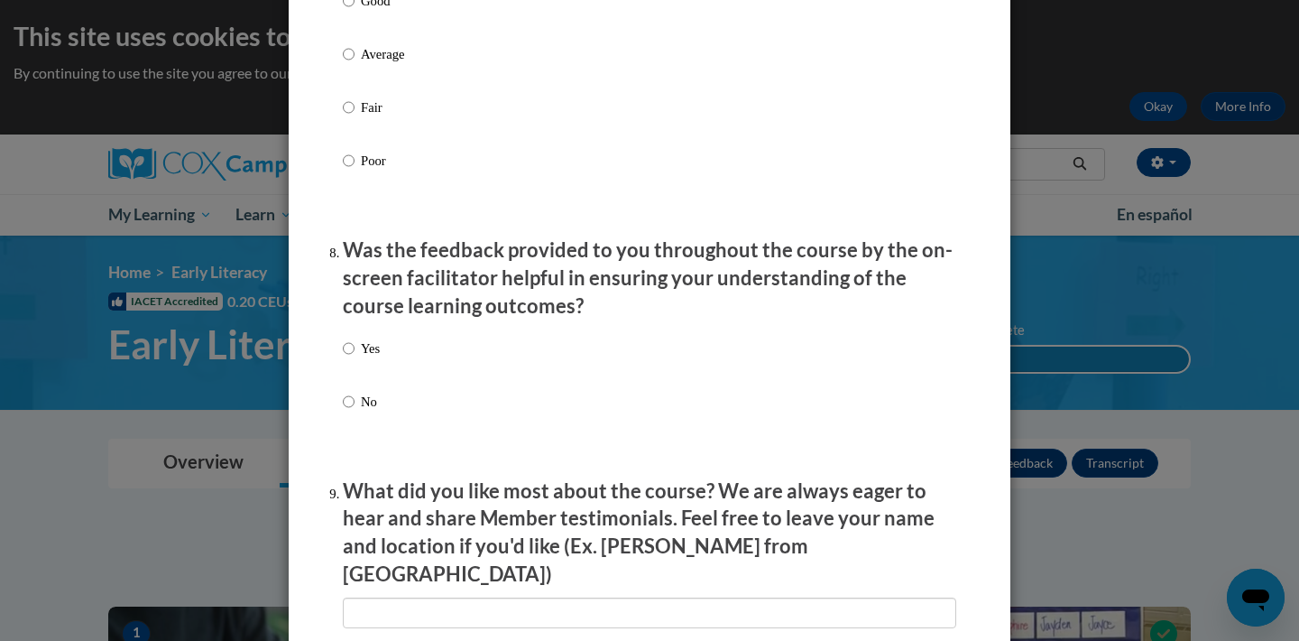
click at [364, 360] on label "Yes" at bounding box center [361, 362] width 37 height 49
click at [355, 358] on input "Yes" at bounding box center [349, 348] width 12 height 20
radio input "true"
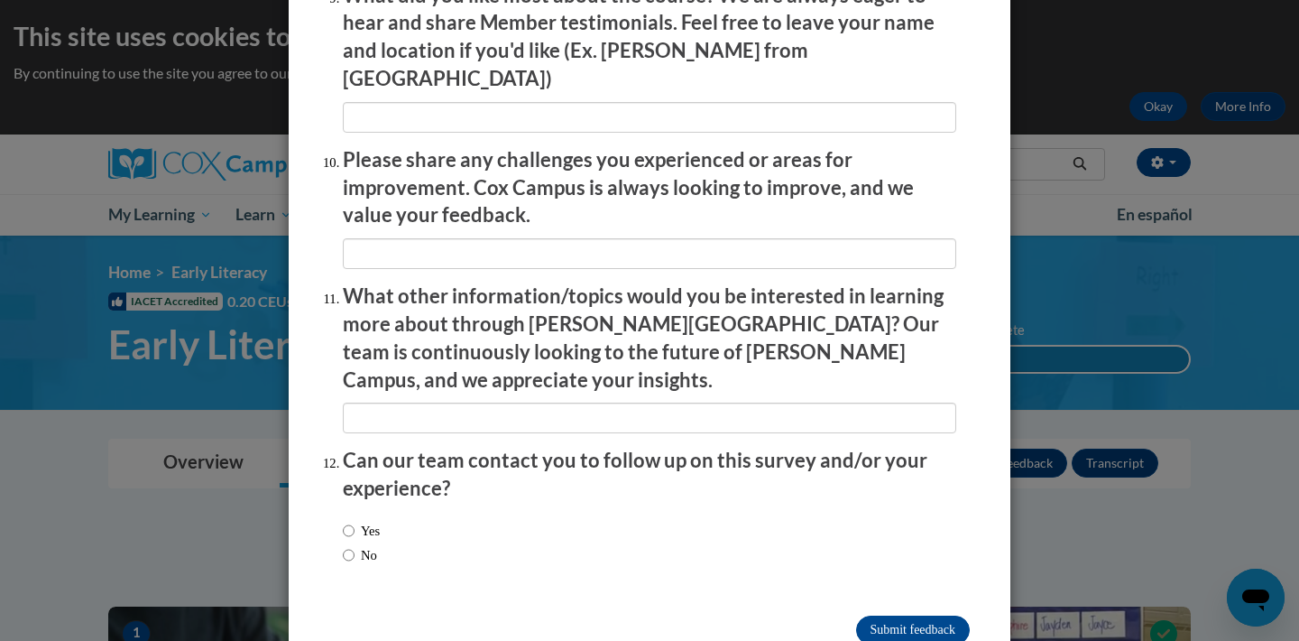
scroll to position [3088, 0]
click at [352, 546] on input "No" at bounding box center [349, 556] width 12 height 20
radio input "true"
click at [931, 616] on input "Submit feedback" at bounding box center [913, 630] width 114 height 29
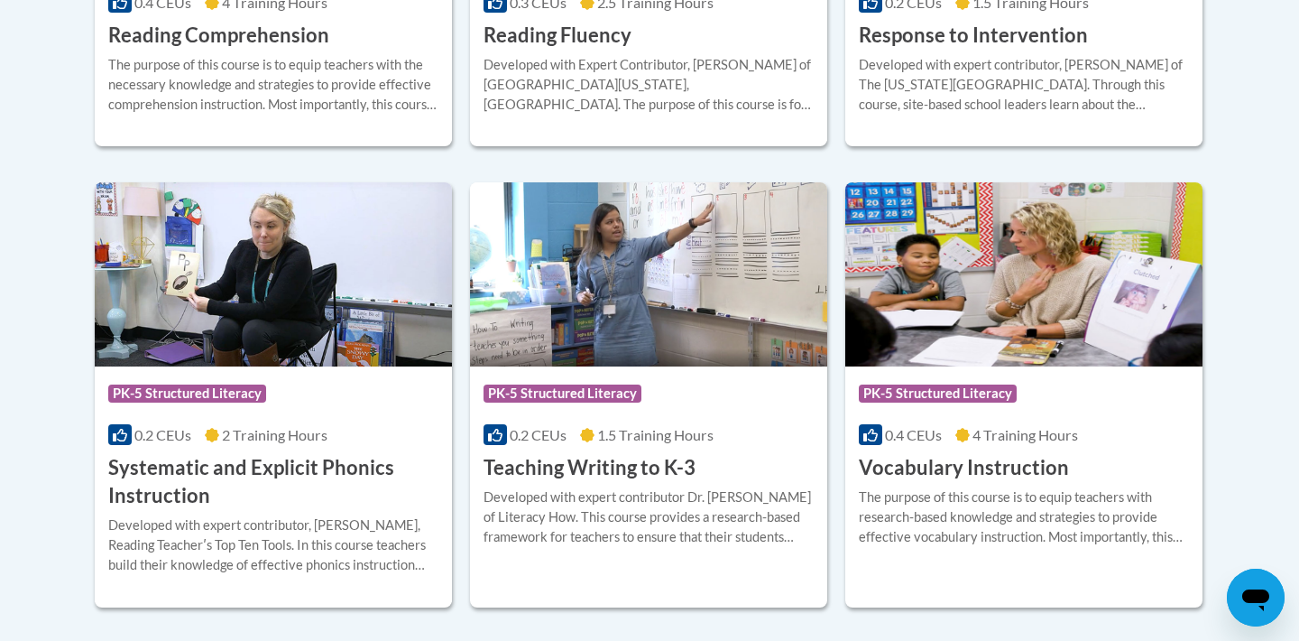
scroll to position [2003, 0]
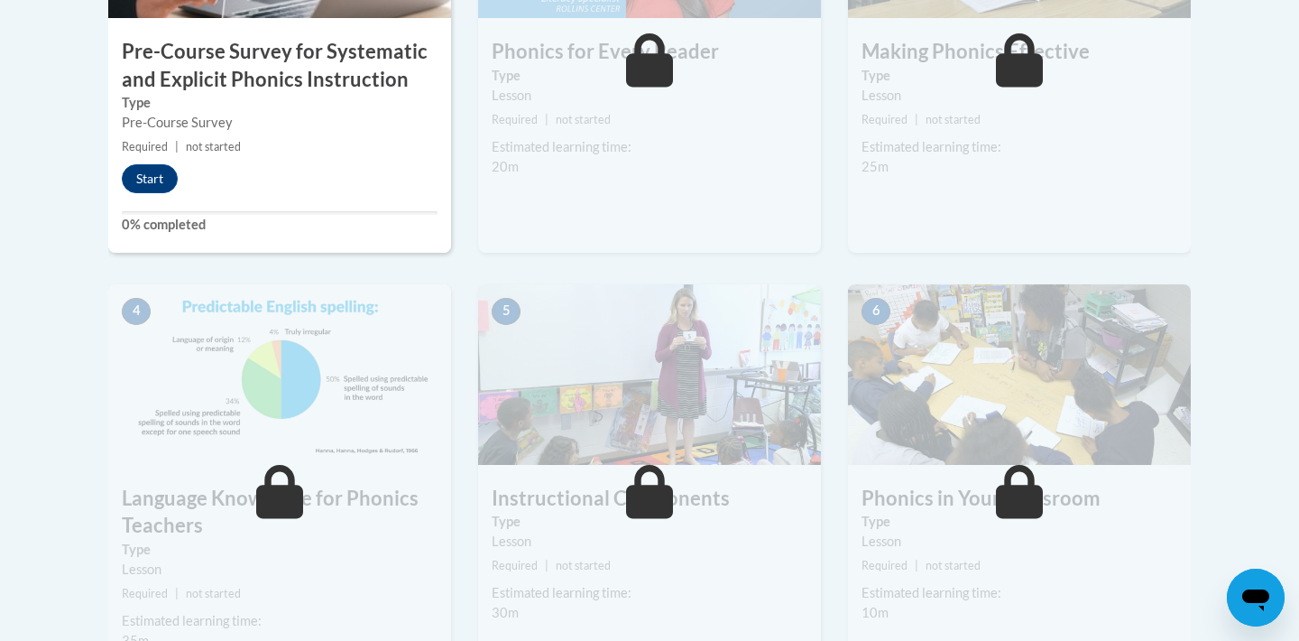
scroll to position [774, 0]
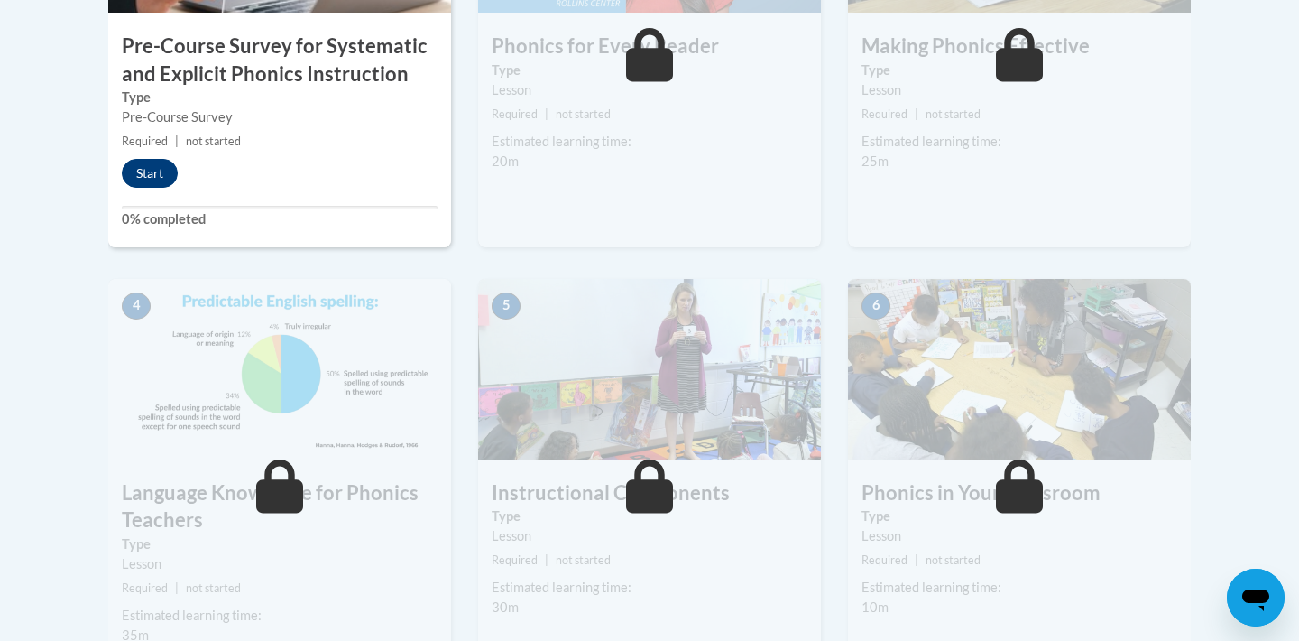
click at [155, 169] on button "Start" at bounding box center [150, 173] width 56 height 29
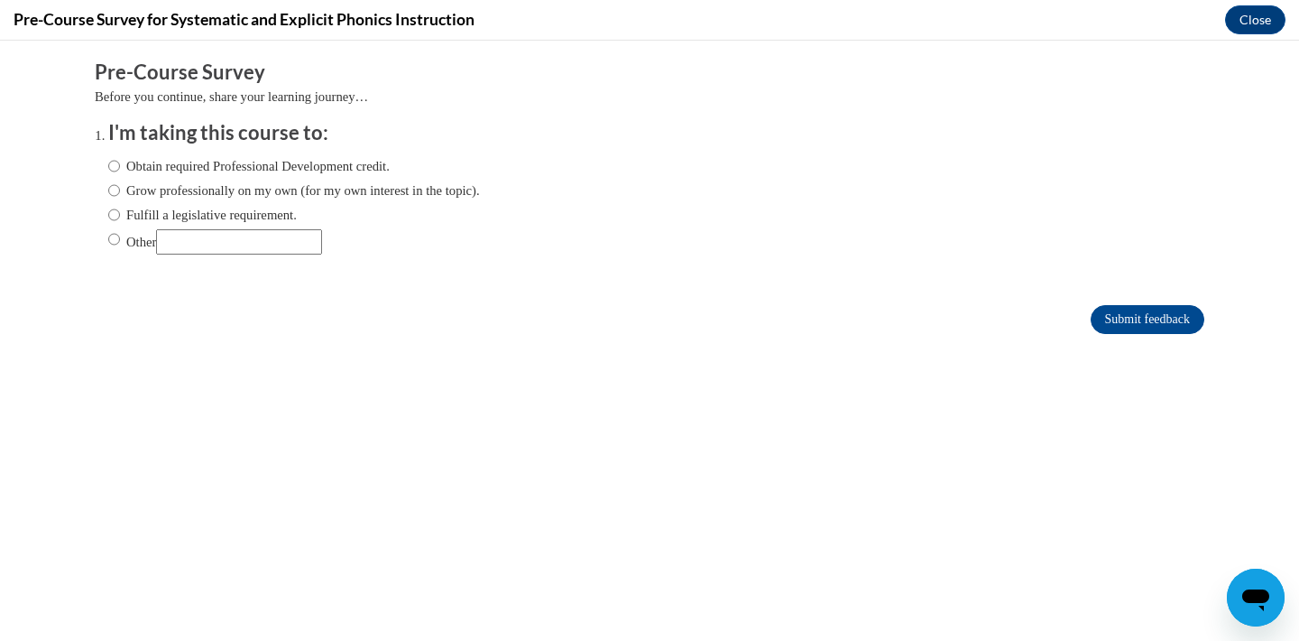
scroll to position [0, 0]
click at [115, 210] on input "Fulfill a legislative requirement." at bounding box center [114, 215] width 12 height 20
radio input "true"
click at [1134, 320] on input "Submit feedback" at bounding box center [1148, 319] width 114 height 29
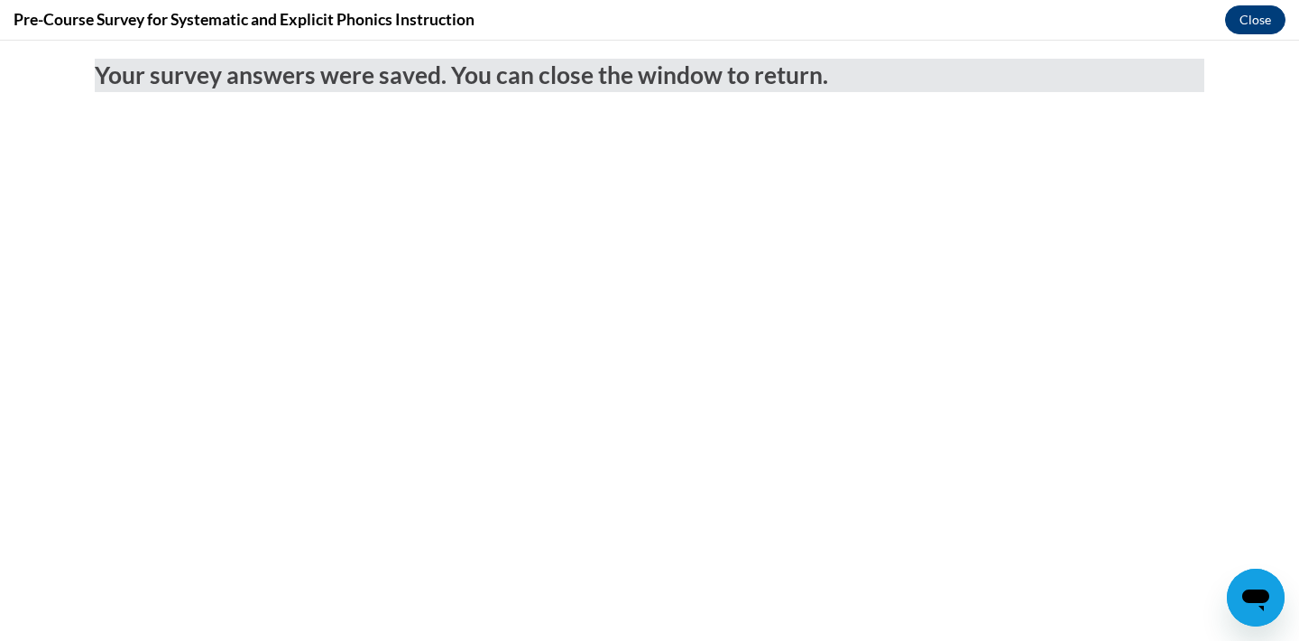
click at [1248, 19] on button "Close" at bounding box center [1255, 19] width 60 height 29
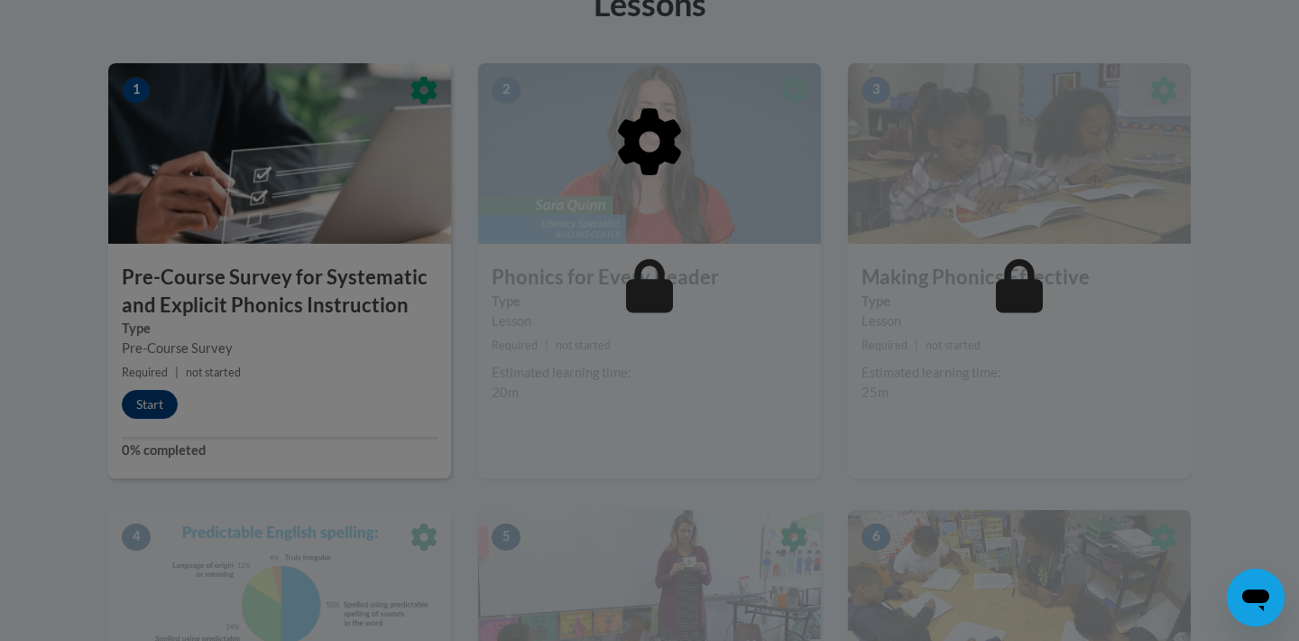
scroll to position [535, 0]
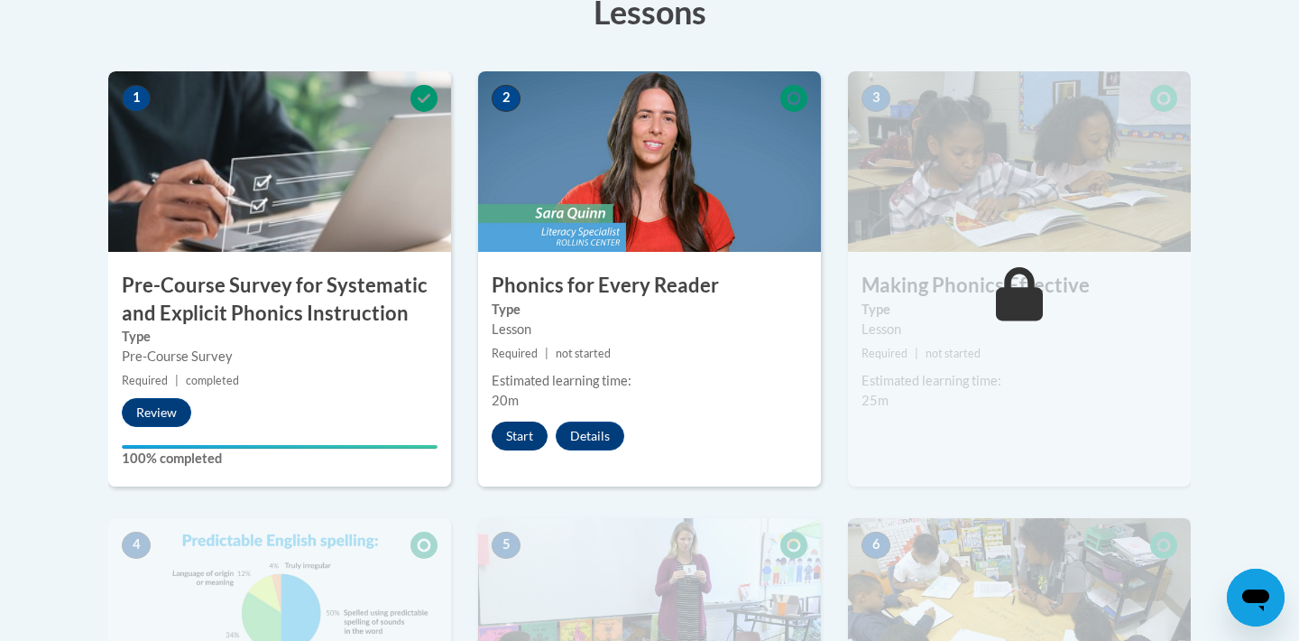
click at [524, 425] on button "Start" at bounding box center [520, 435] width 56 height 29
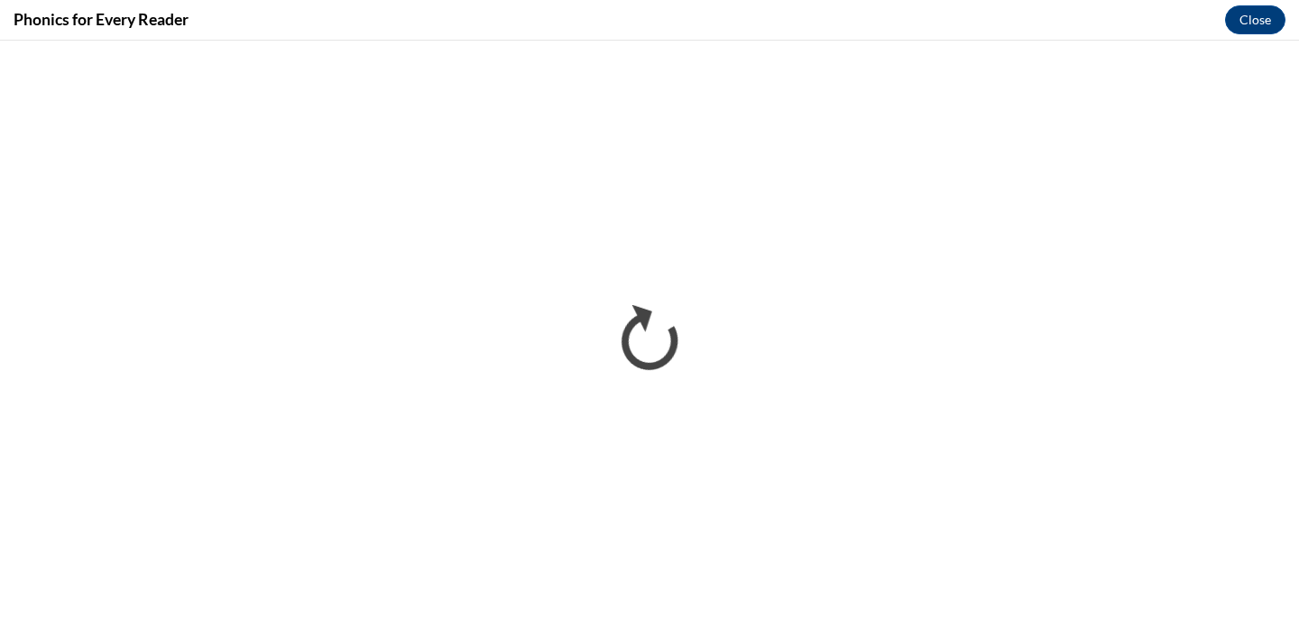
scroll to position [0, 0]
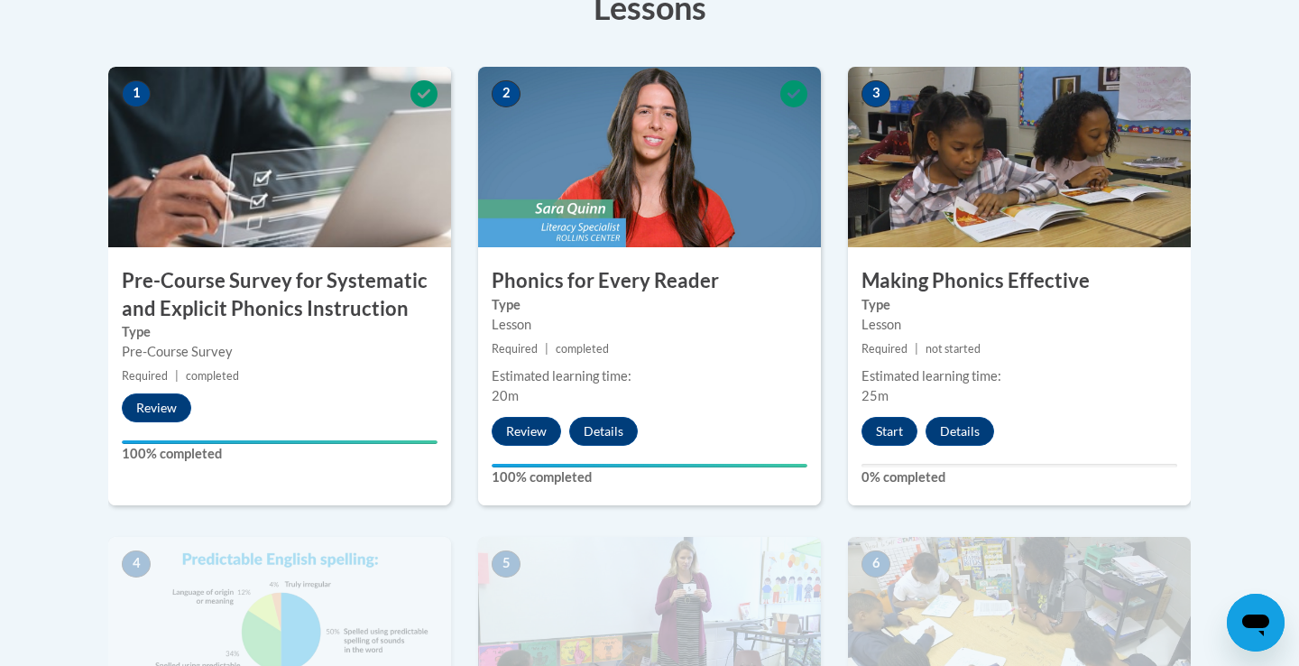
scroll to position [537, 0]
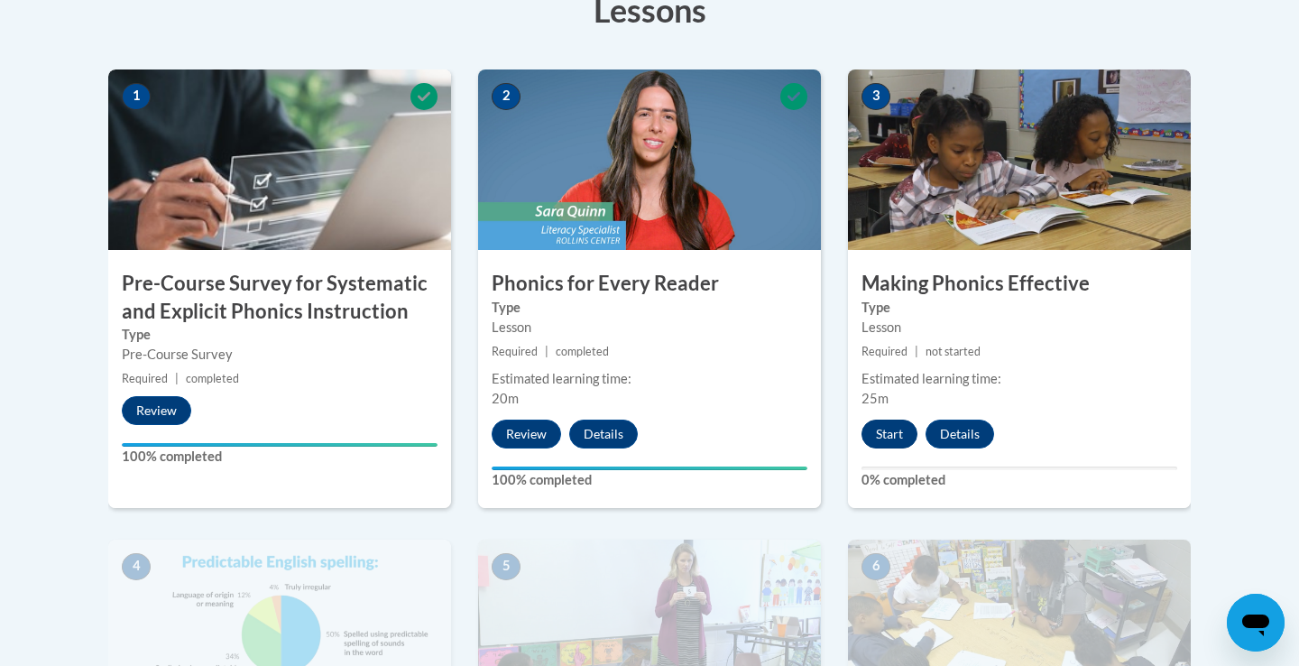
click at [888, 429] on button "Start" at bounding box center [890, 434] width 56 height 29
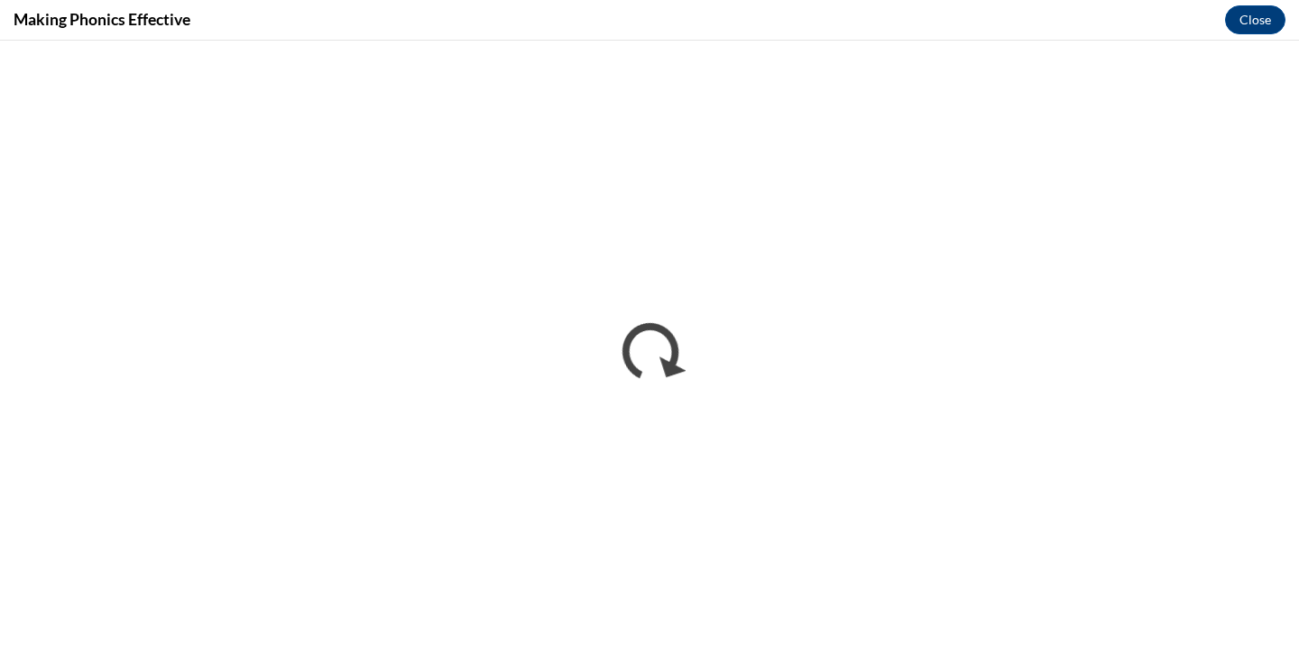
scroll to position [0, 0]
